Goal: Task Accomplishment & Management: Complete application form

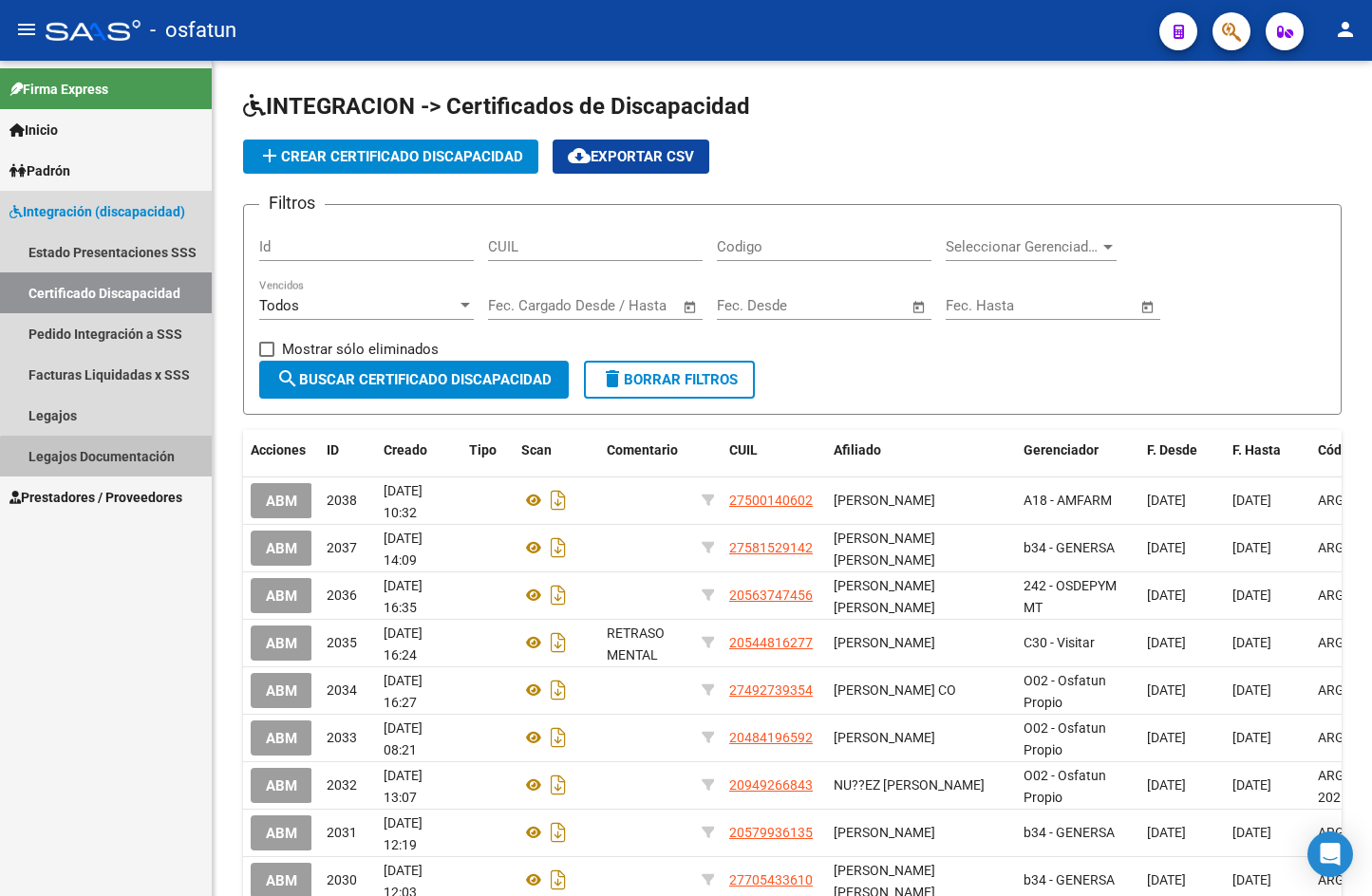
click at [114, 463] on link "Legajos Documentación" at bounding box center [105, 456] width 211 height 41
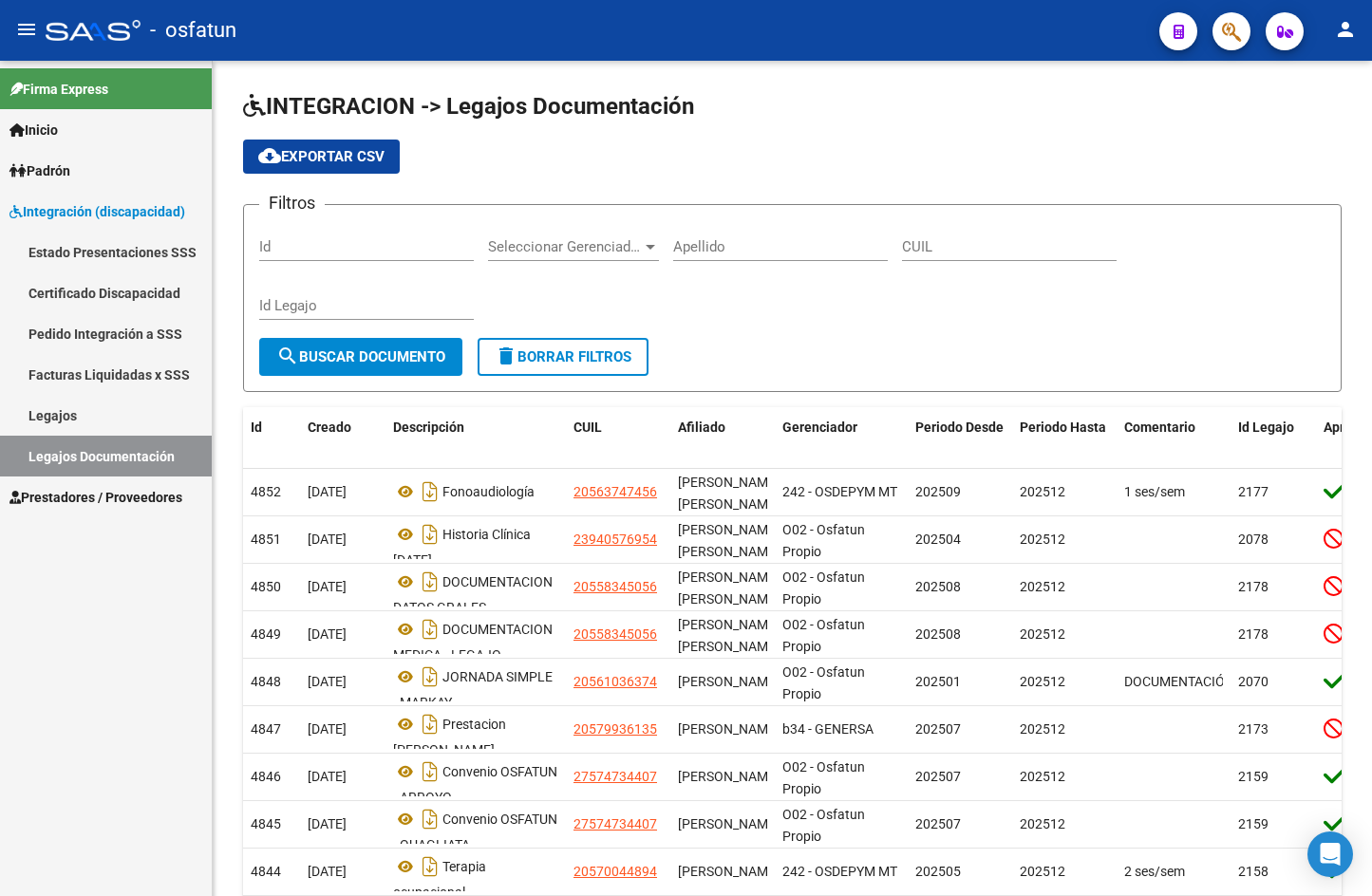
click at [128, 354] on link "Facturas Liquidadas x SSS" at bounding box center [105, 374] width 211 height 41
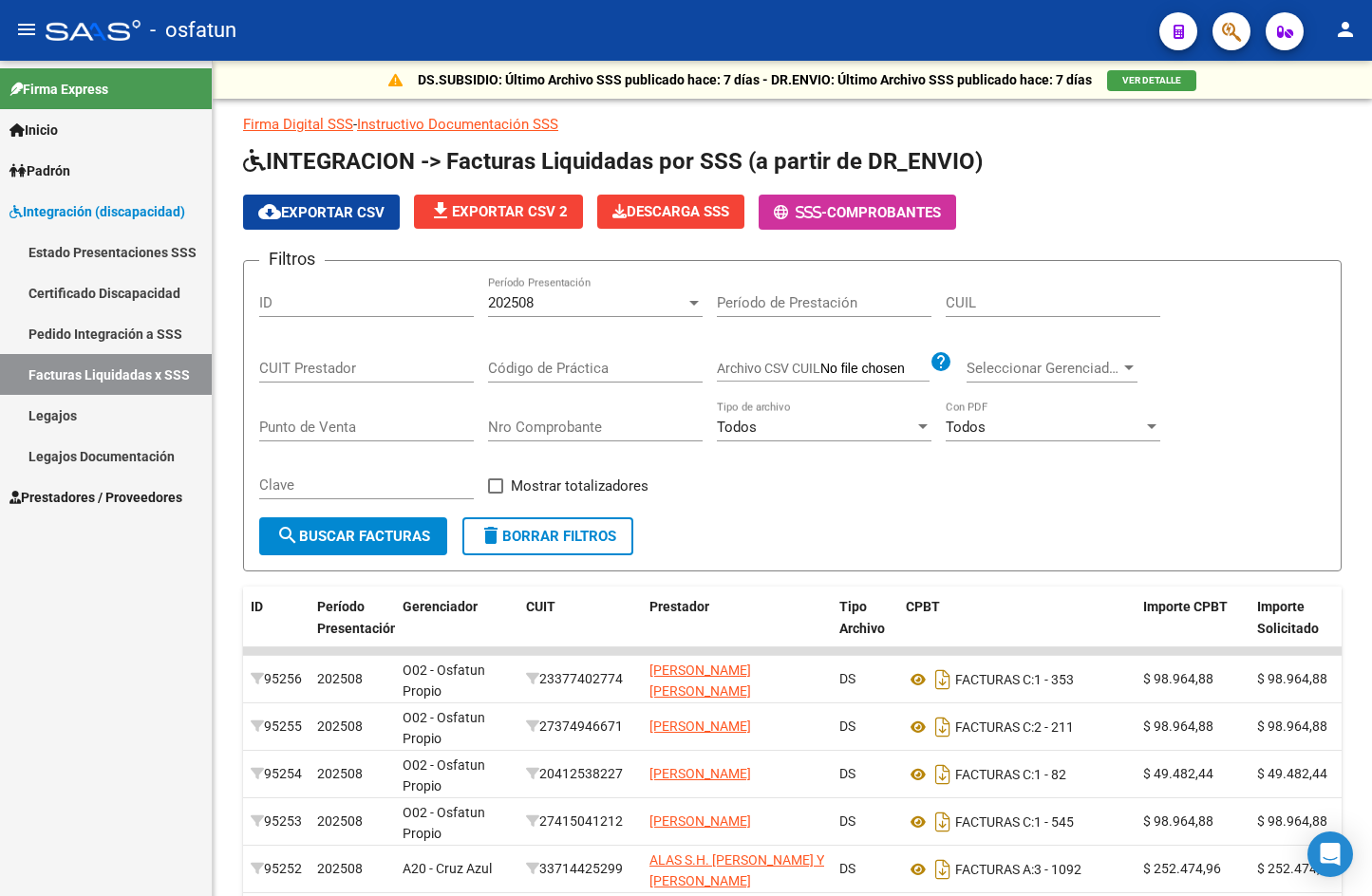
click at [71, 126] on link "Inicio" at bounding box center [105, 130] width 211 height 41
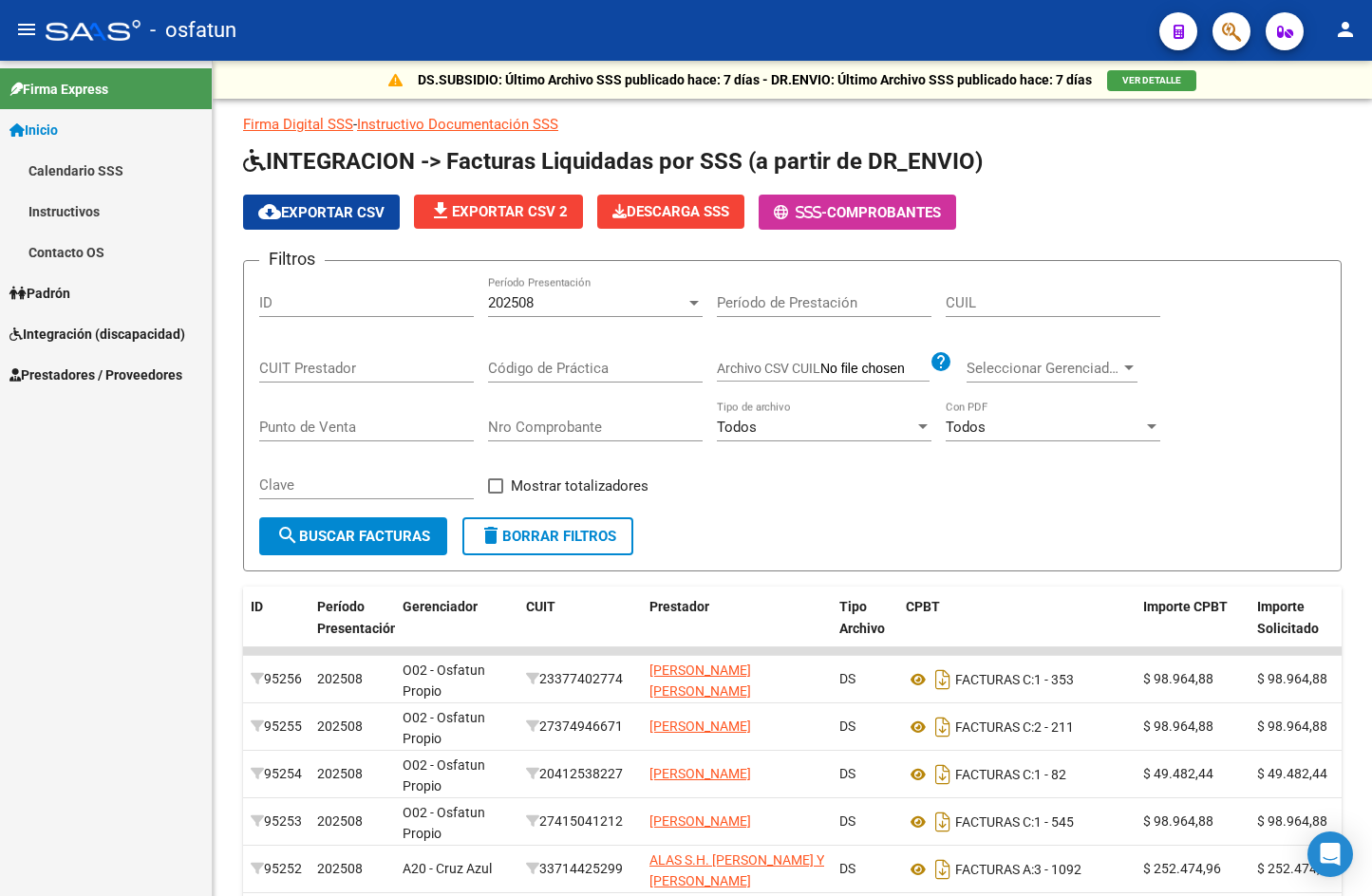
click at [80, 339] on span "Integración (discapacidad)" at bounding box center [97, 333] width 176 height 21
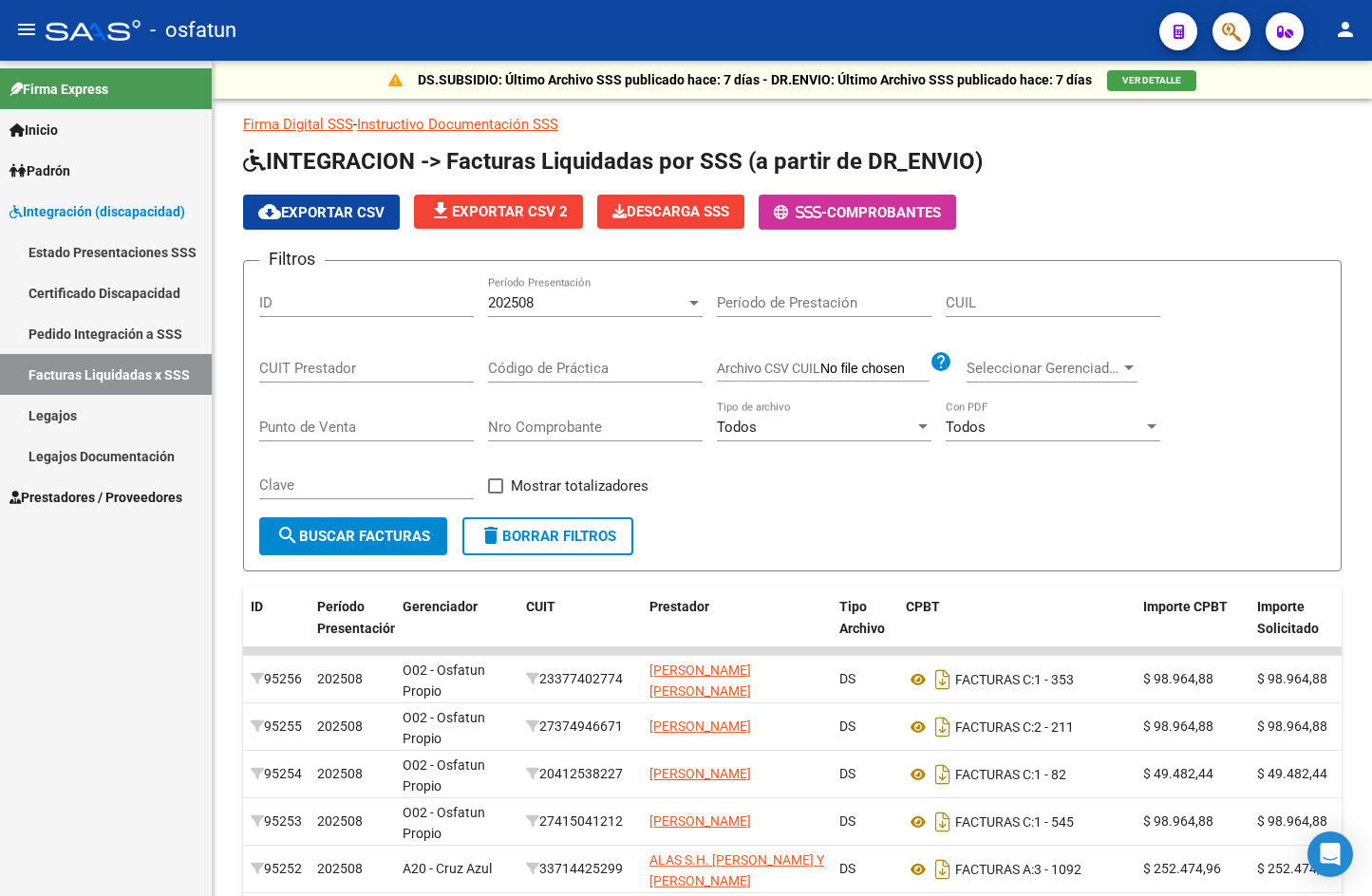
click at [105, 380] on link "Facturas Liquidadas x SSS" at bounding box center [105, 374] width 211 height 41
click at [1154, 83] on span "VER DETALLE" at bounding box center [1152, 80] width 59 height 11
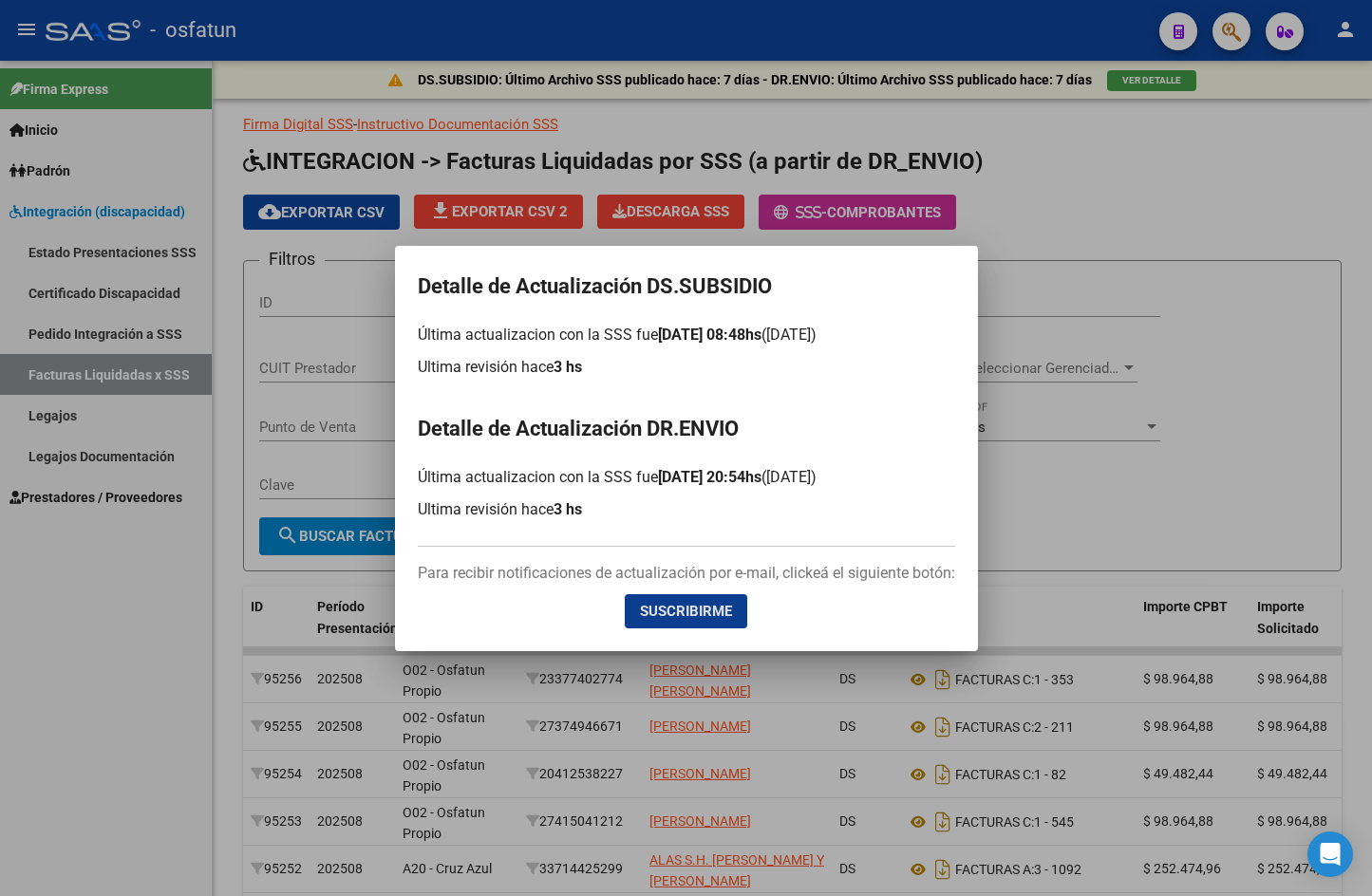
click at [1160, 507] on div at bounding box center [686, 448] width 1372 height 896
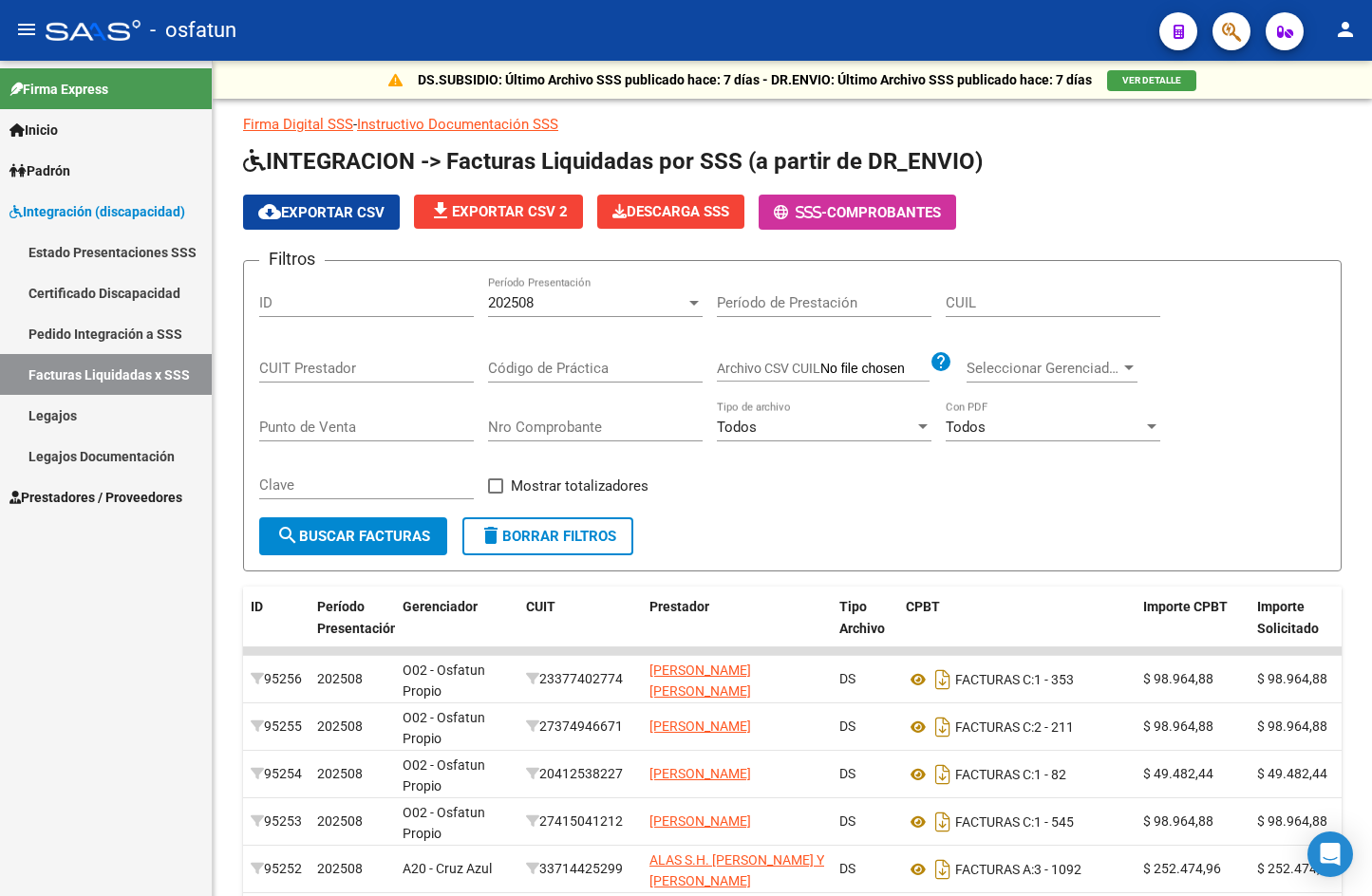
click at [112, 495] on span "Prestadores / Proveedores" at bounding box center [96, 497] width 173 height 21
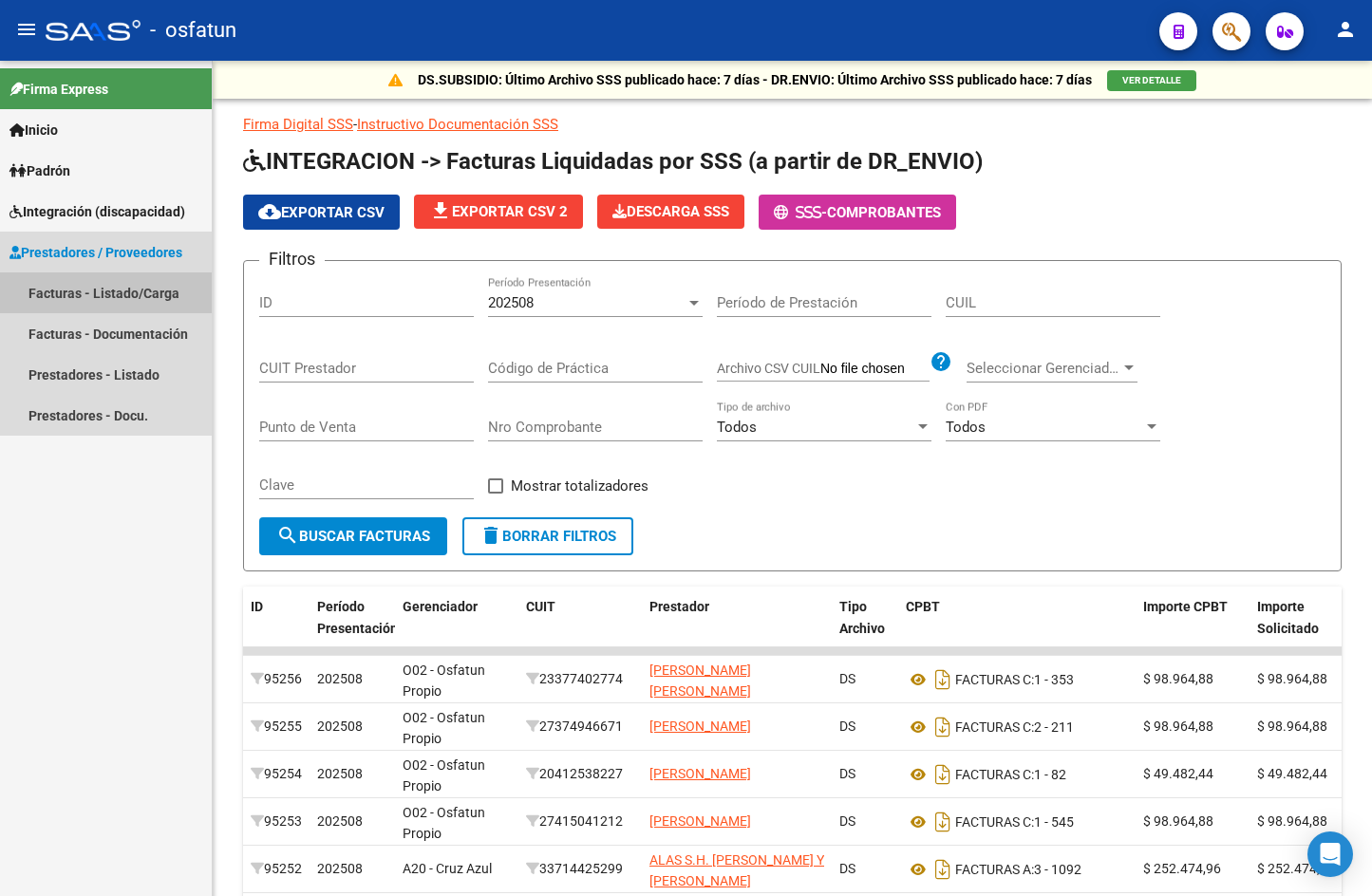
click at [151, 284] on link "Facturas - Listado/Carga" at bounding box center [105, 293] width 211 height 41
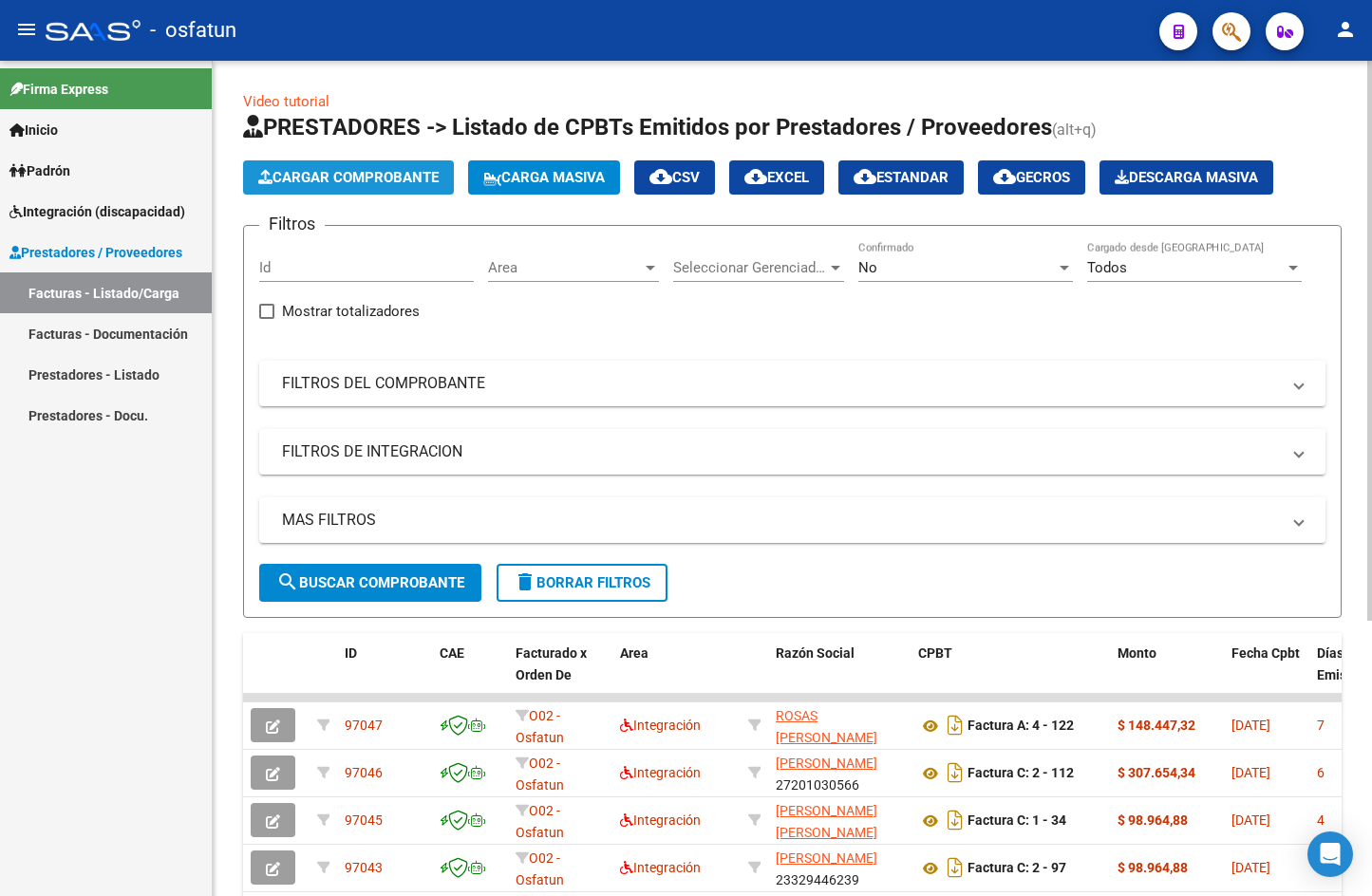
click at [374, 186] on button "Cargar Comprobante" at bounding box center [348, 177] width 210 height 34
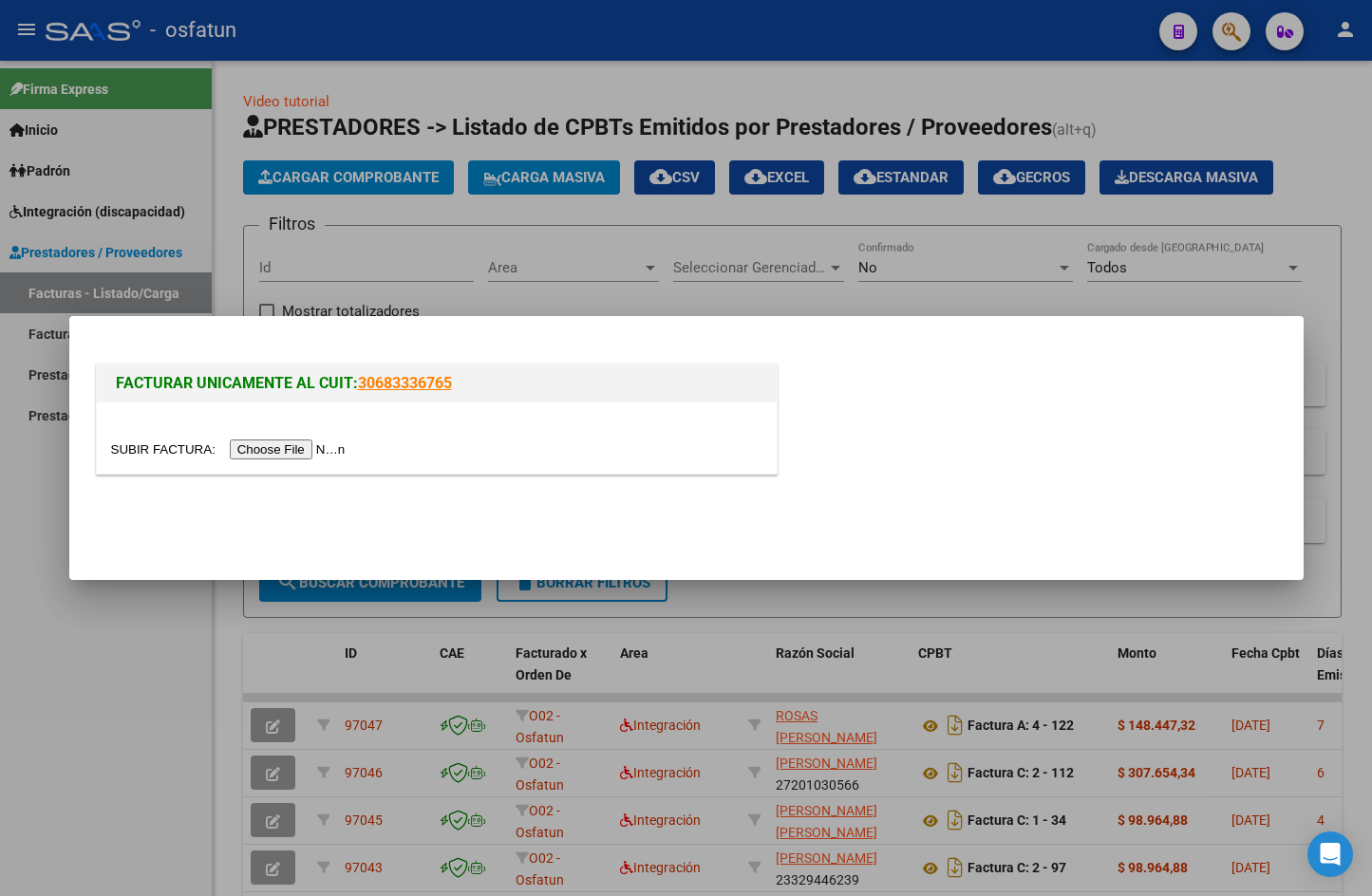
click at [306, 448] on input "file" at bounding box center [231, 449] width 240 height 20
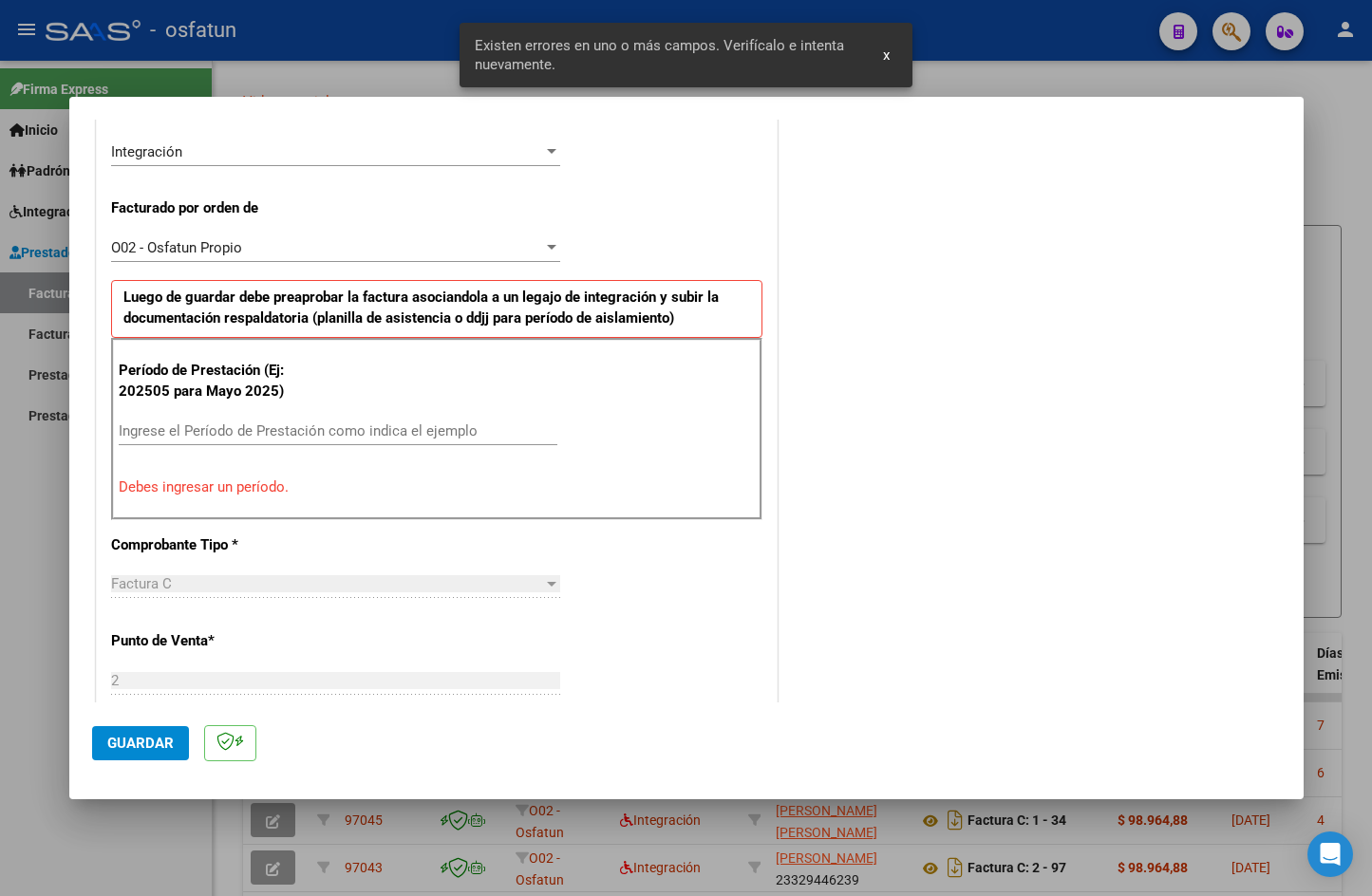
scroll to position [466, 0]
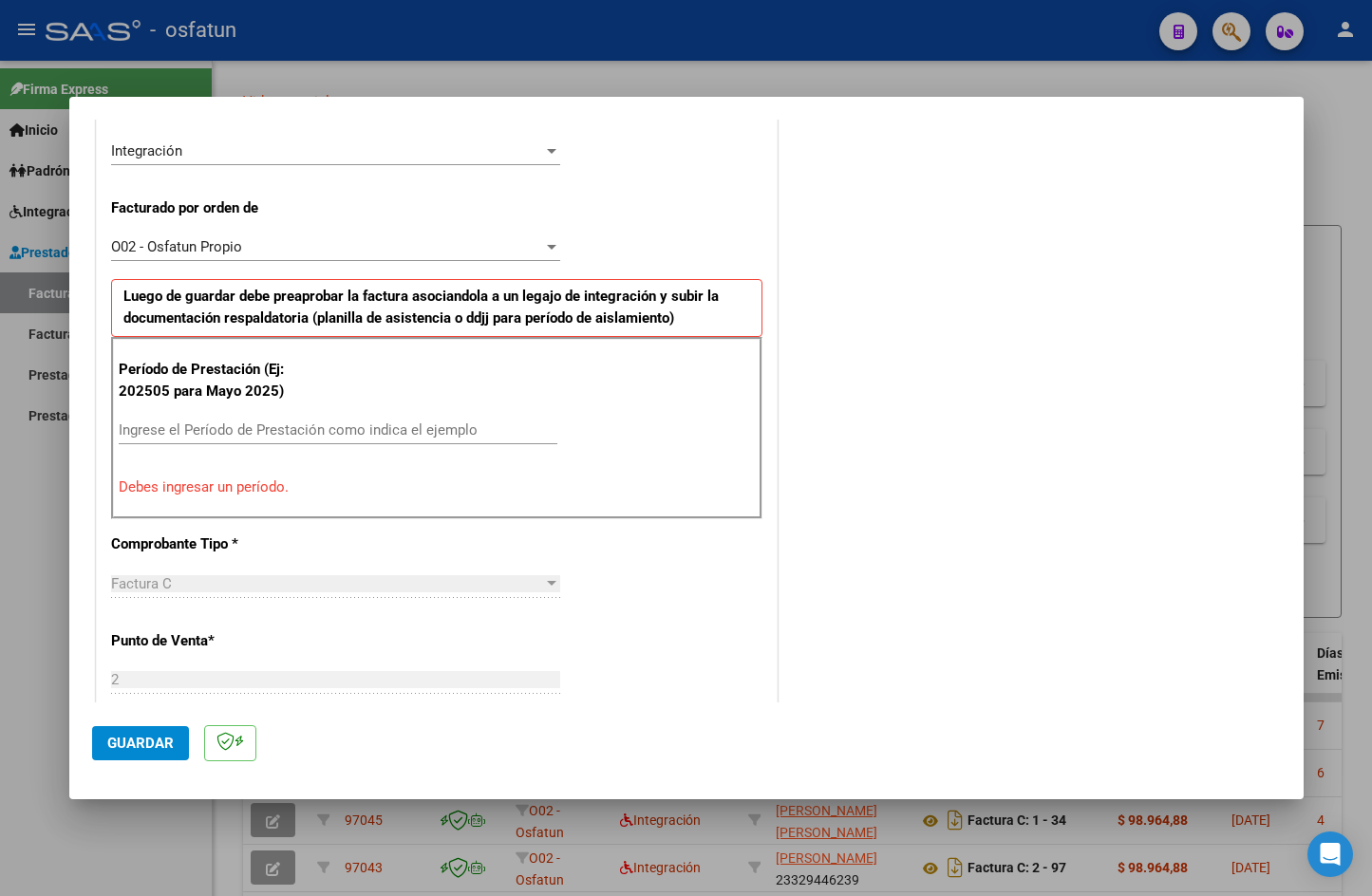
click at [290, 407] on div "Período de Prestación (Ej: 202505 para [DATE]) Ingrese el Período de Prestación…" at bounding box center [436, 427] width 652 height 182
click at [281, 426] on input "Ingrese el Período de Prestación como indica el ejemplo" at bounding box center [338, 429] width 438 height 17
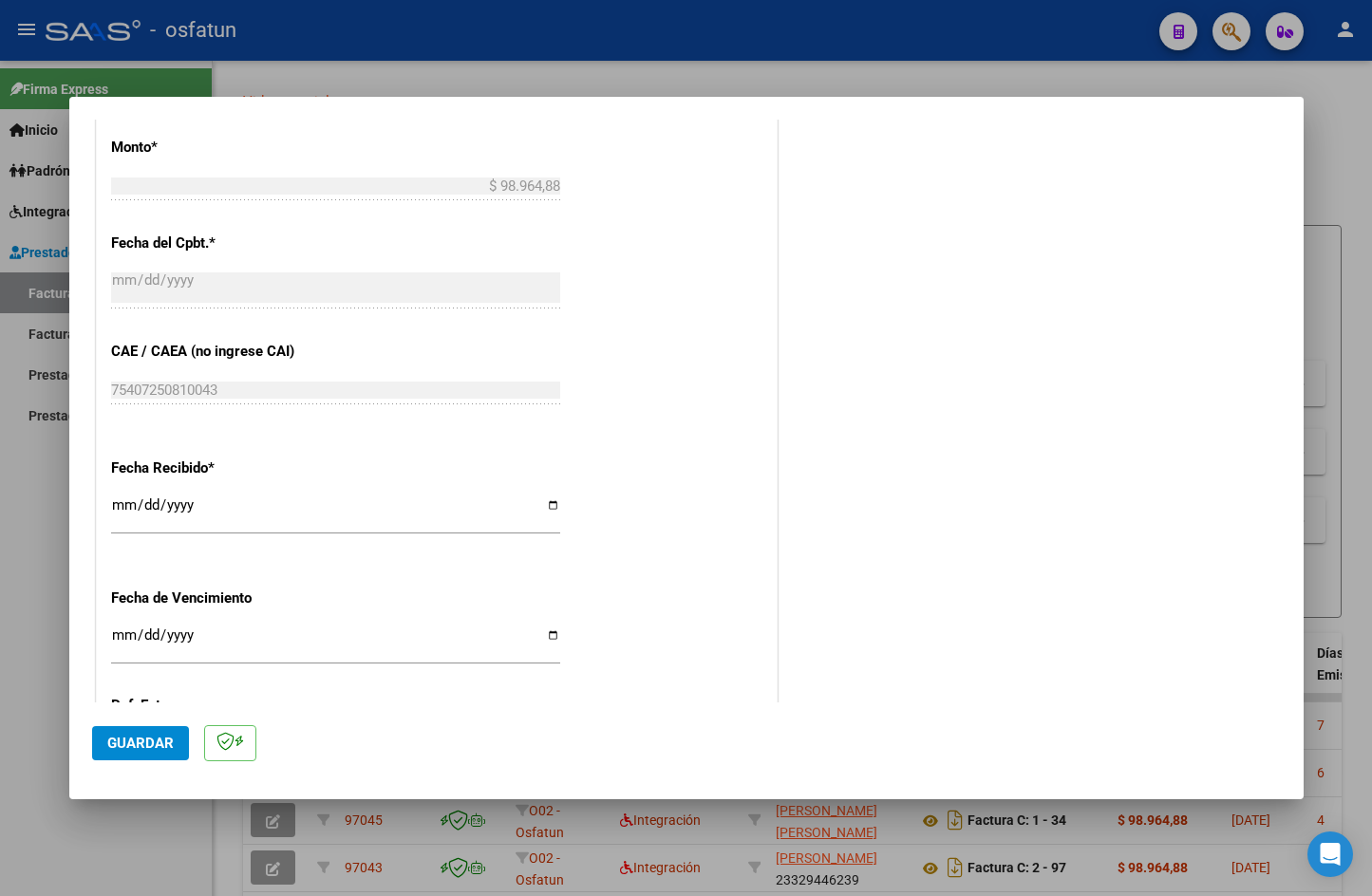
scroll to position [1292, 0]
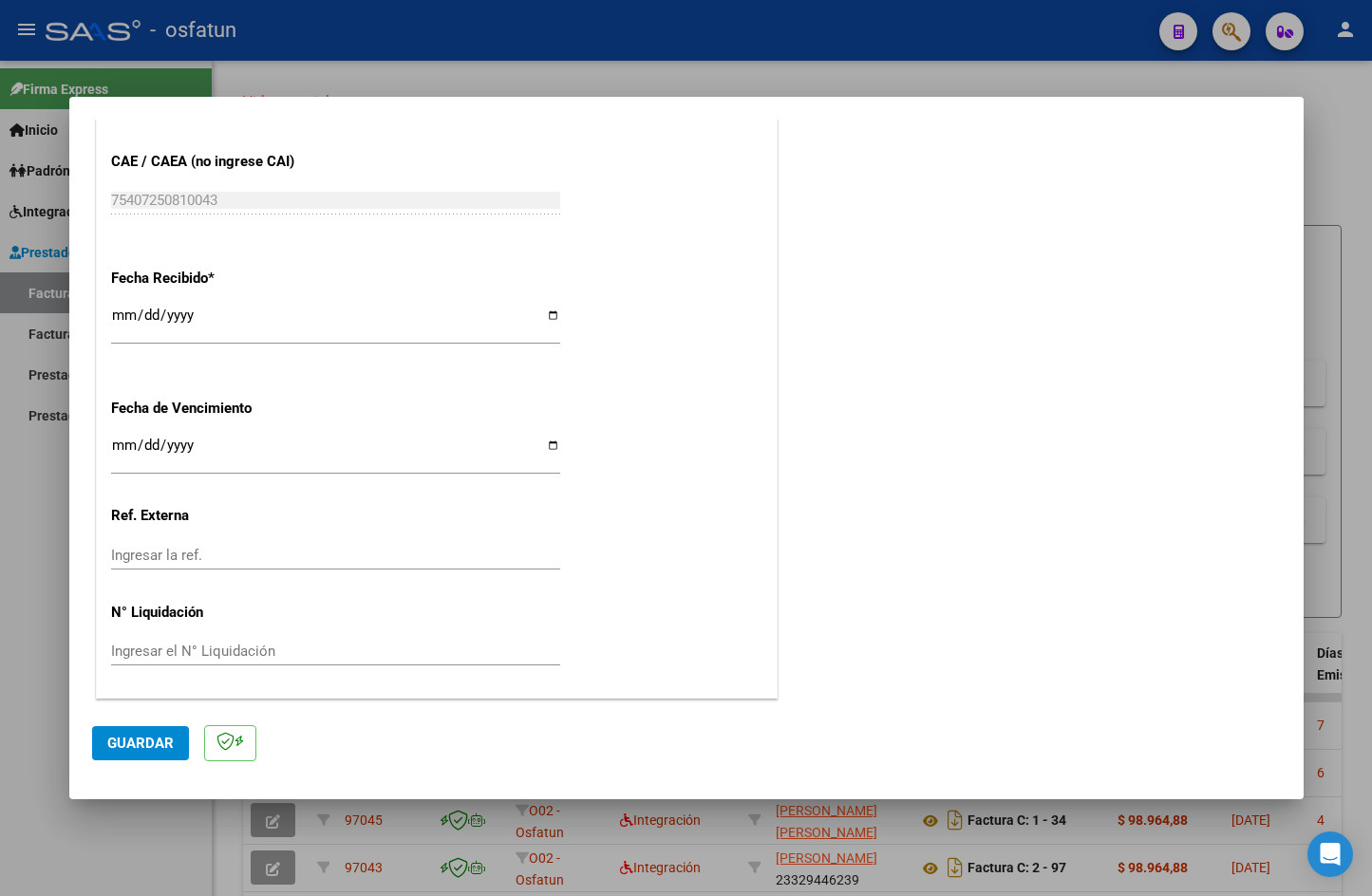
type input "202509"
click at [146, 747] on span "Guardar" at bounding box center [141, 743] width 67 height 17
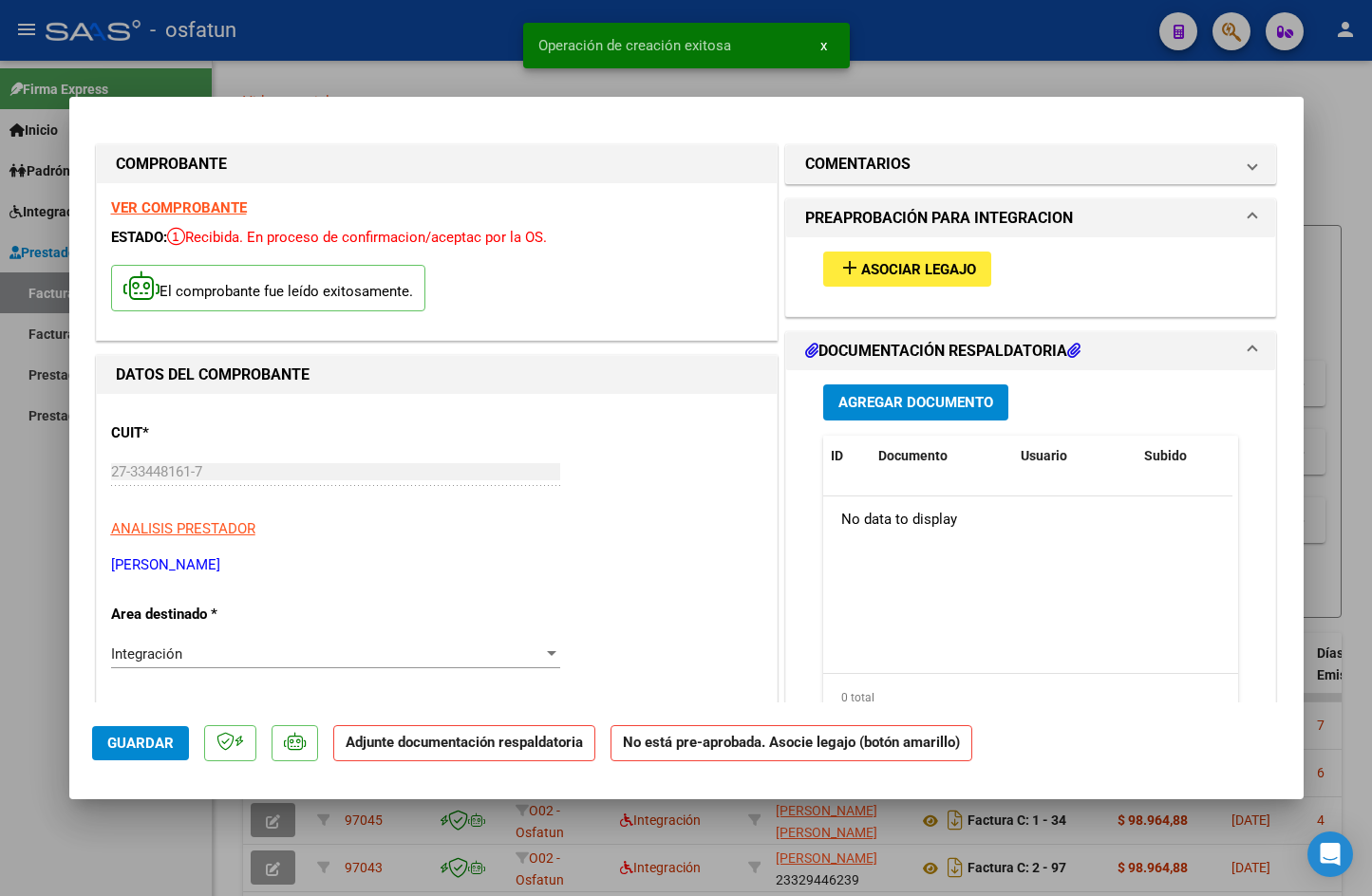
click at [927, 270] on span "Asociar Legajo" at bounding box center [918, 269] width 115 height 17
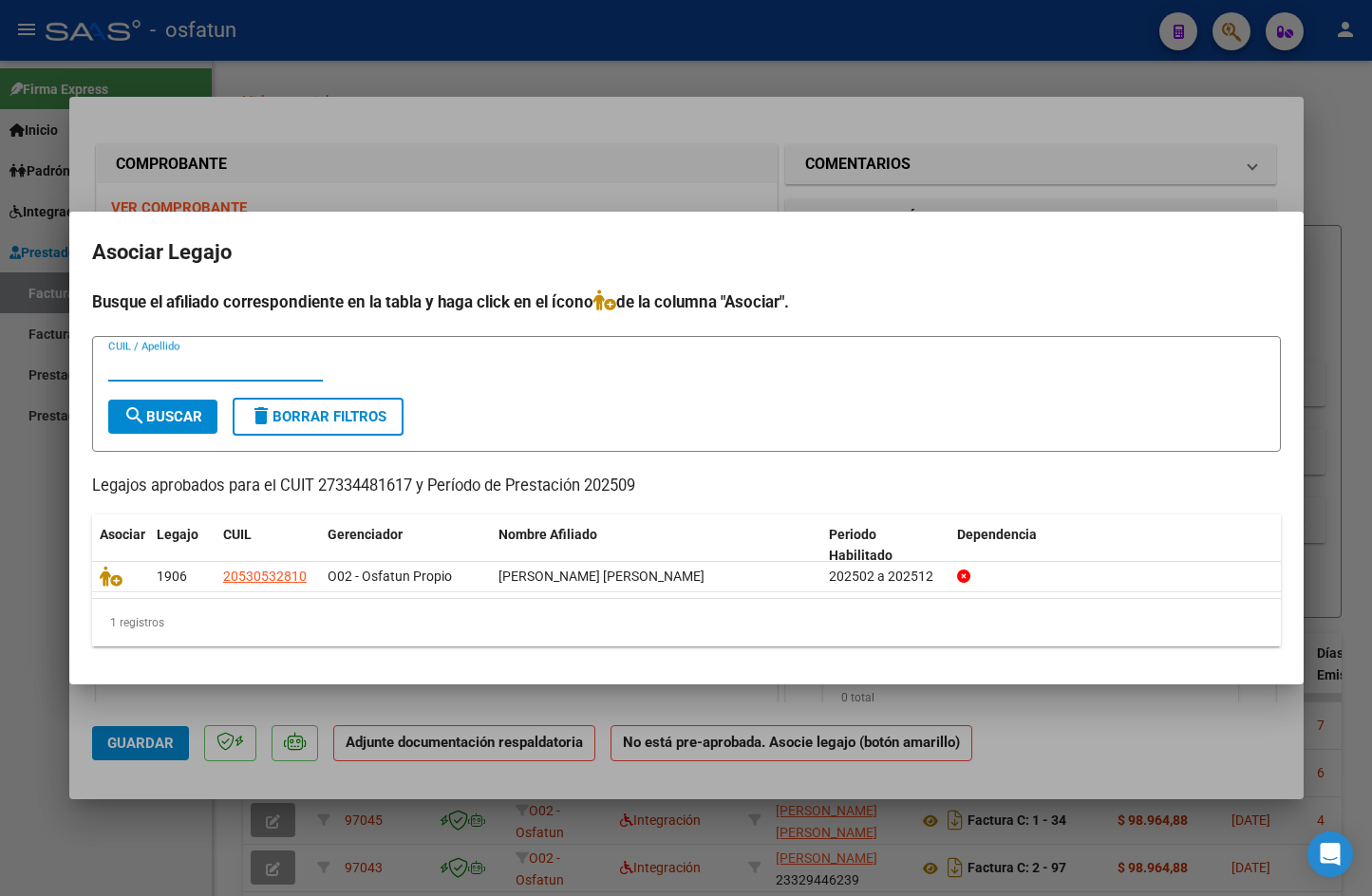
click at [29, 549] on div at bounding box center [686, 448] width 1372 height 896
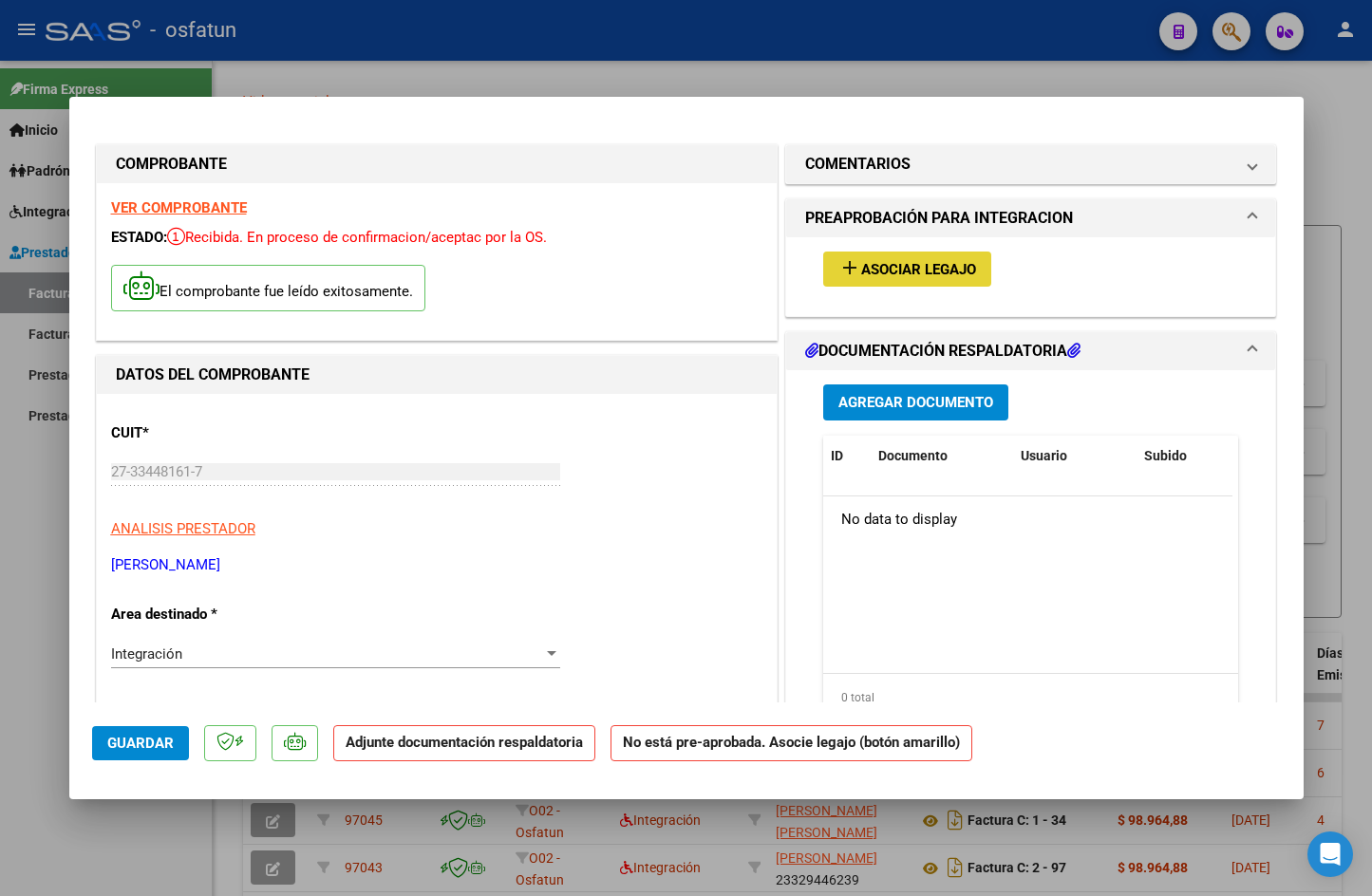
click at [907, 258] on button "add Asociar Legajo" at bounding box center [907, 269] width 168 height 35
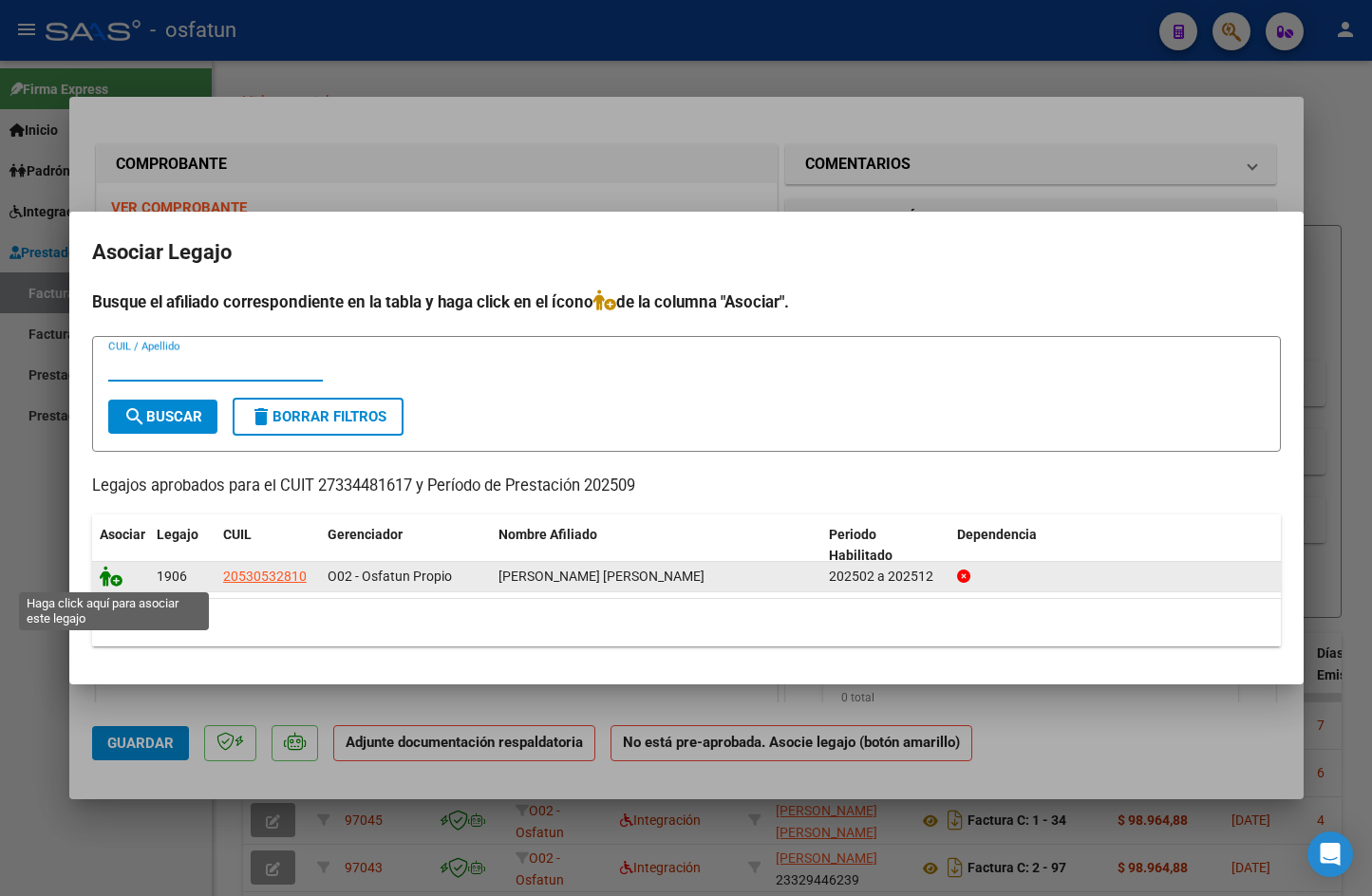
click at [116, 582] on icon at bounding box center [110, 576] width 23 height 21
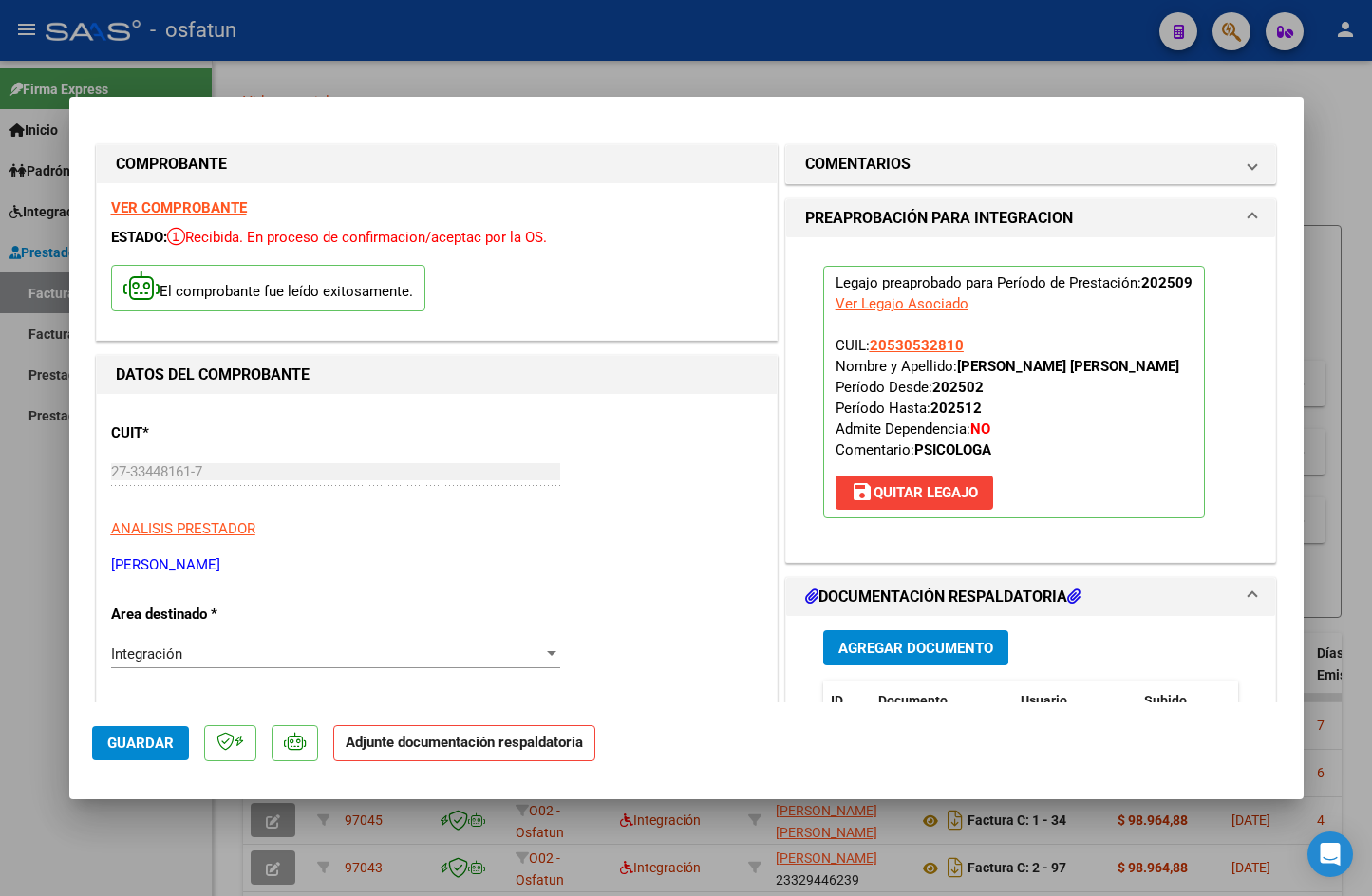
click at [957, 649] on span "Agregar Documento" at bounding box center [915, 647] width 154 height 17
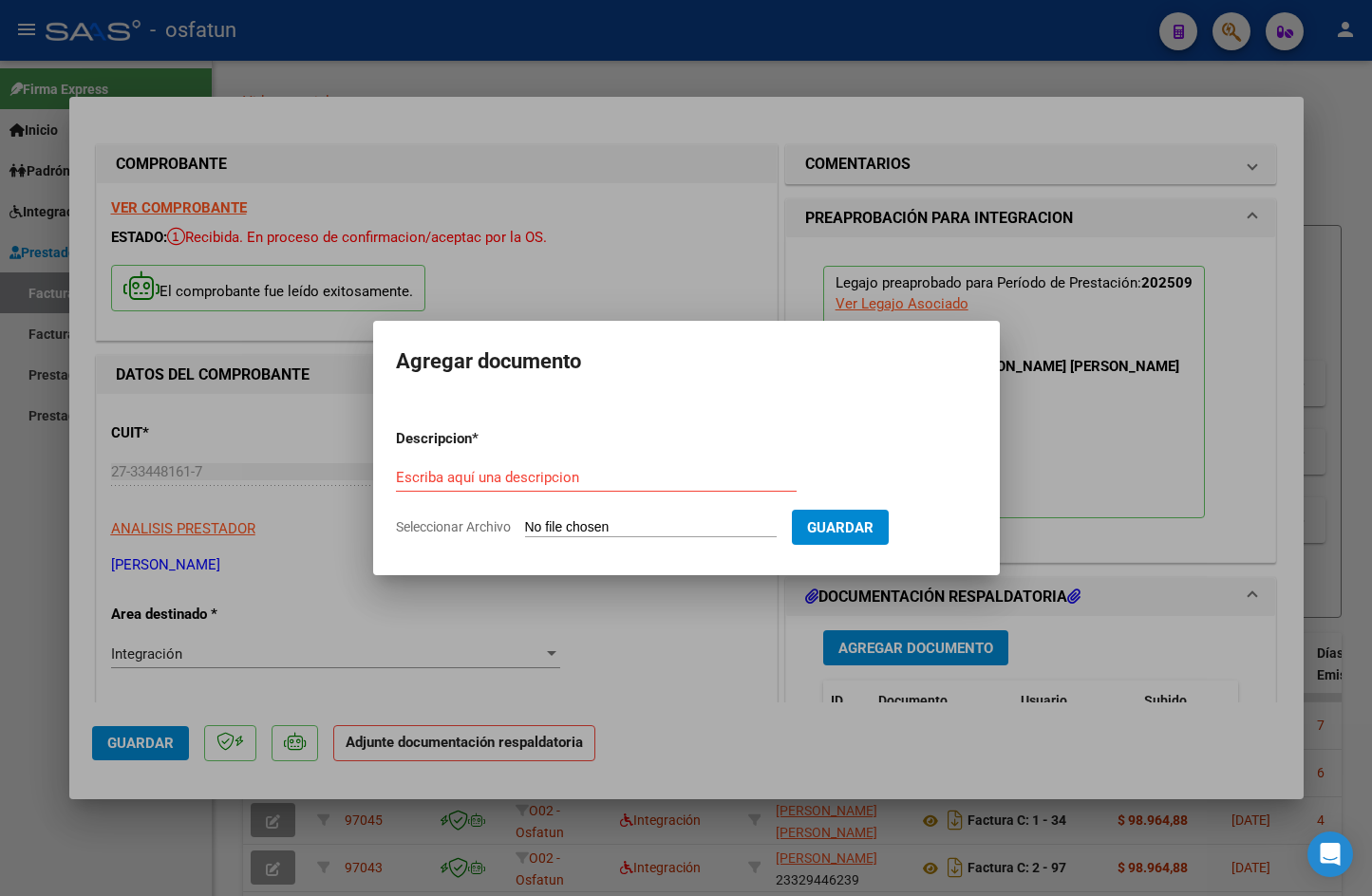
click at [726, 533] on input "Seleccionar Archivo" at bounding box center [651, 528] width 252 height 18
type input "C:\fakepath\asistencia [DATE] Montezanti005.jpg"
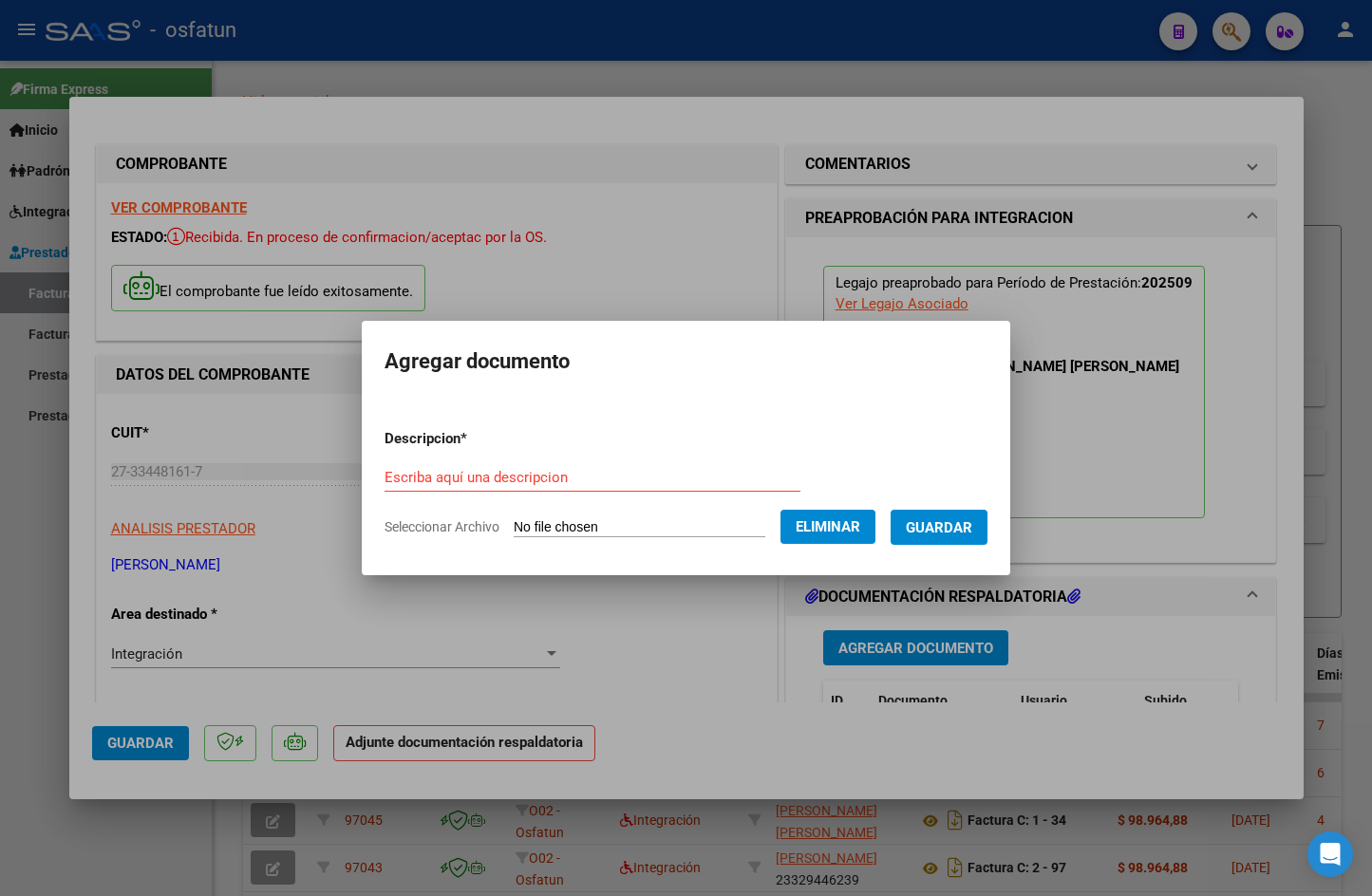
click at [478, 463] on form "Descripcion * Escriba aquí una descripcion Seleccionar Archivo Eliminar Guardar" at bounding box center [685, 482] width 602 height 139
click at [478, 474] on input "Escriba aquí una descripcion" at bounding box center [592, 476] width 416 height 17
type input "asistencia"
drag, startPoint x: 944, startPoint y: 518, endPoint x: 964, endPoint y: 518, distance: 20.0
click at [945, 518] on button "Guardar" at bounding box center [939, 528] width 97 height 35
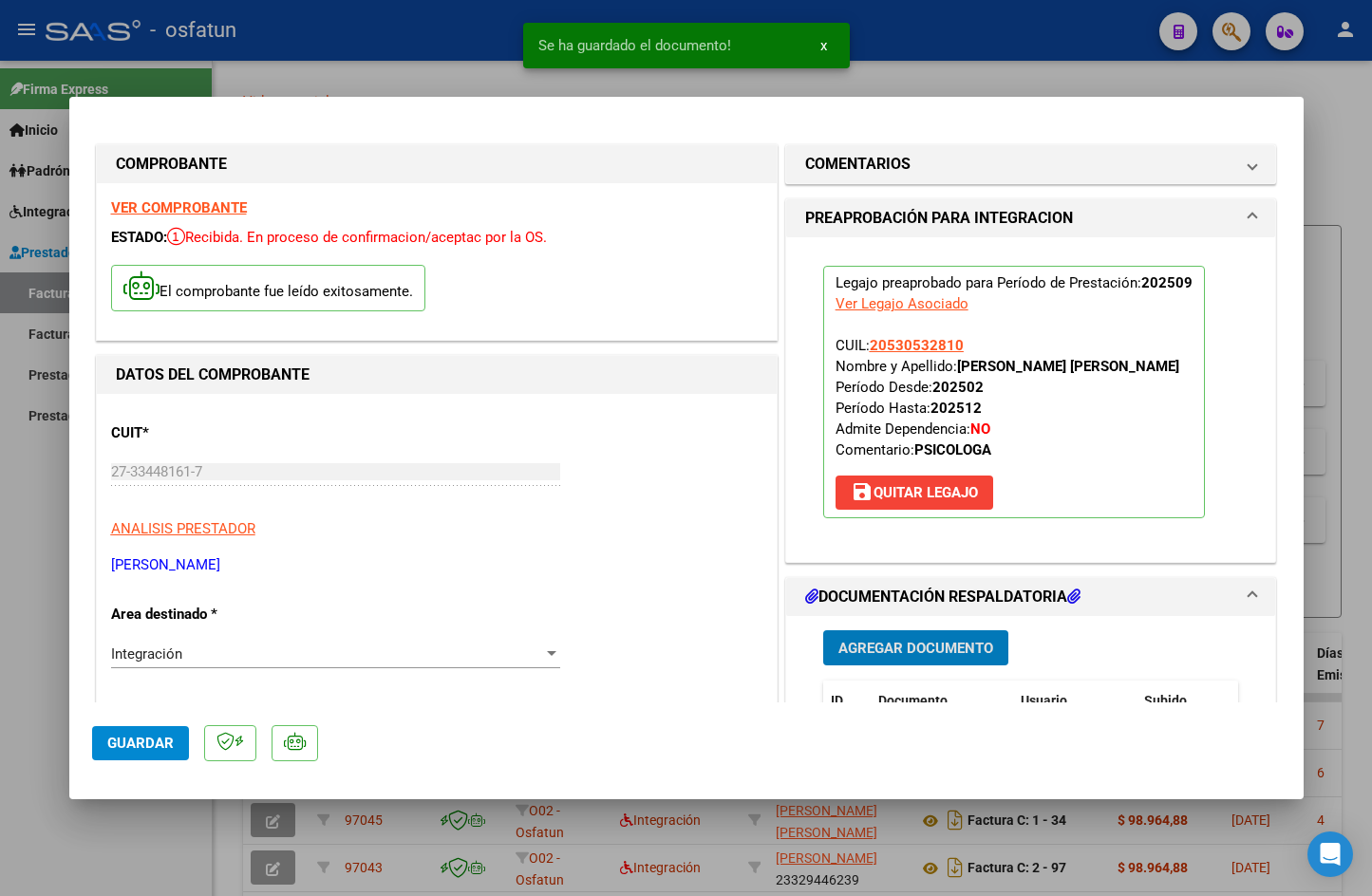
click at [149, 746] on span "Guardar" at bounding box center [141, 743] width 67 height 17
click at [1313, 132] on div at bounding box center [686, 448] width 1372 height 896
type input "$ 0,00"
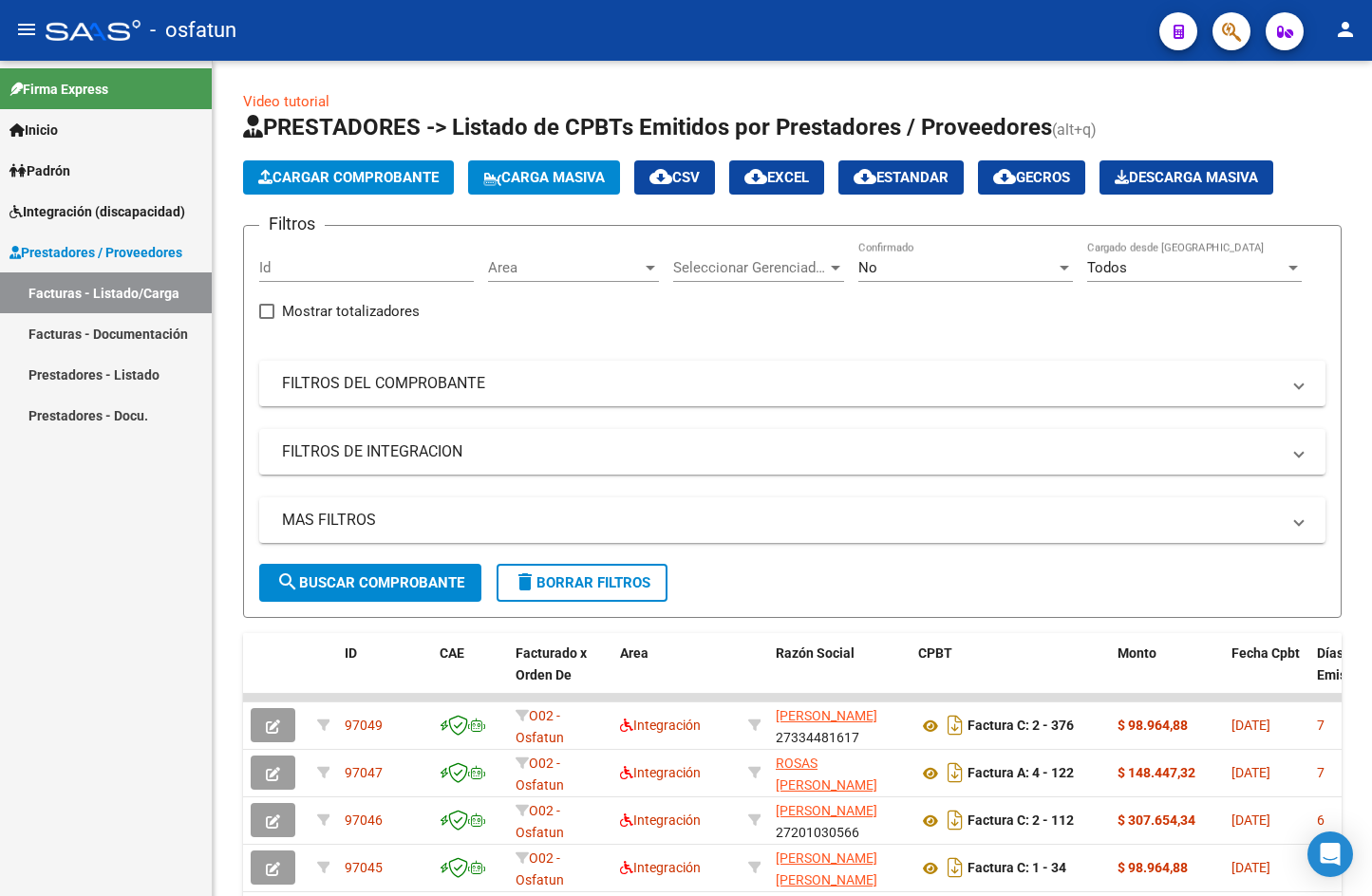
click at [95, 788] on div "Firma Express Inicio Calendario SSS Instructivos Contacto OS Padrón Análisis Af…" at bounding box center [105, 478] width 211 height 835
drag, startPoint x: 142, startPoint y: 288, endPoint x: 139, endPoint y: 275, distance: 13.3
click at [142, 288] on link "Facturas - Listado/Carga" at bounding box center [105, 293] width 211 height 41
click at [325, 174] on span "Cargar Comprobante" at bounding box center [349, 177] width 181 height 17
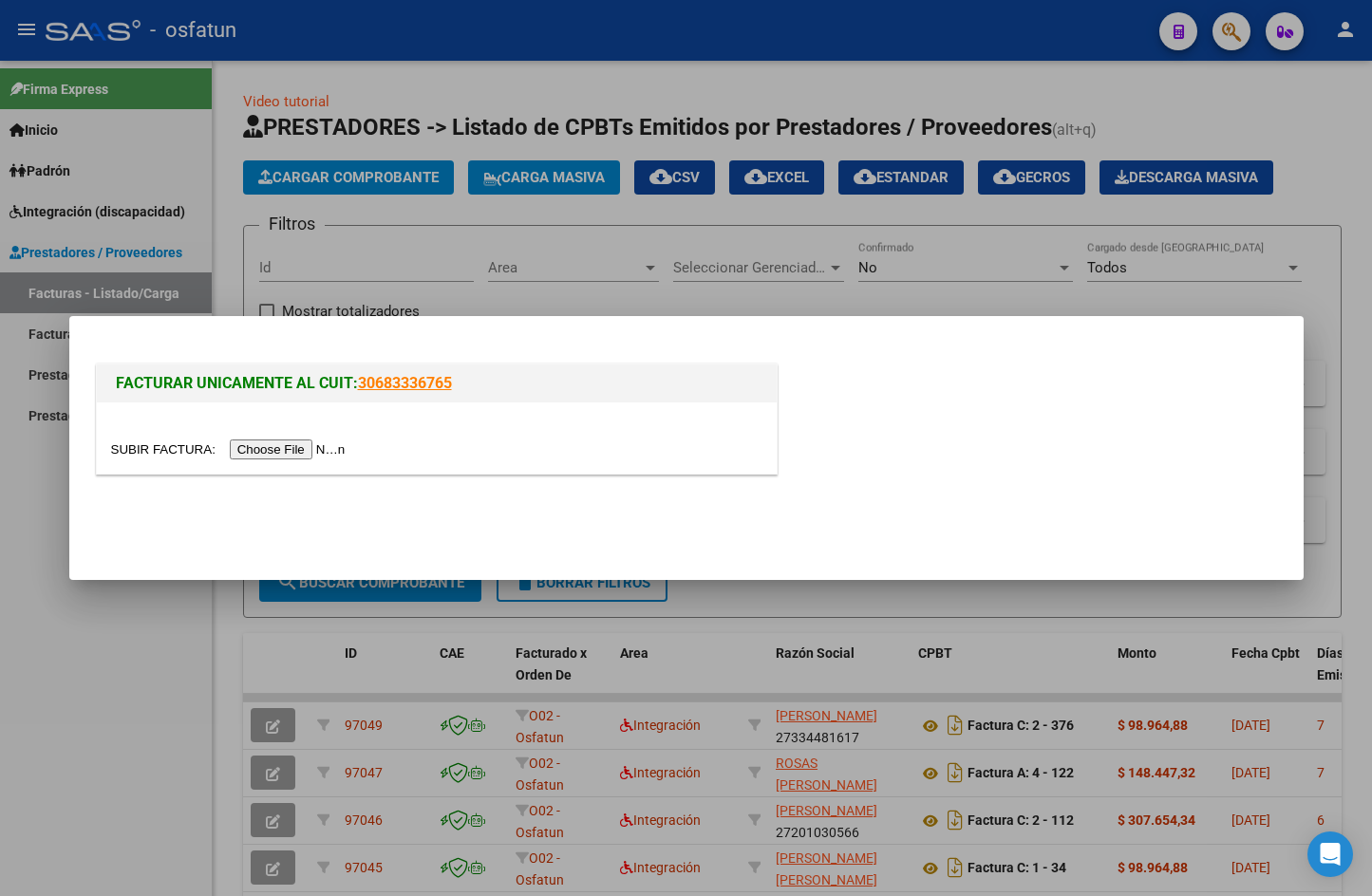
click at [313, 457] on input "file" at bounding box center [231, 449] width 240 height 20
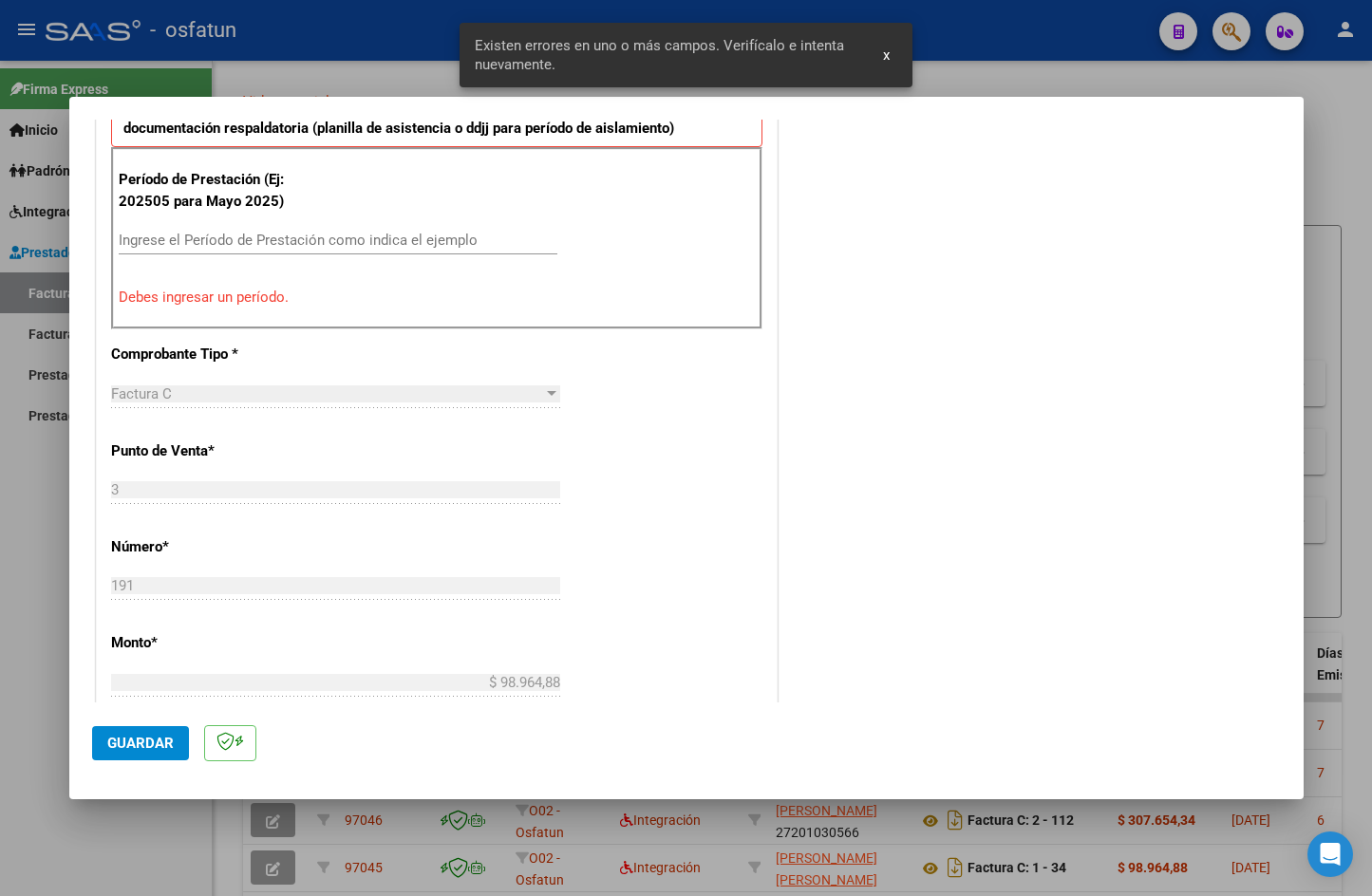
scroll to position [561, 0]
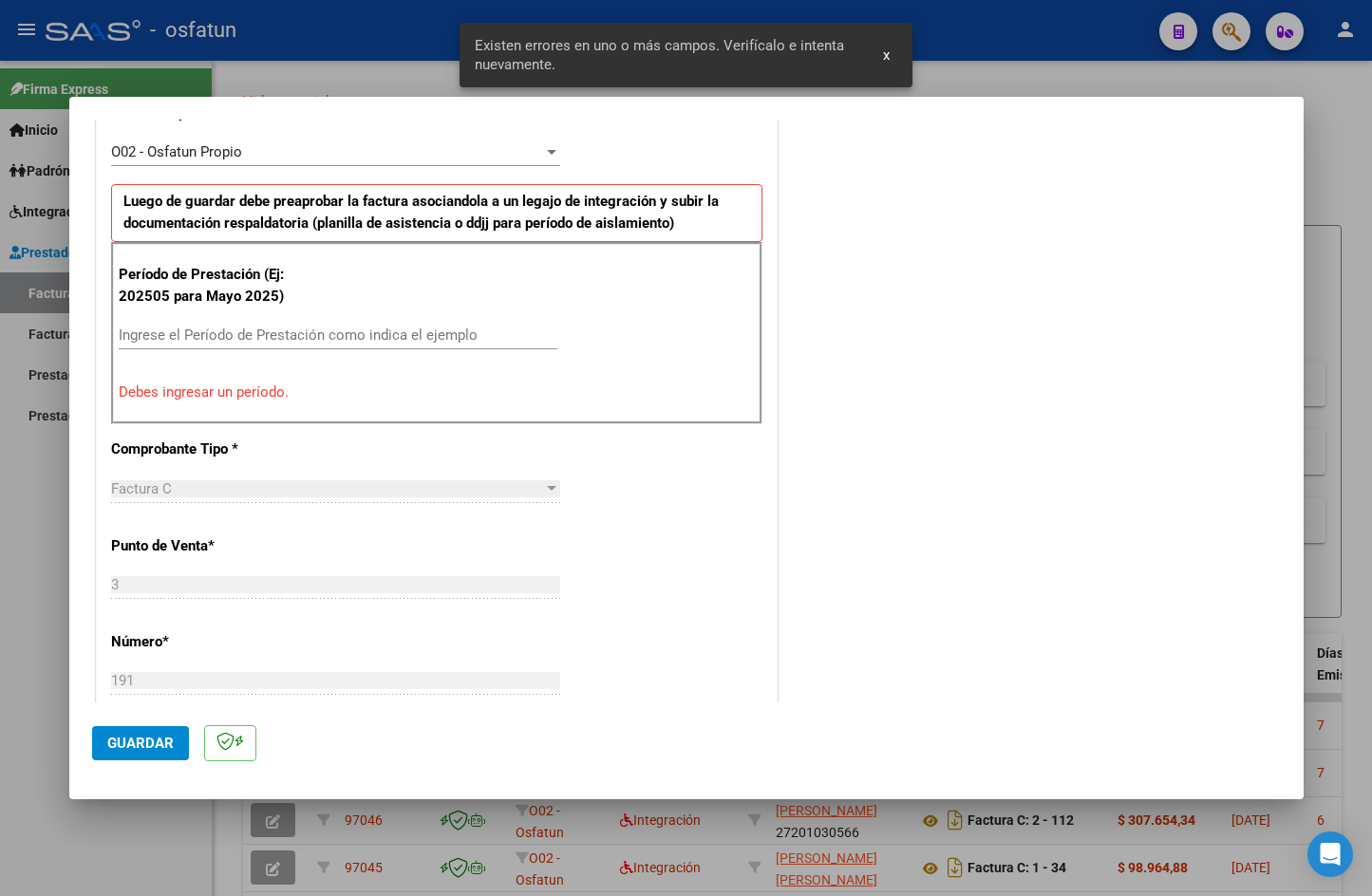
click at [332, 376] on div "Período de Prestación (Ej: 202505 para [DATE]) Ingrese el Período de Prestación…" at bounding box center [436, 332] width 652 height 182
click at [334, 327] on input "Ingrese el Período de Prestación como indica el ejemplo" at bounding box center [338, 334] width 438 height 17
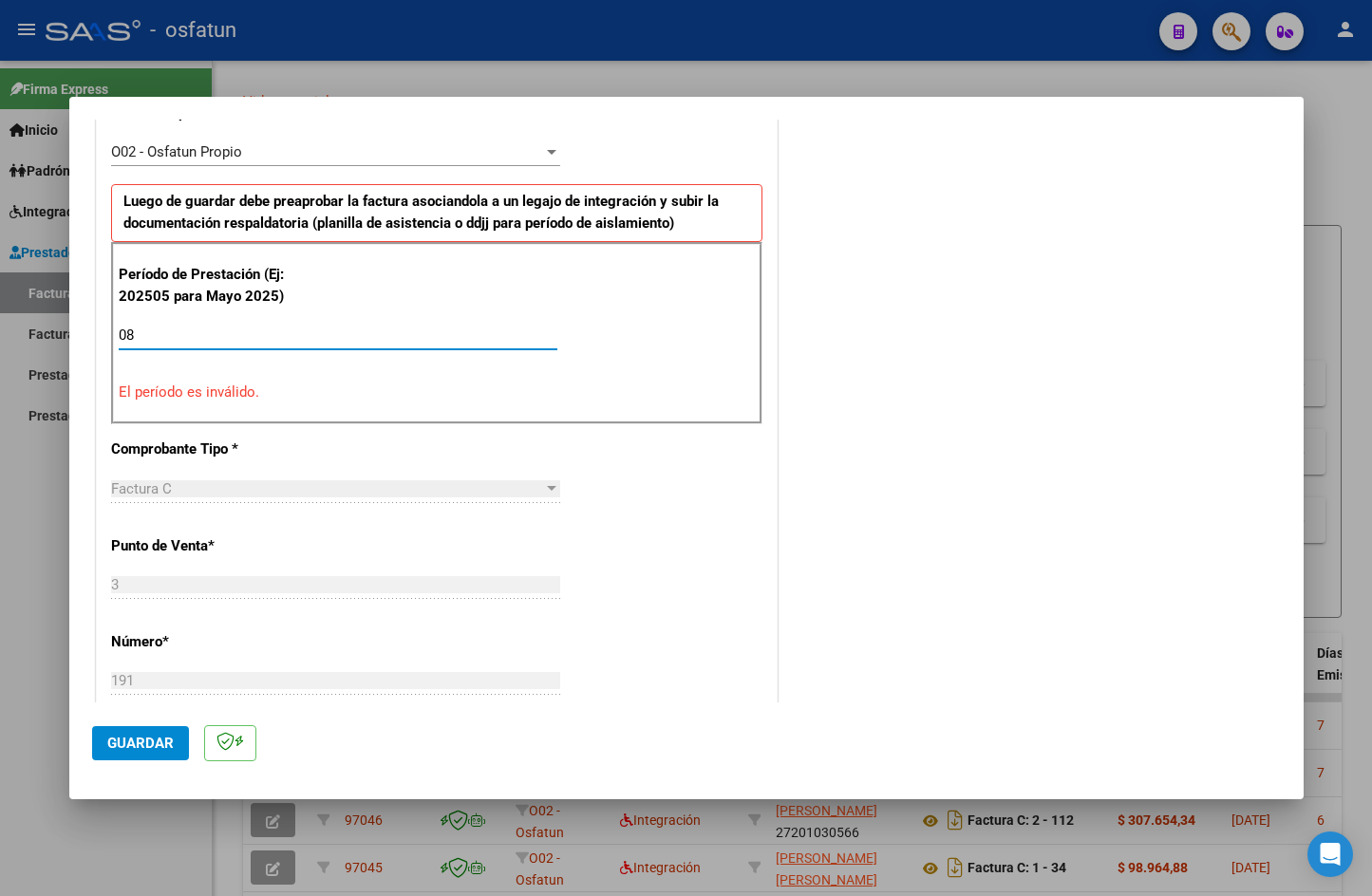
type input "0"
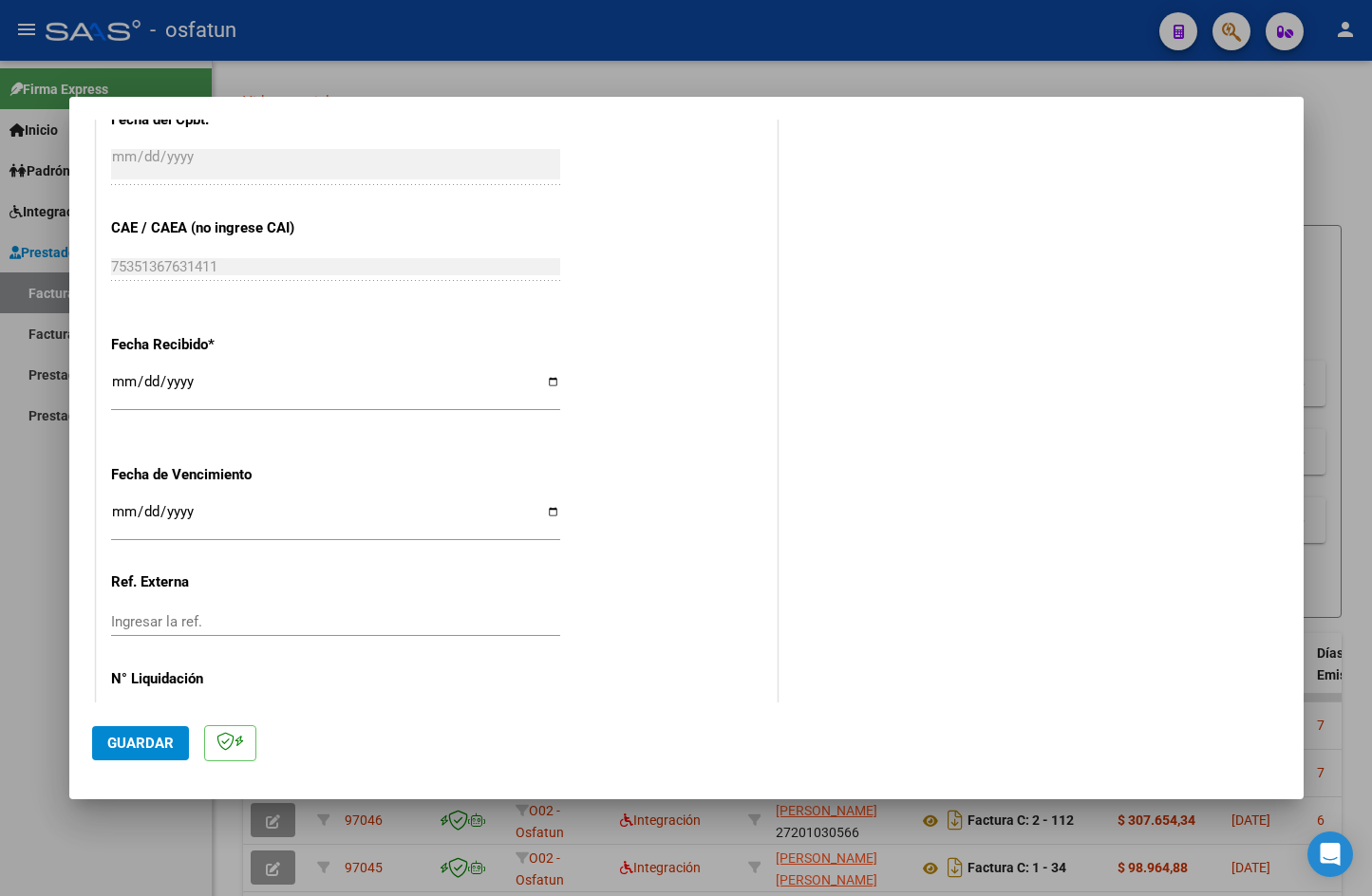
scroll to position [1292, 0]
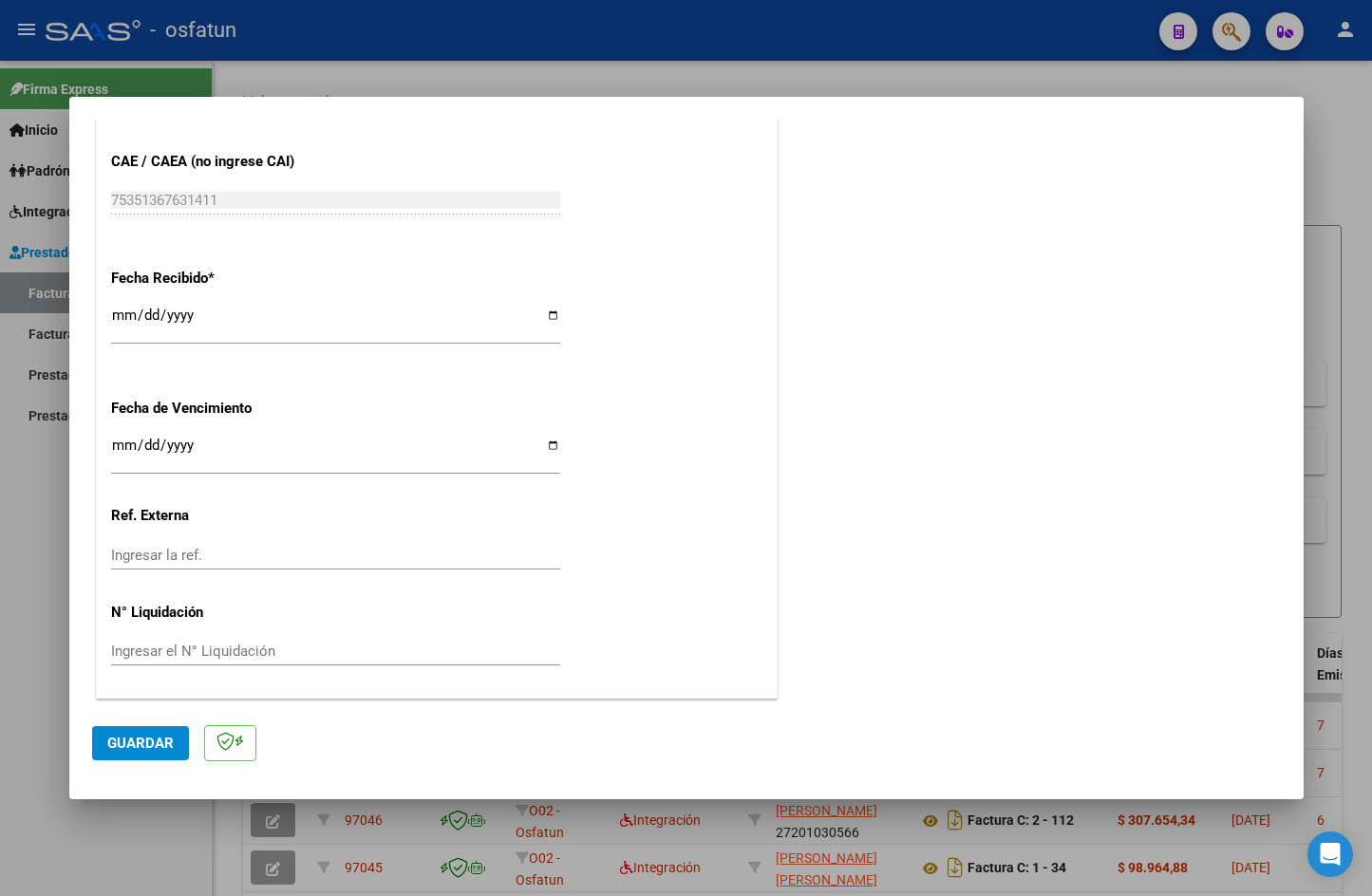
type input "202508"
click at [153, 754] on button "Guardar" at bounding box center [141, 743] width 97 height 34
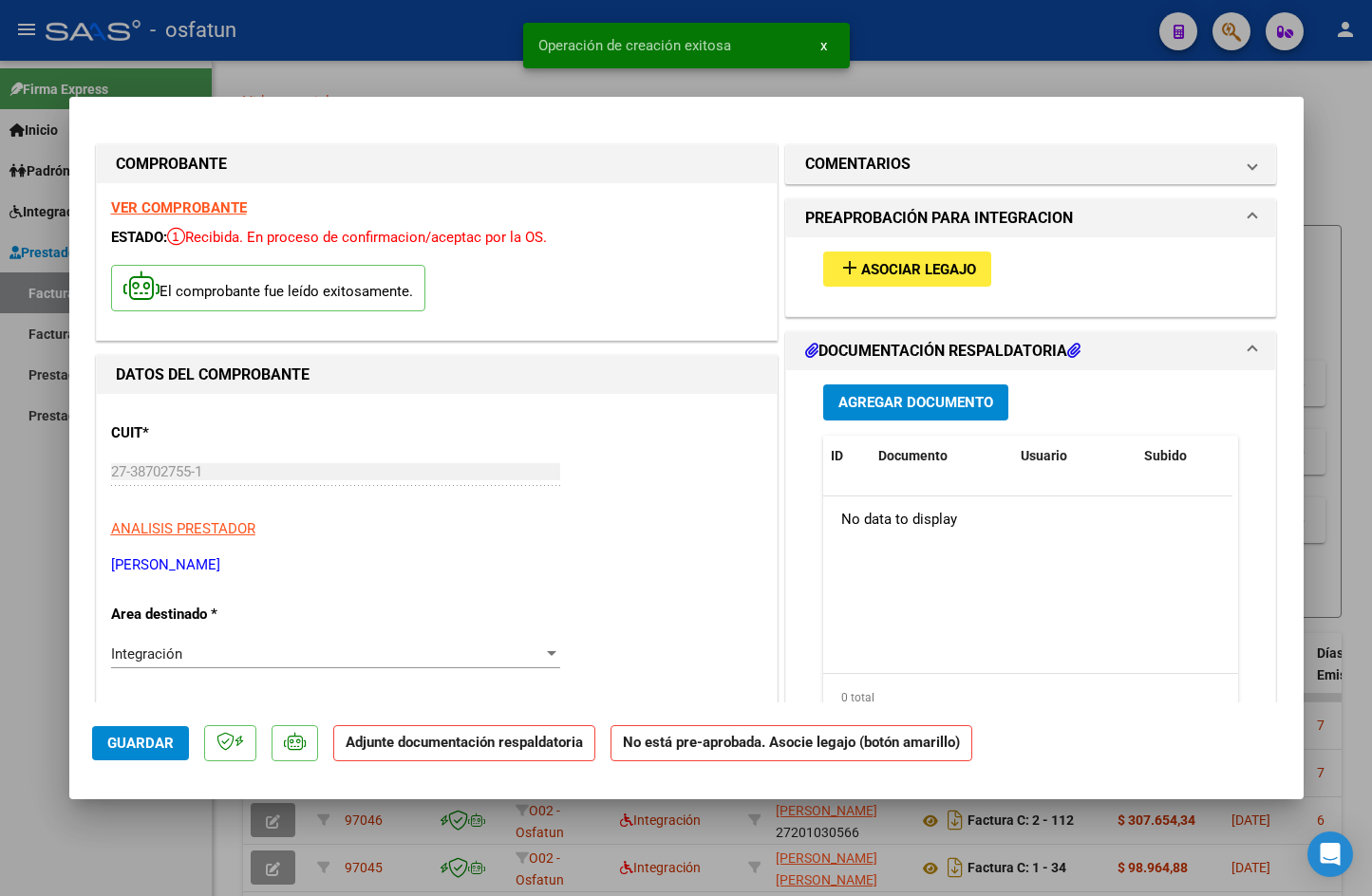
click at [914, 261] on span "Asociar Legajo" at bounding box center [918, 269] width 115 height 17
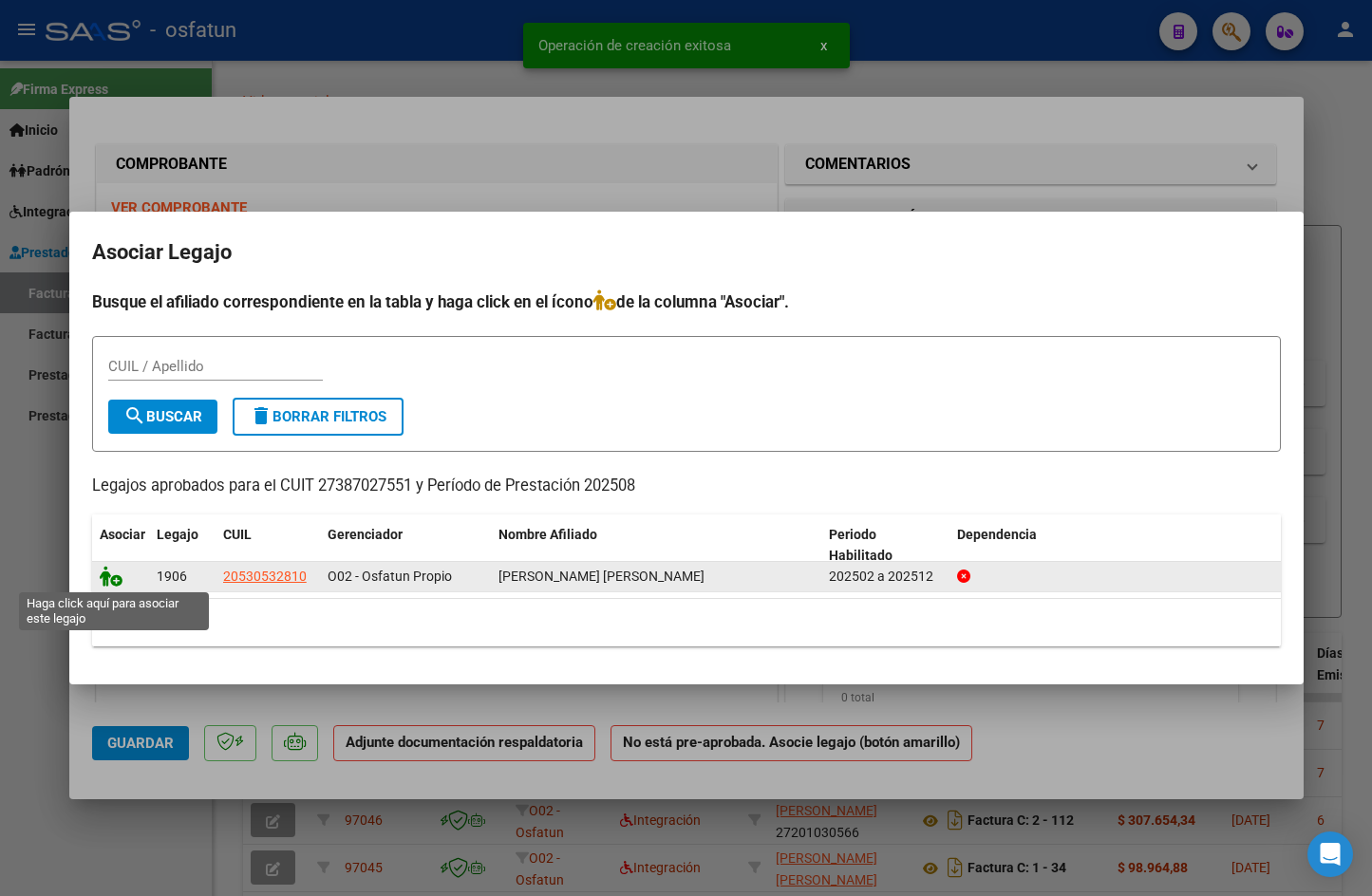
click at [117, 583] on icon at bounding box center [110, 576] width 23 height 21
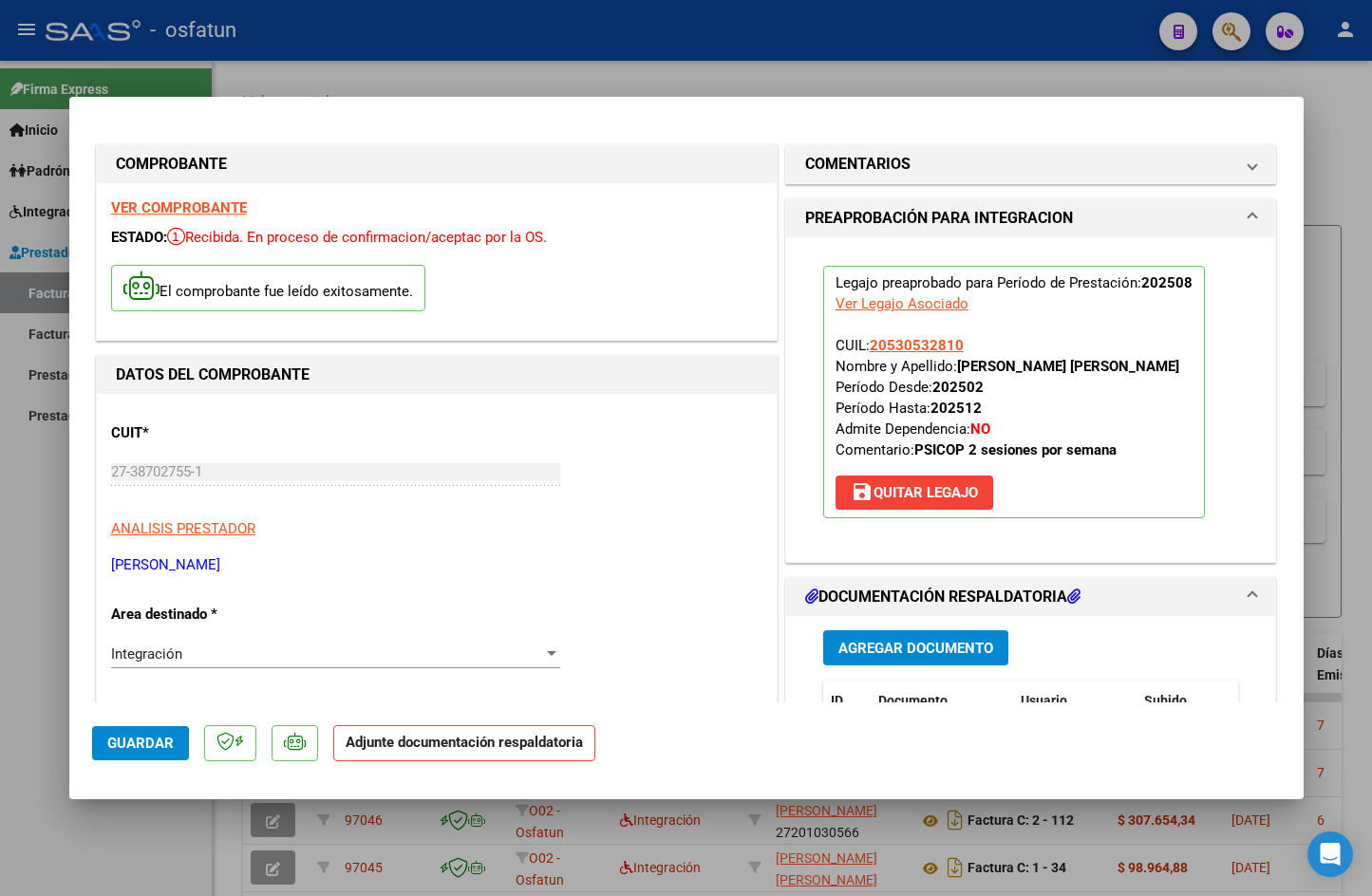
click at [911, 650] on span "Agregar Documento" at bounding box center [915, 647] width 154 height 17
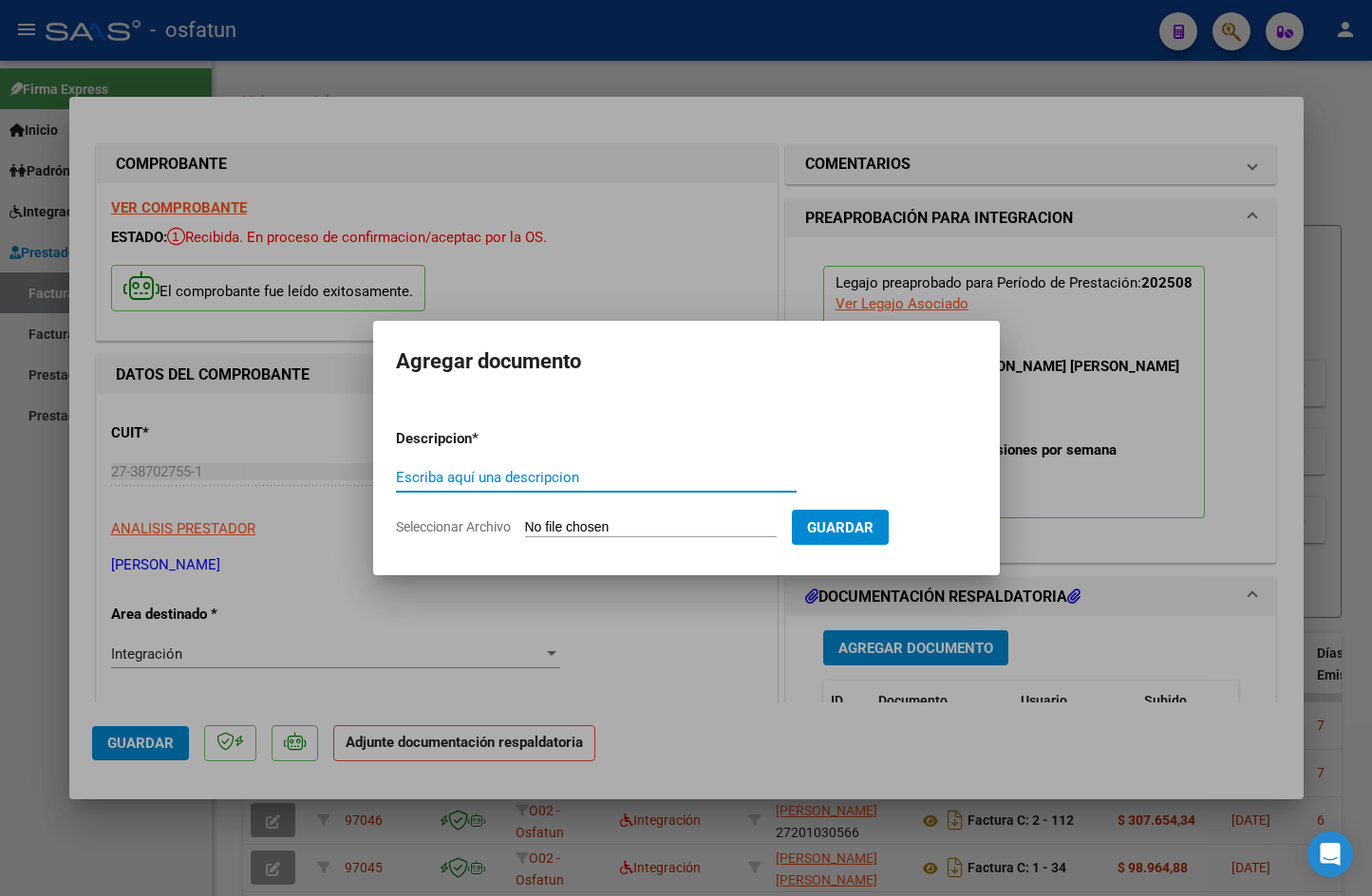
click at [673, 540] on form "Descripcion * Escriba aquí una descripcion Seleccionar Archivo Guardar" at bounding box center [686, 482] width 581 height 139
click at [679, 523] on input "Seleccionar Archivo" at bounding box center [651, 528] width 252 height 18
type input "C:\fakepath\Screenshot_20251008-065920.png"
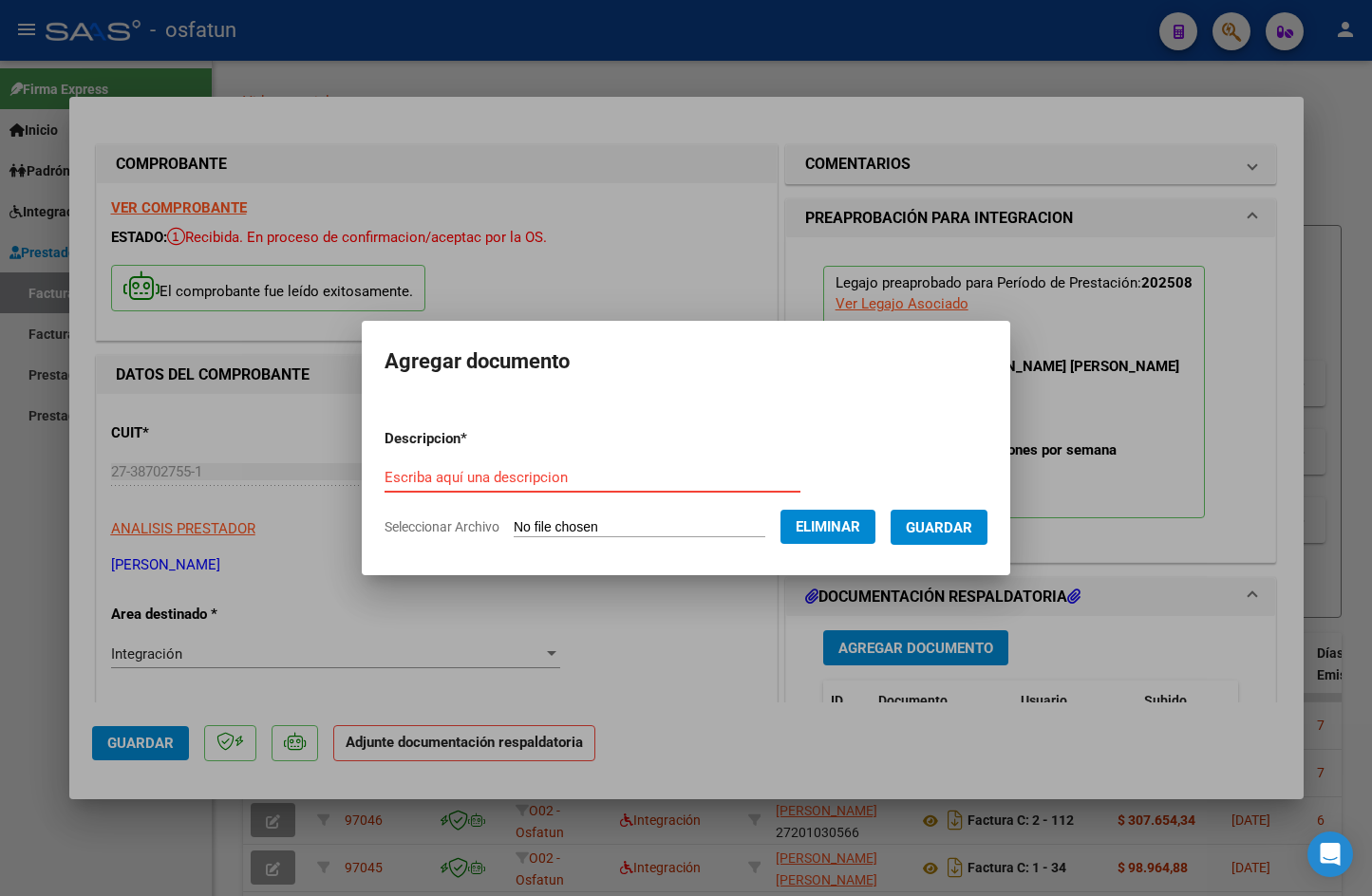
click at [603, 469] on input "Escriba aquí una descripcion" at bounding box center [592, 476] width 416 height 17
type input "planilla de asistencia"
click at [939, 531] on span "Guardar" at bounding box center [940, 527] width 67 height 17
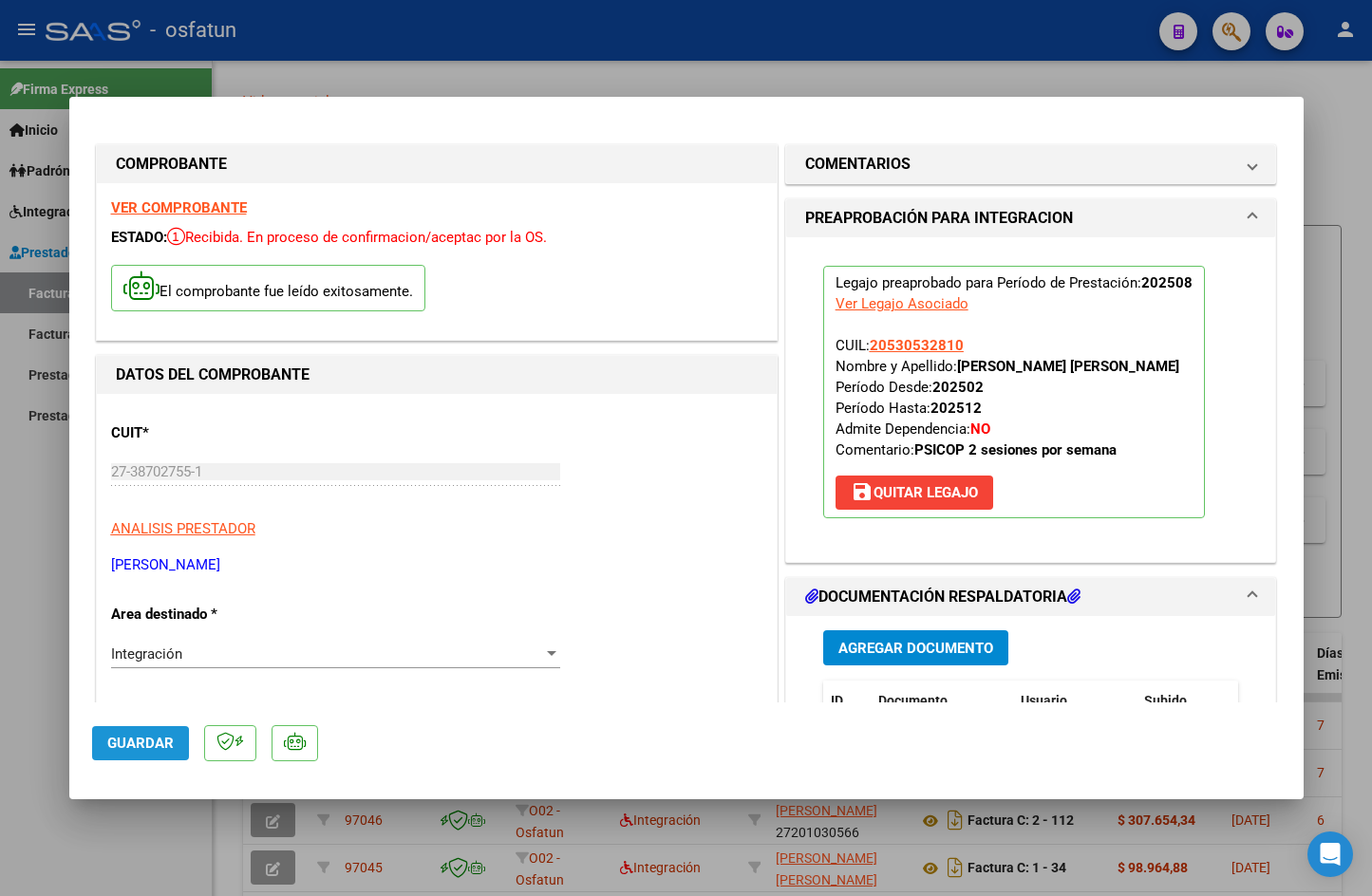
drag, startPoint x: 128, startPoint y: 749, endPoint x: 263, endPoint y: 392, distance: 381.7
click at [128, 748] on span "Guardar" at bounding box center [141, 743] width 67 height 17
click at [730, 53] on div at bounding box center [686, 448] width 1372 height 896
type input "$ 0,00"
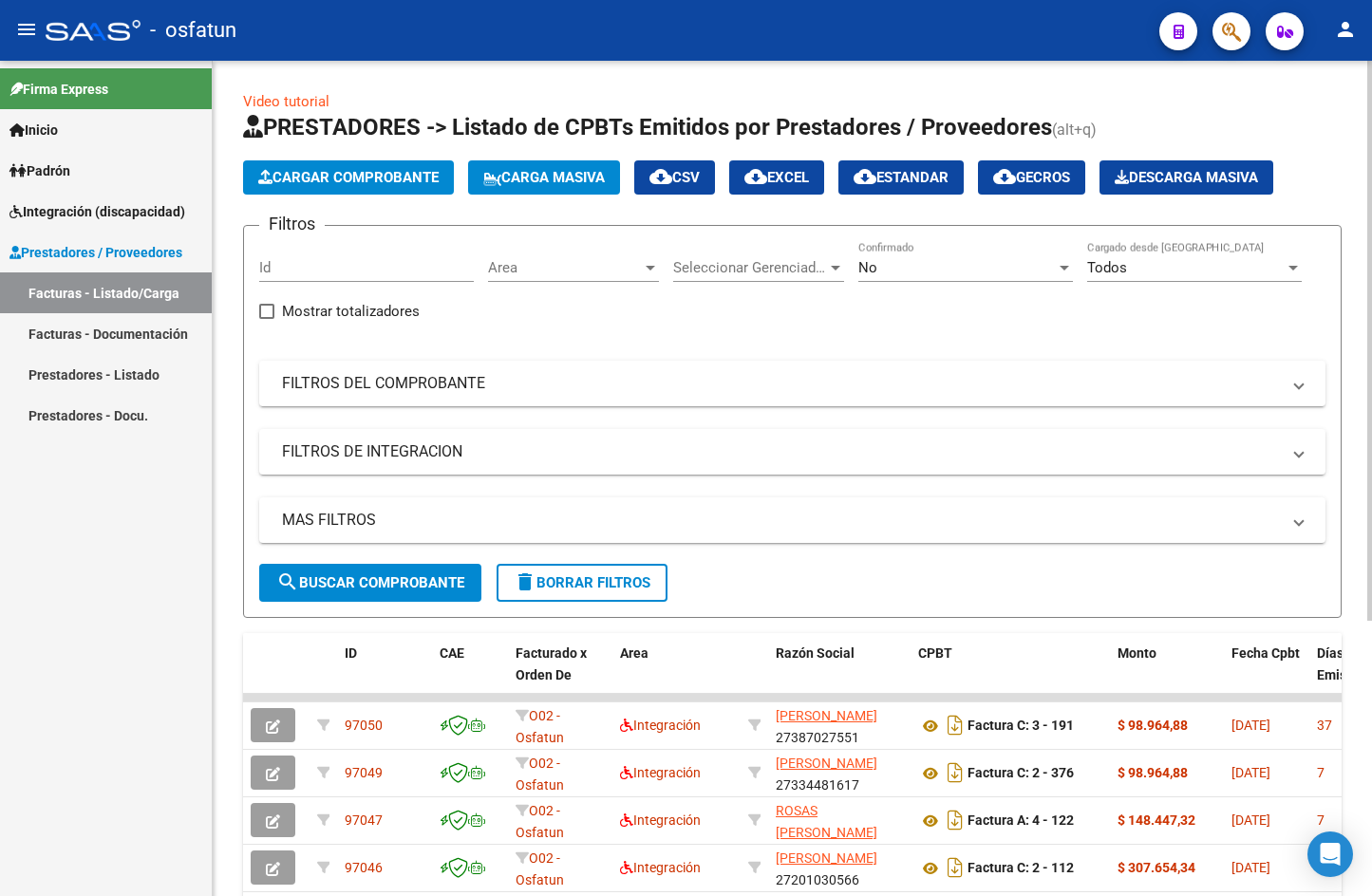
click at [334, 182] on span "Cargar Comprobante" at bounding box center [349, 177] width 181 height 17
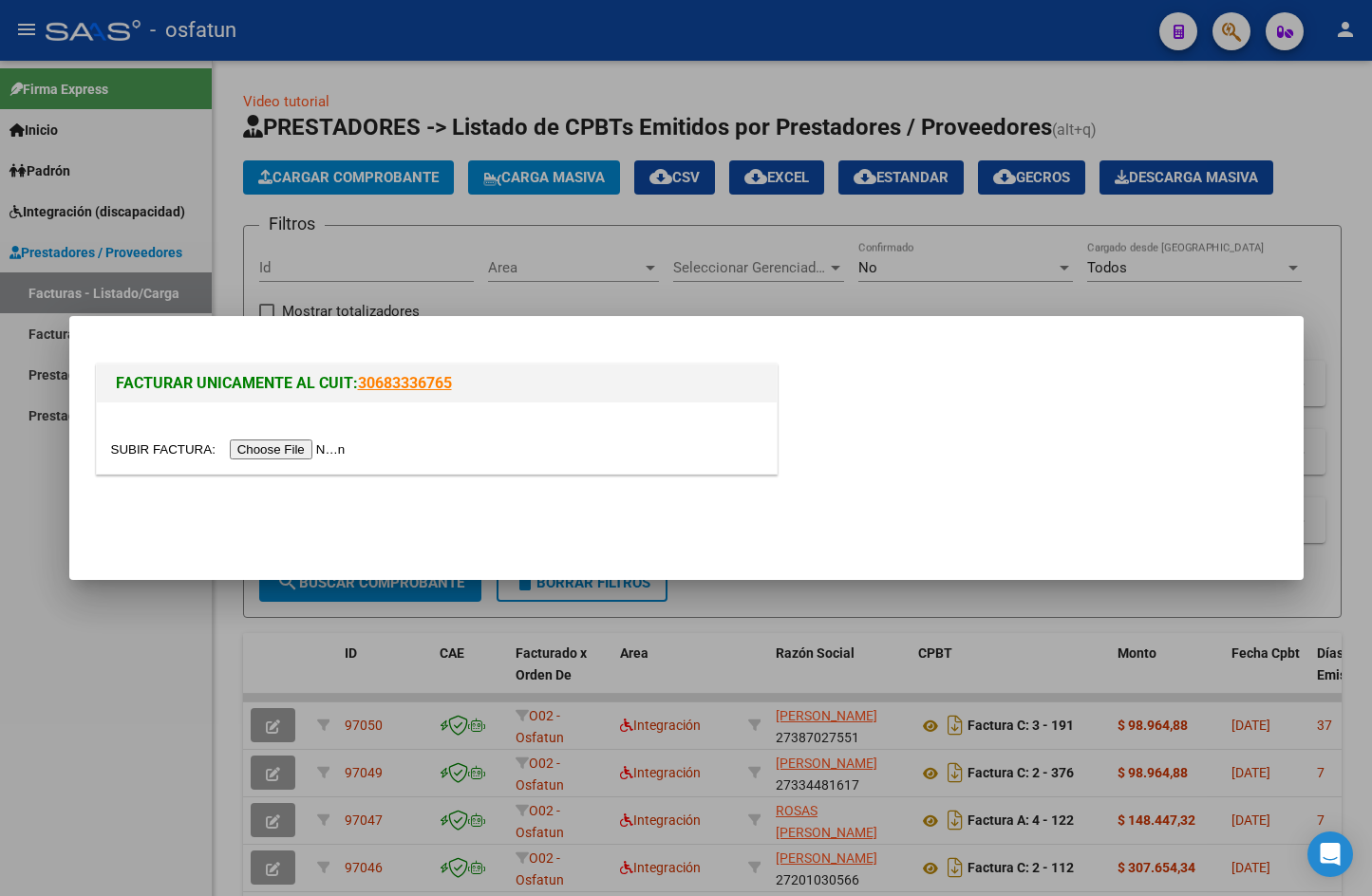
click at [295, 458] on input "file" at bounding box center [231, 449] width 240 height 20
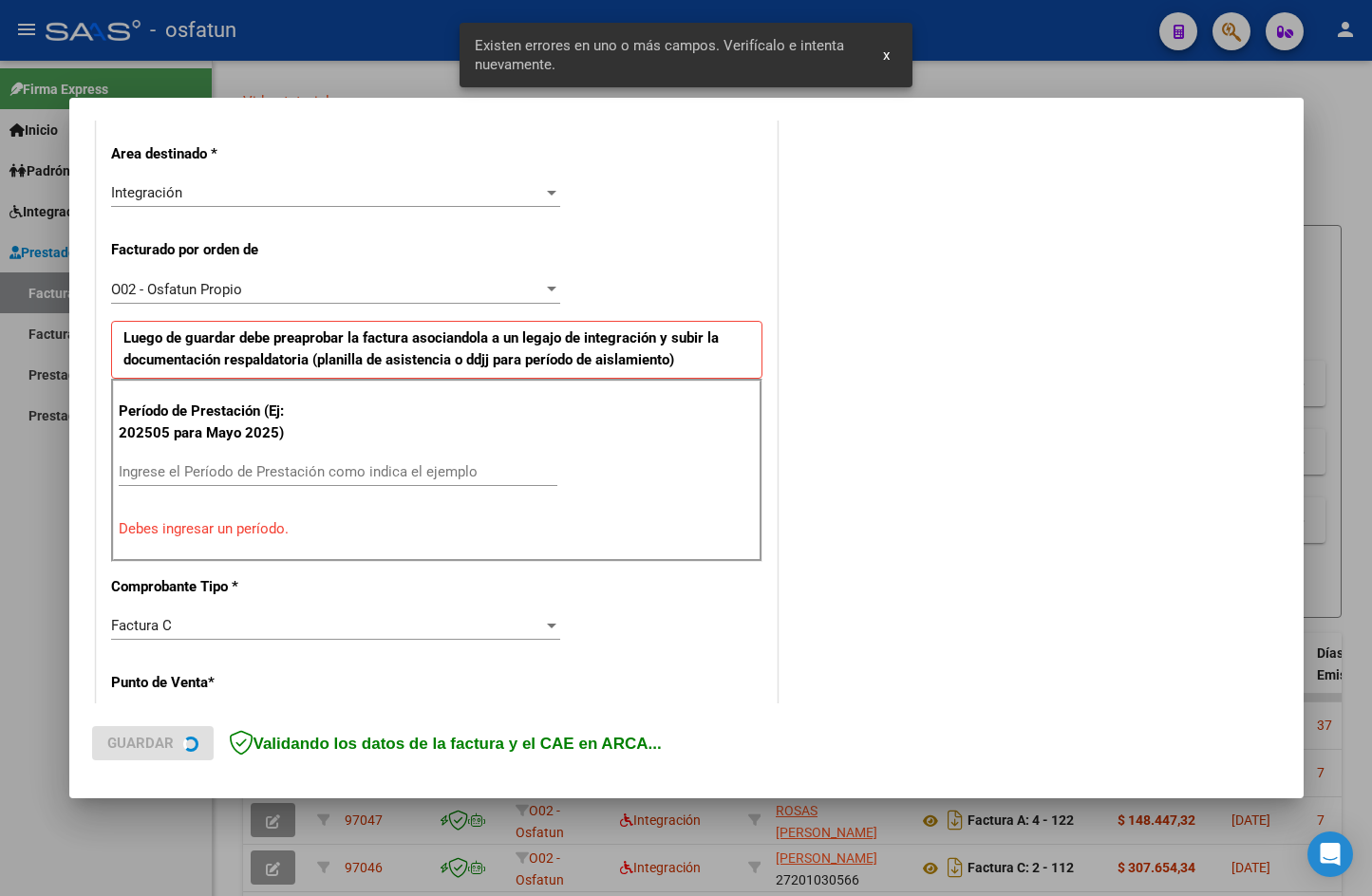
scroll to position [466, 0]
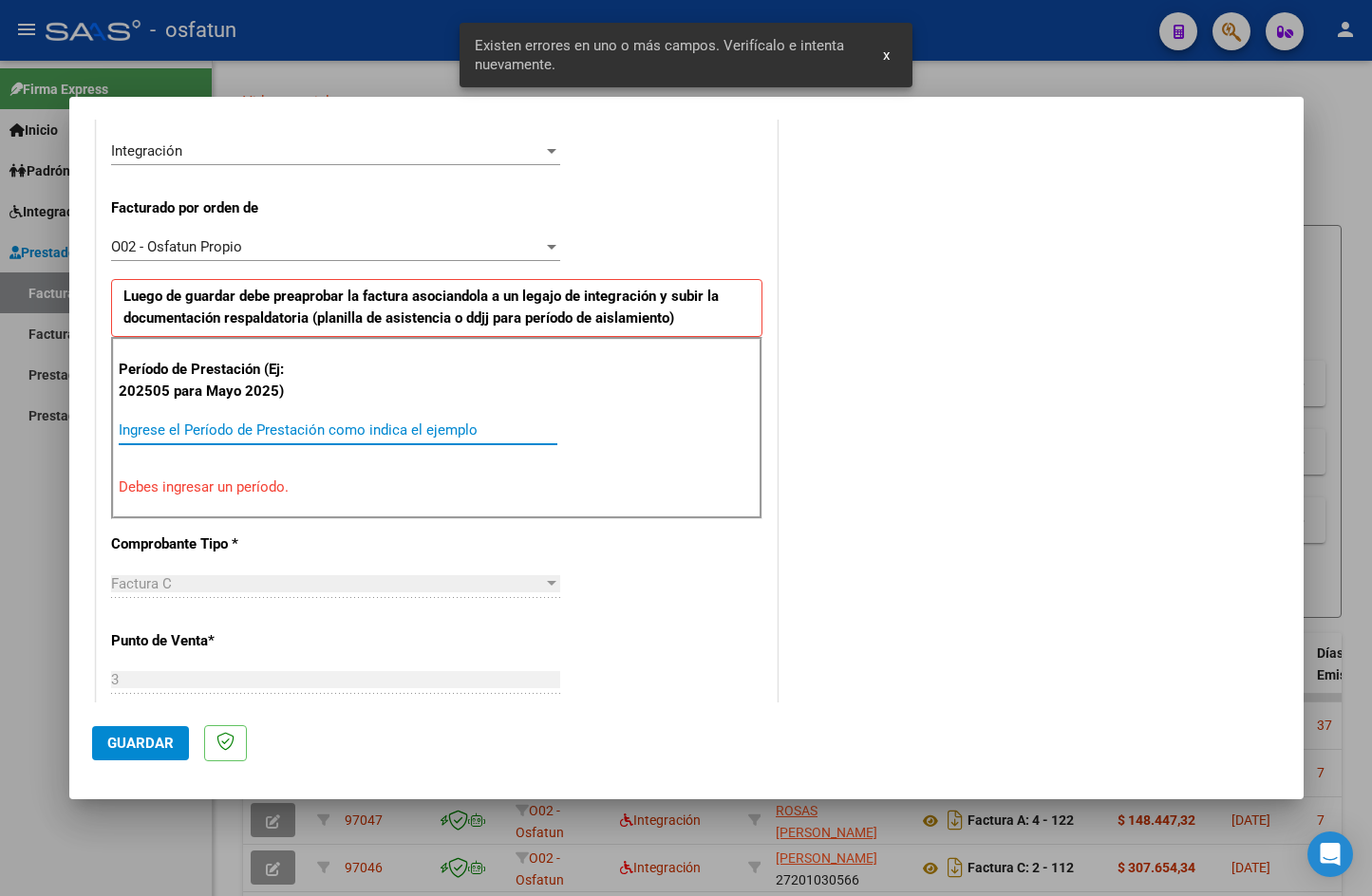
click at [232, 427] on input "Ingrese el Período de Prestación como indica el ejemplo" at bounding box center [338, 429] width 438 height 17
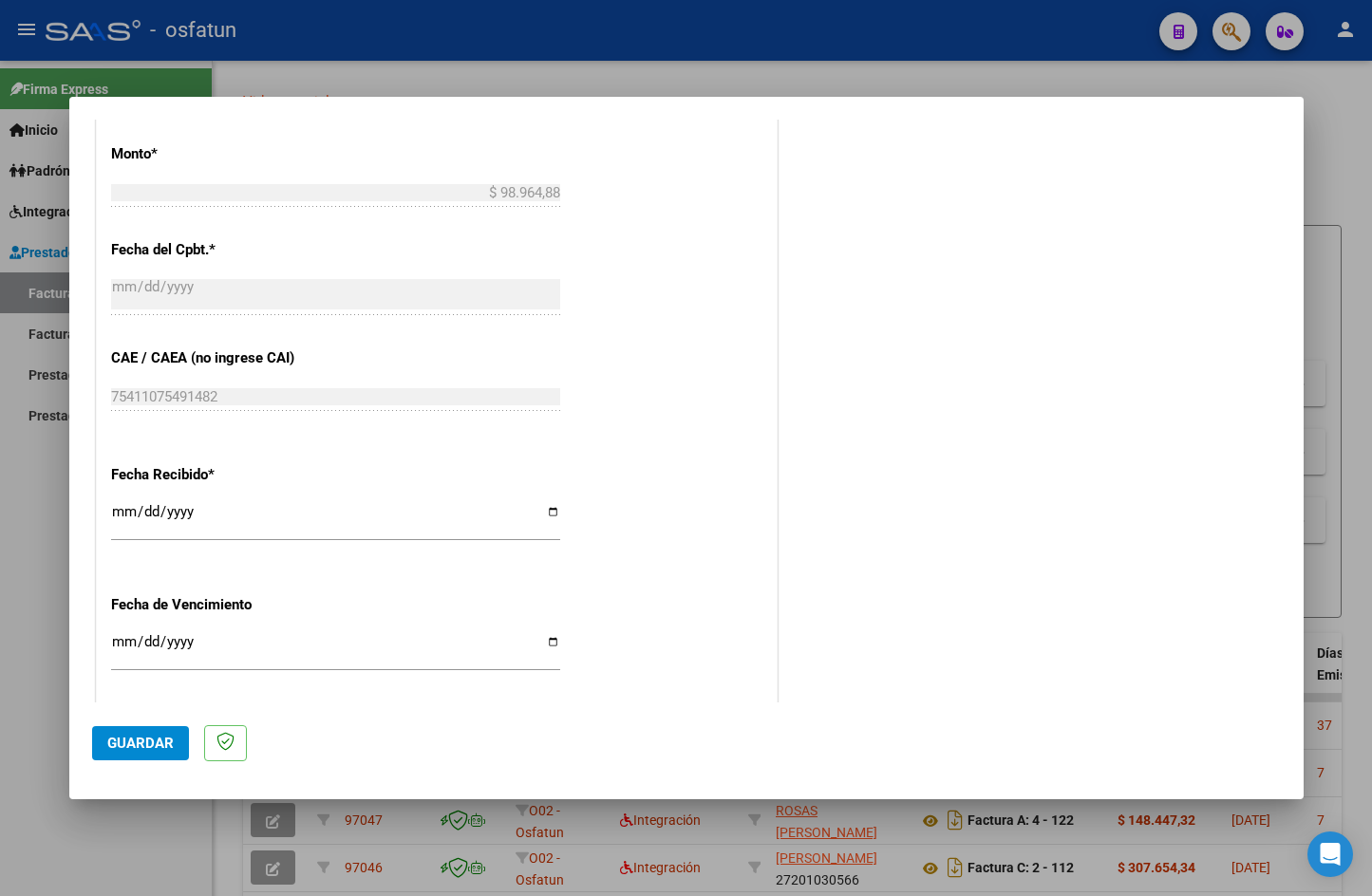
scroll to position [1292, 0]
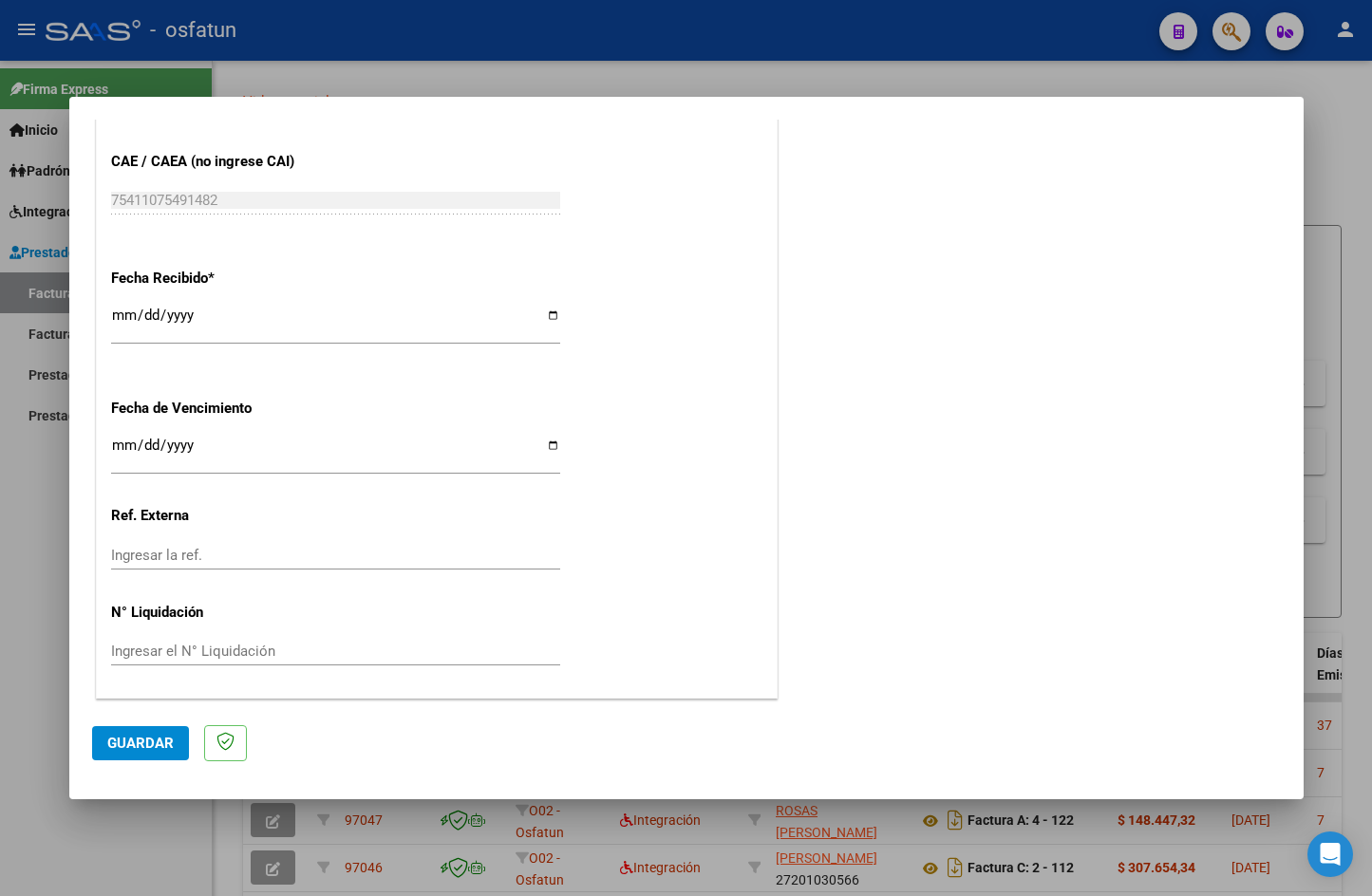
type input "202509"
click at [154, 743] on span "Guardar" at bounding box center [141, 743] width 67 height 17
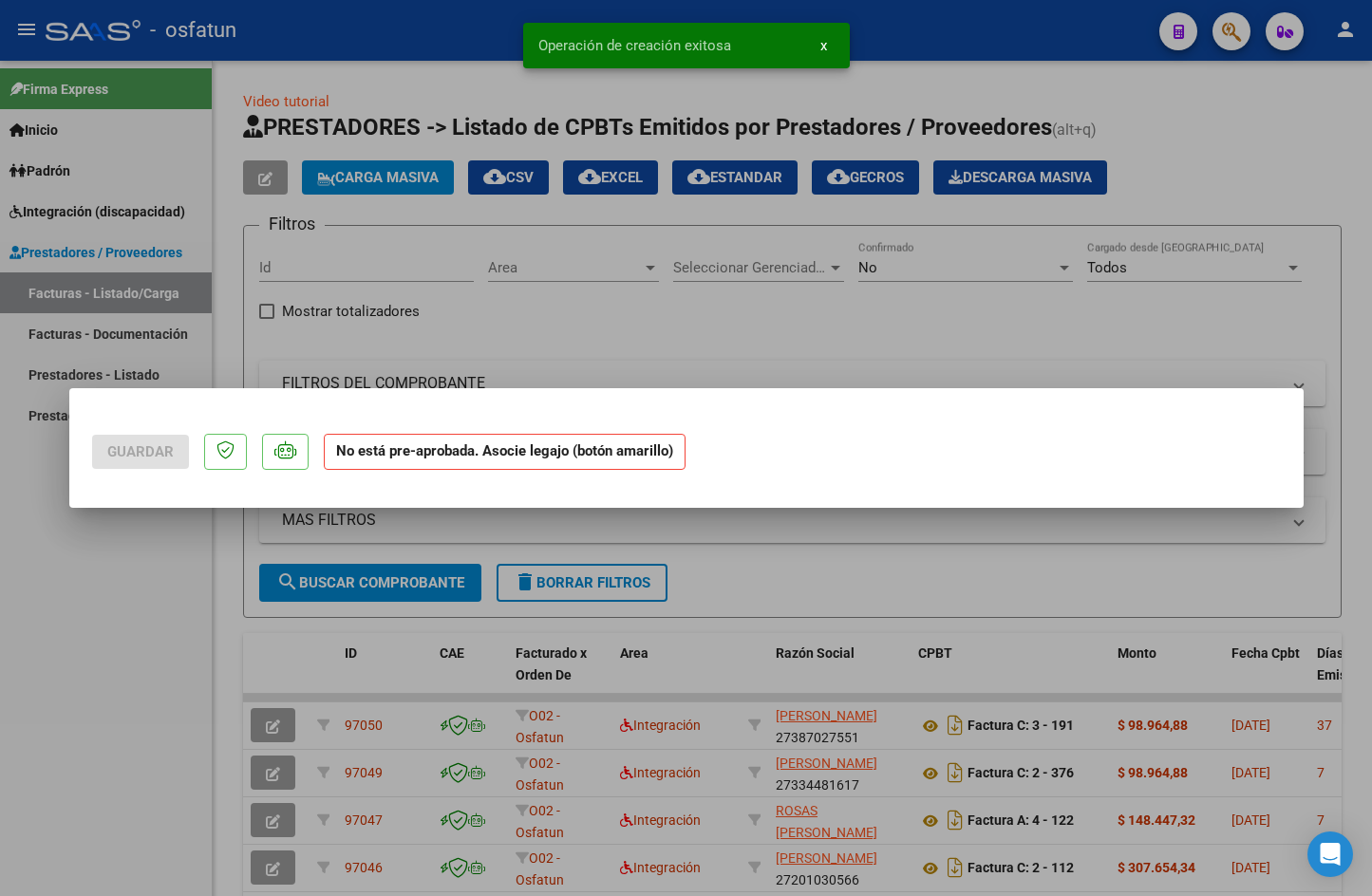
scroll to position [0, 0]
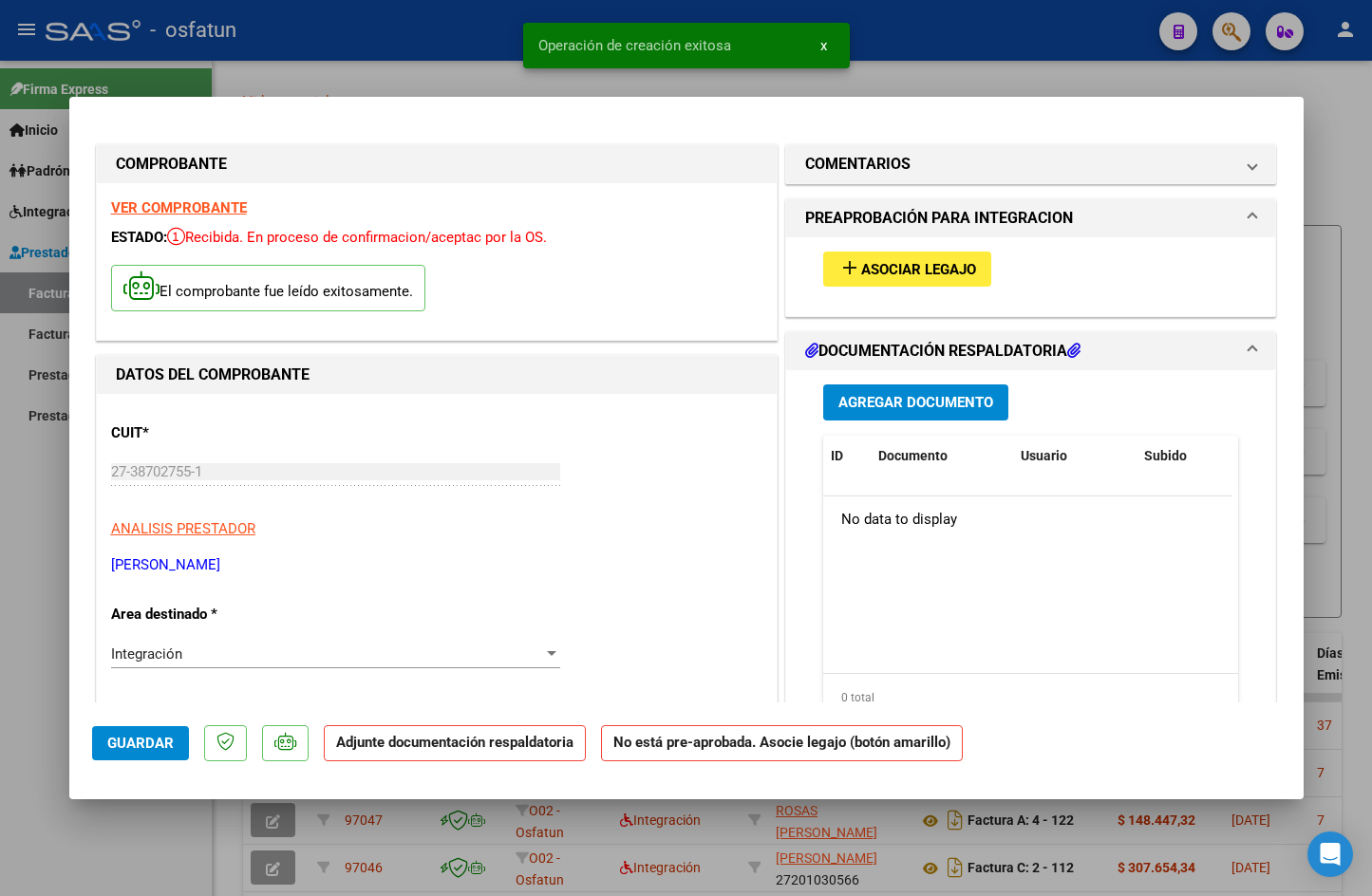
click at [953, 263] on span "Asociar Legajo" at bounding box center [918, 269] width 115 height 17
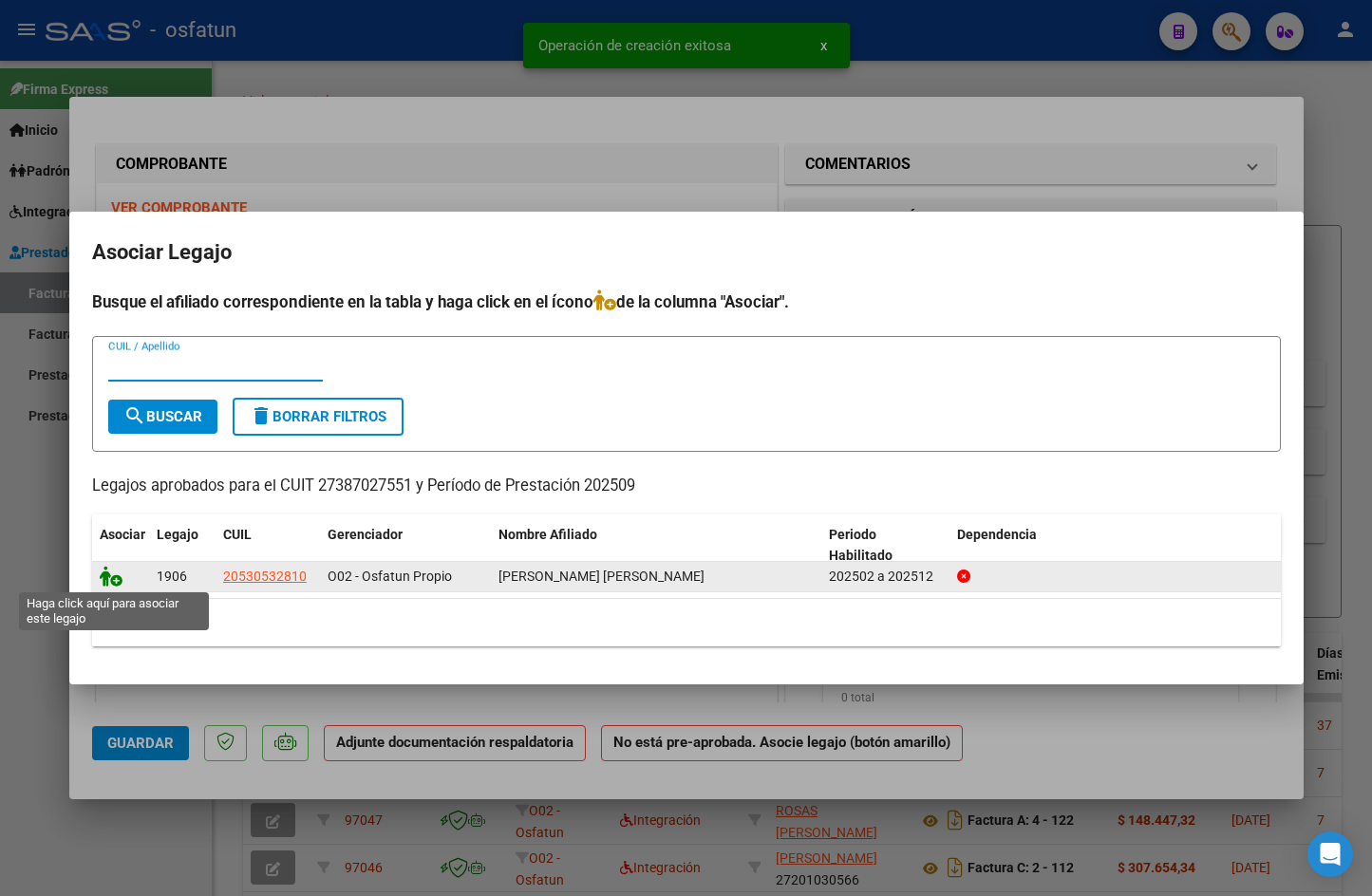
click at [112, 583] on icon at bounding box center [110, 576] width 23 height 21
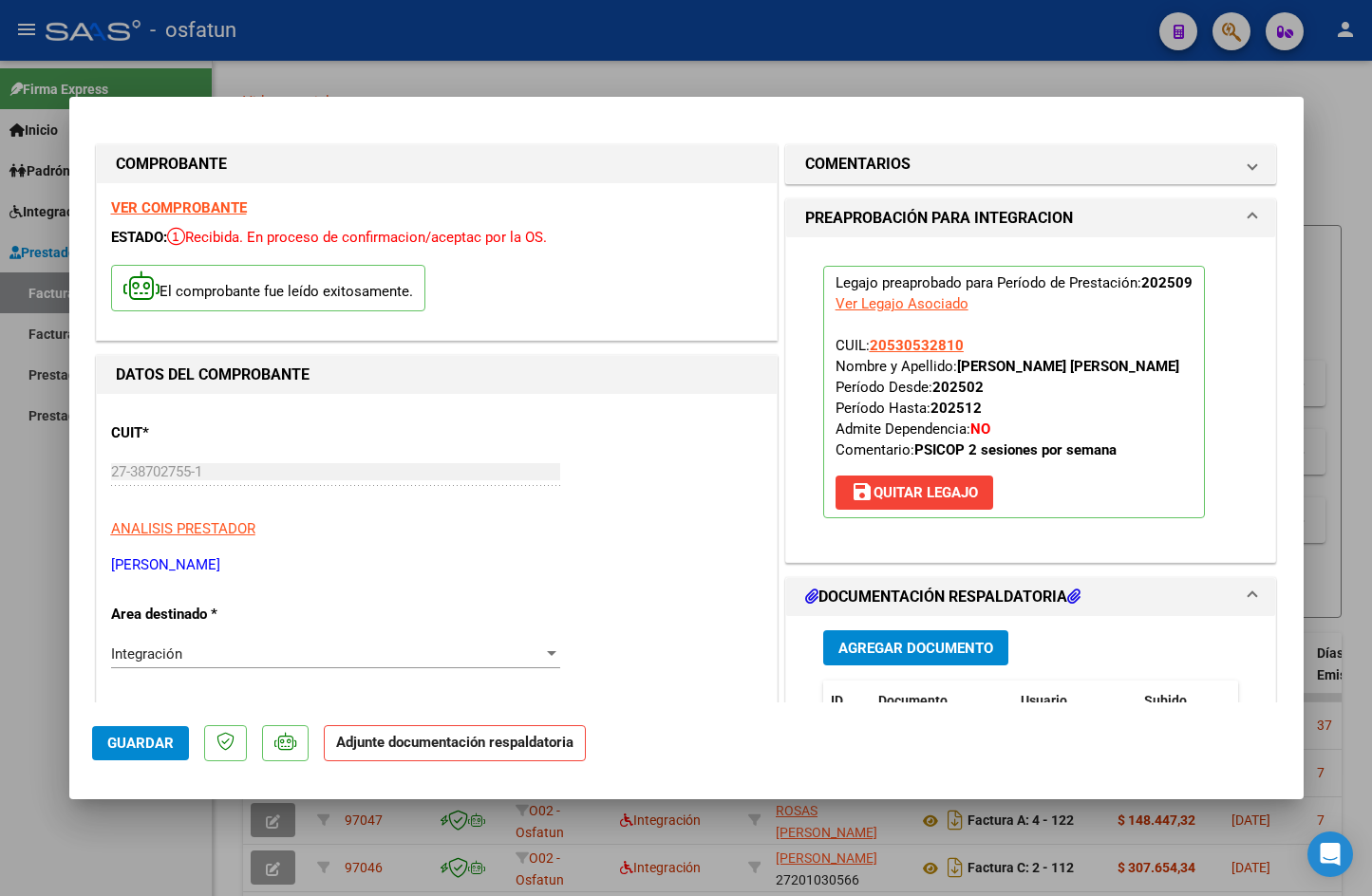
click at [929, 650] on span "Agregar Documento" at bounding box center [915, 647] width 154 height 17
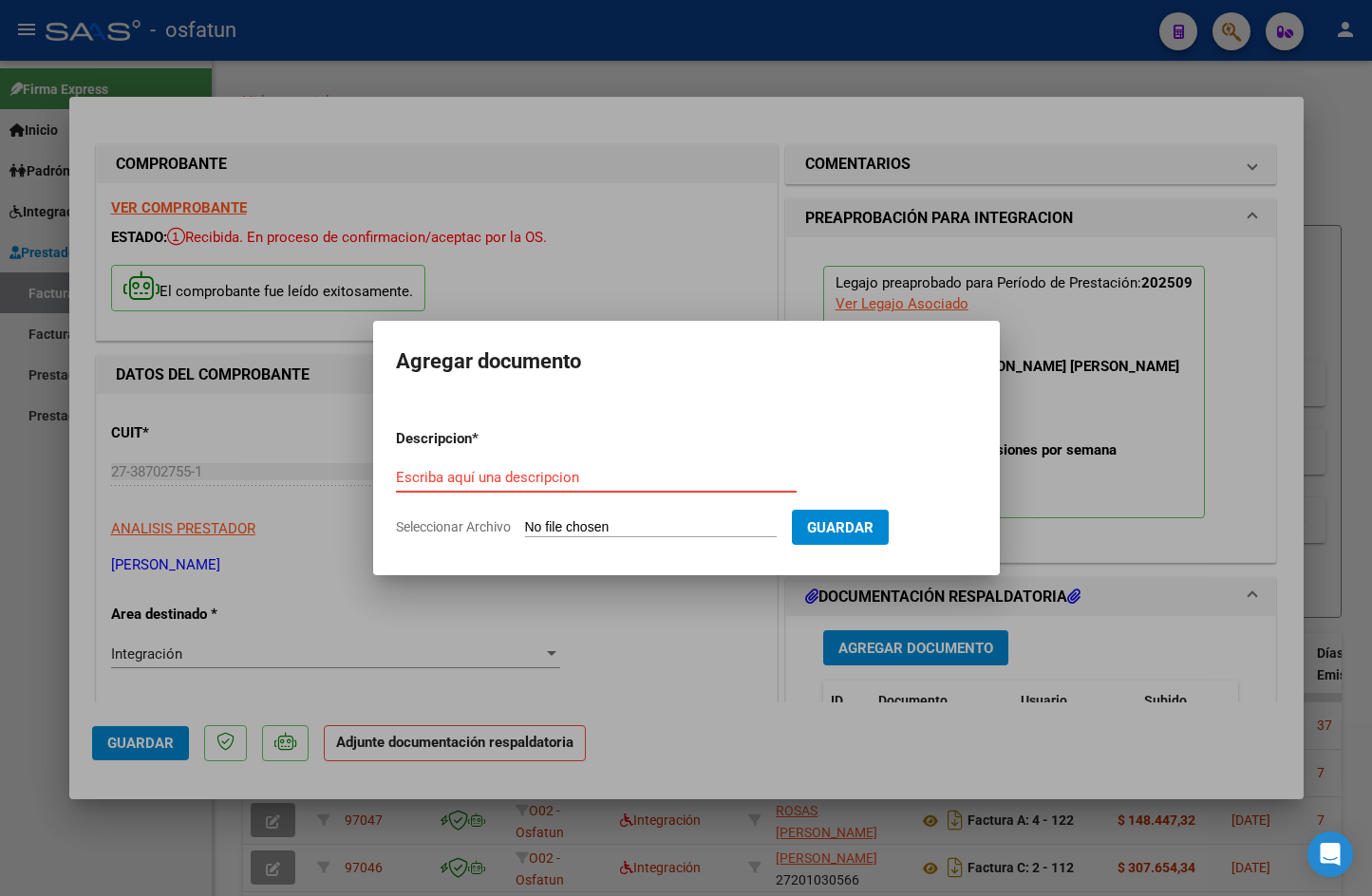
click at [578, 476] on input "Escriba aquí una descripcion" at bounding box center [597, 476] width 401 height 17
type input "planilla"
drag, startPoint x: 836, startPoint y: 519, endPoint x: 621, endPoint y: 524, distance: 215.1
click at [629, 524] on form "Descripcion * planilla Escriba aquí una descripcion Seleccionar Archivo Guardar" at bounding box center [686, 482] width 581 height 139
click at [621, 524] on input "Seleccionar Archivo" at bounding box center [651, 528] width 252 height 18
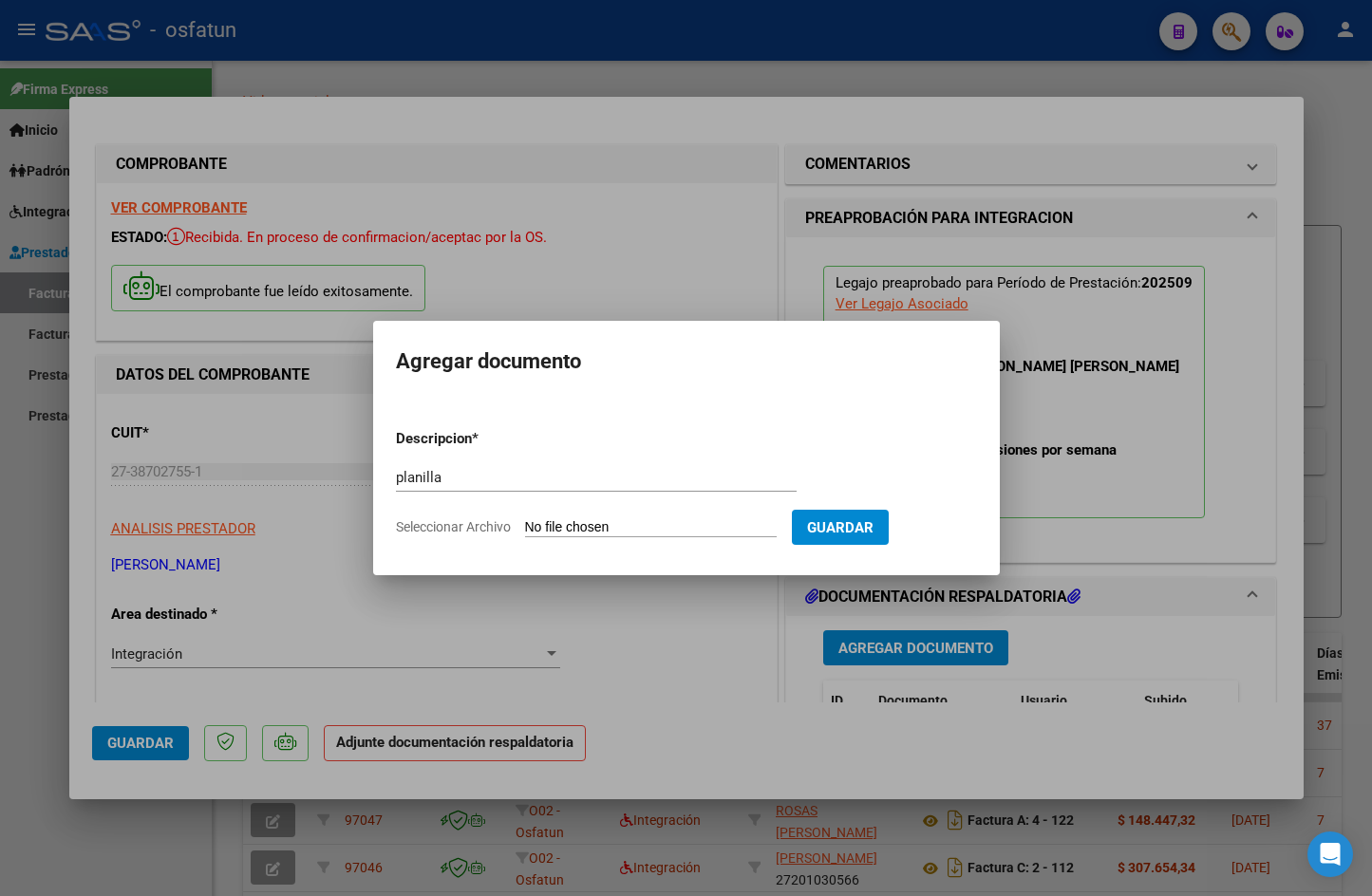
type input "C:\fakepath\Screenshot_20251008-065843.png"
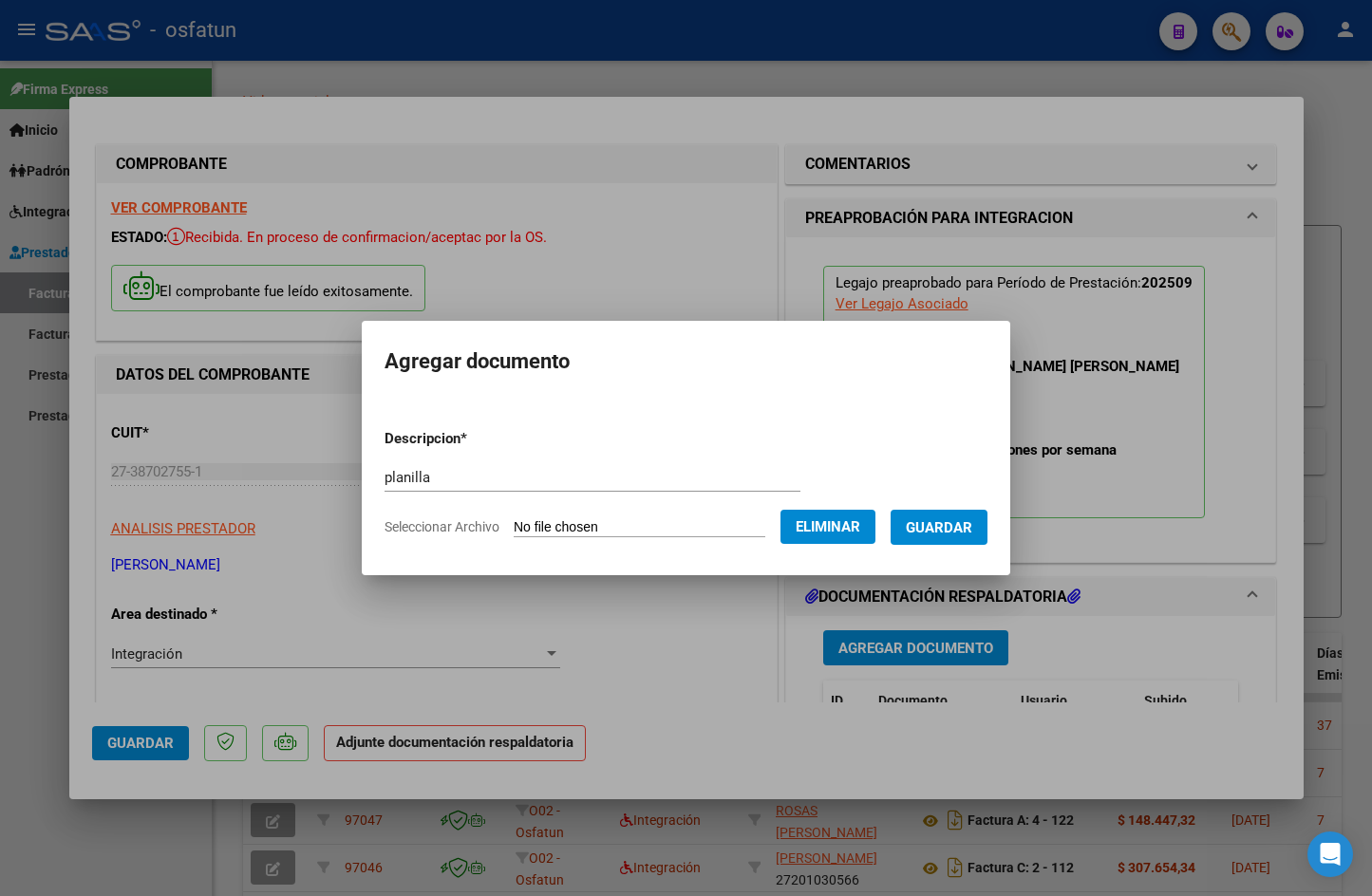
click at [509, 480] on input "planilla" at bounding box center [592, 476] width 416 height 17
type input "planilla de asistencia"
click at [972, 533] on span "Guardar" at bounding box center [940, 527] width 67 height 17
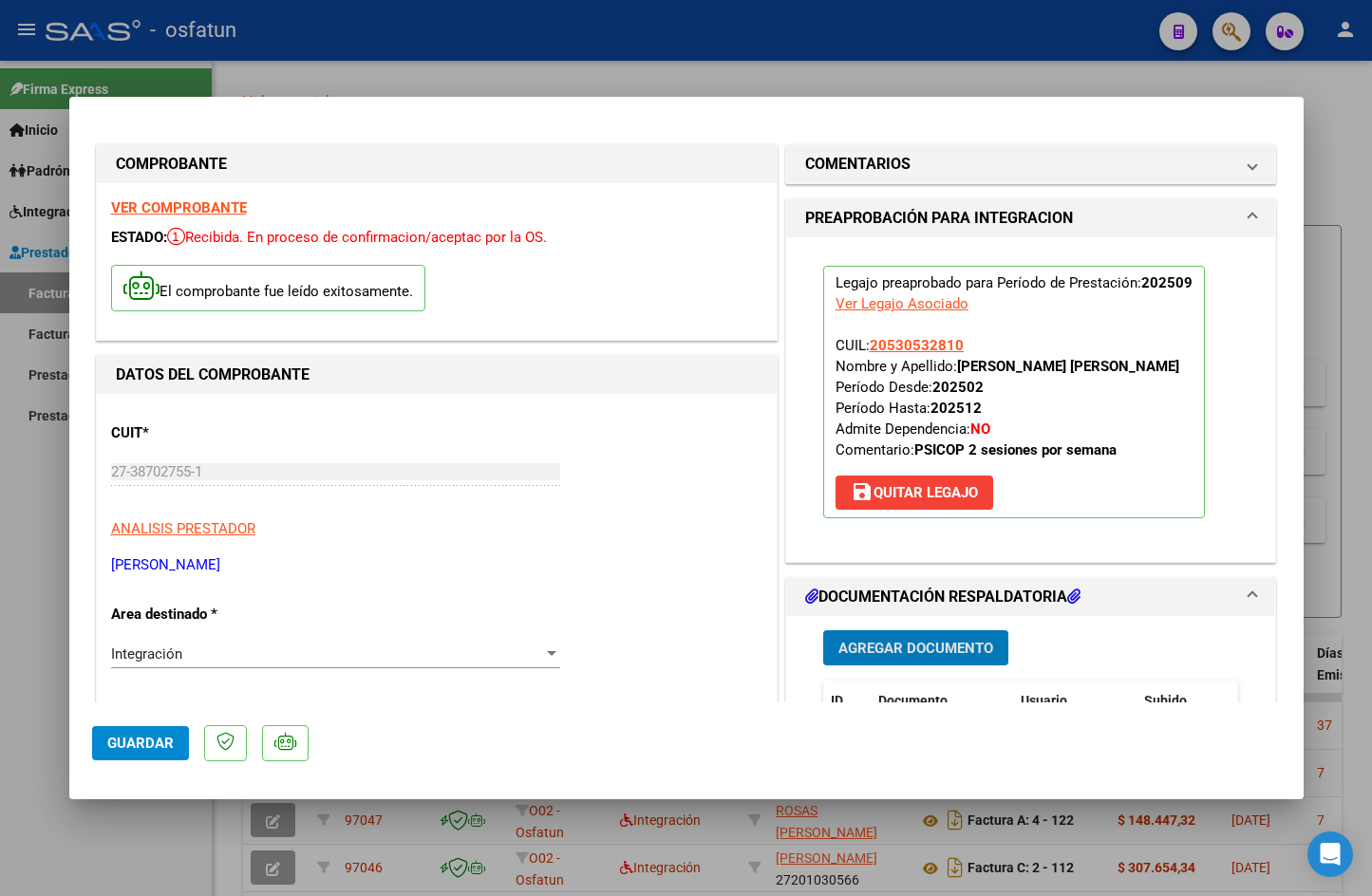
click at [1035, 85] on div at bounding box center [686, 448] width 1372 height 896
type input "$ 0,00"
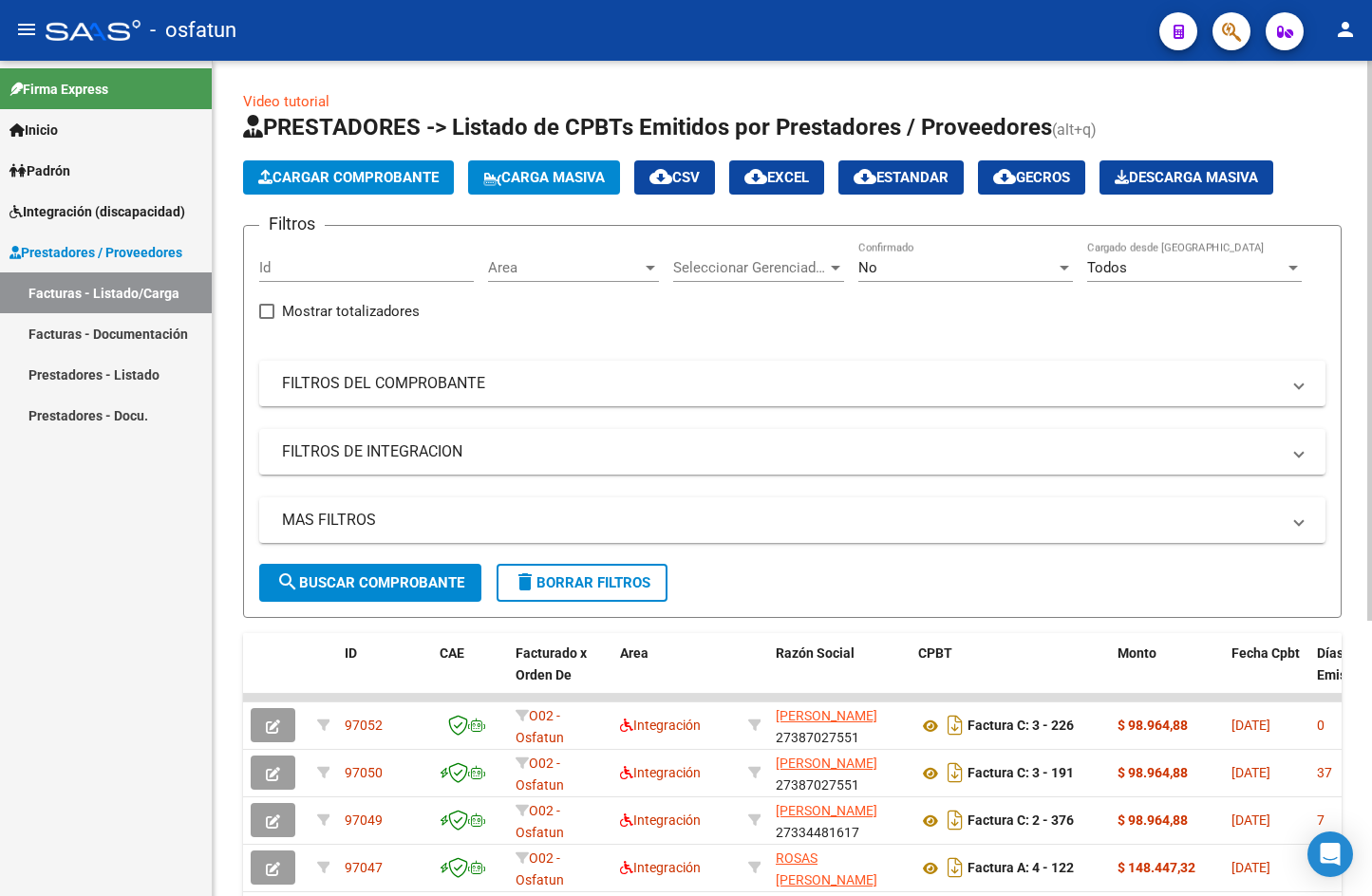
click at [392, 186] on button "Cargar Comprobante" at bounding box center [348, 177] width 210 height 34
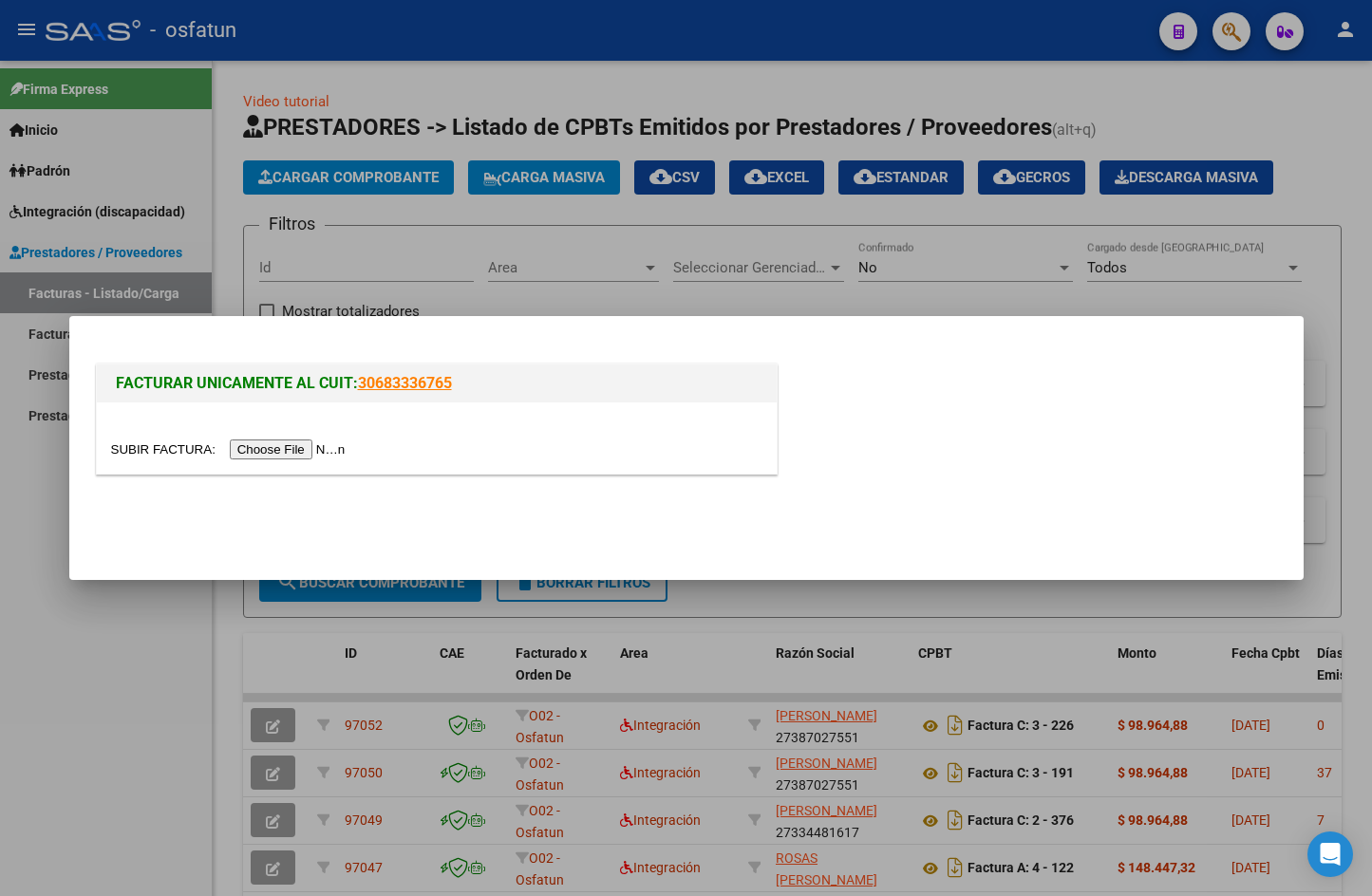
click at [266, 443] on input "file" at bounding box center [231, 449] width 240 height 20
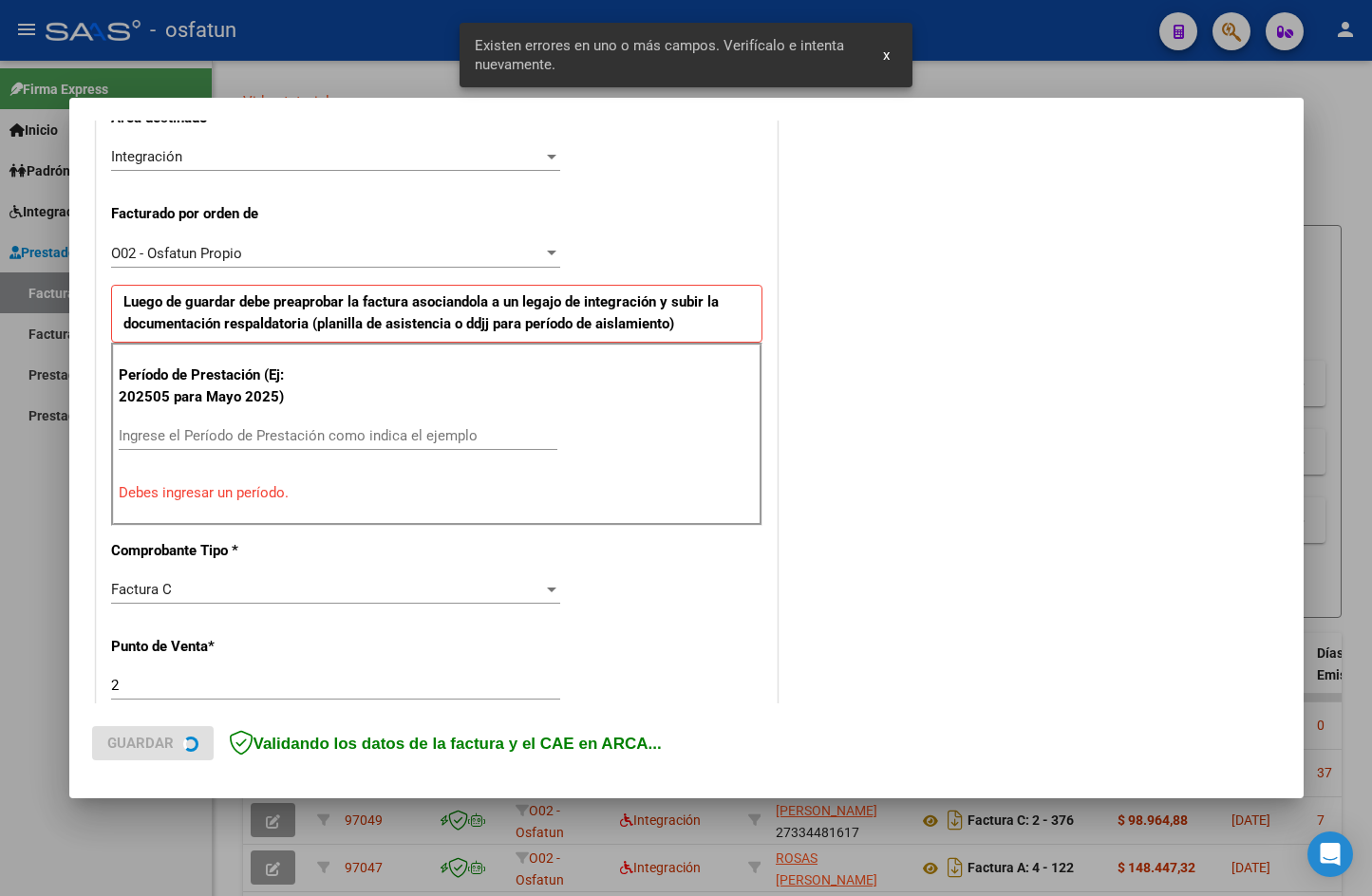
scroll to position [466, 0]
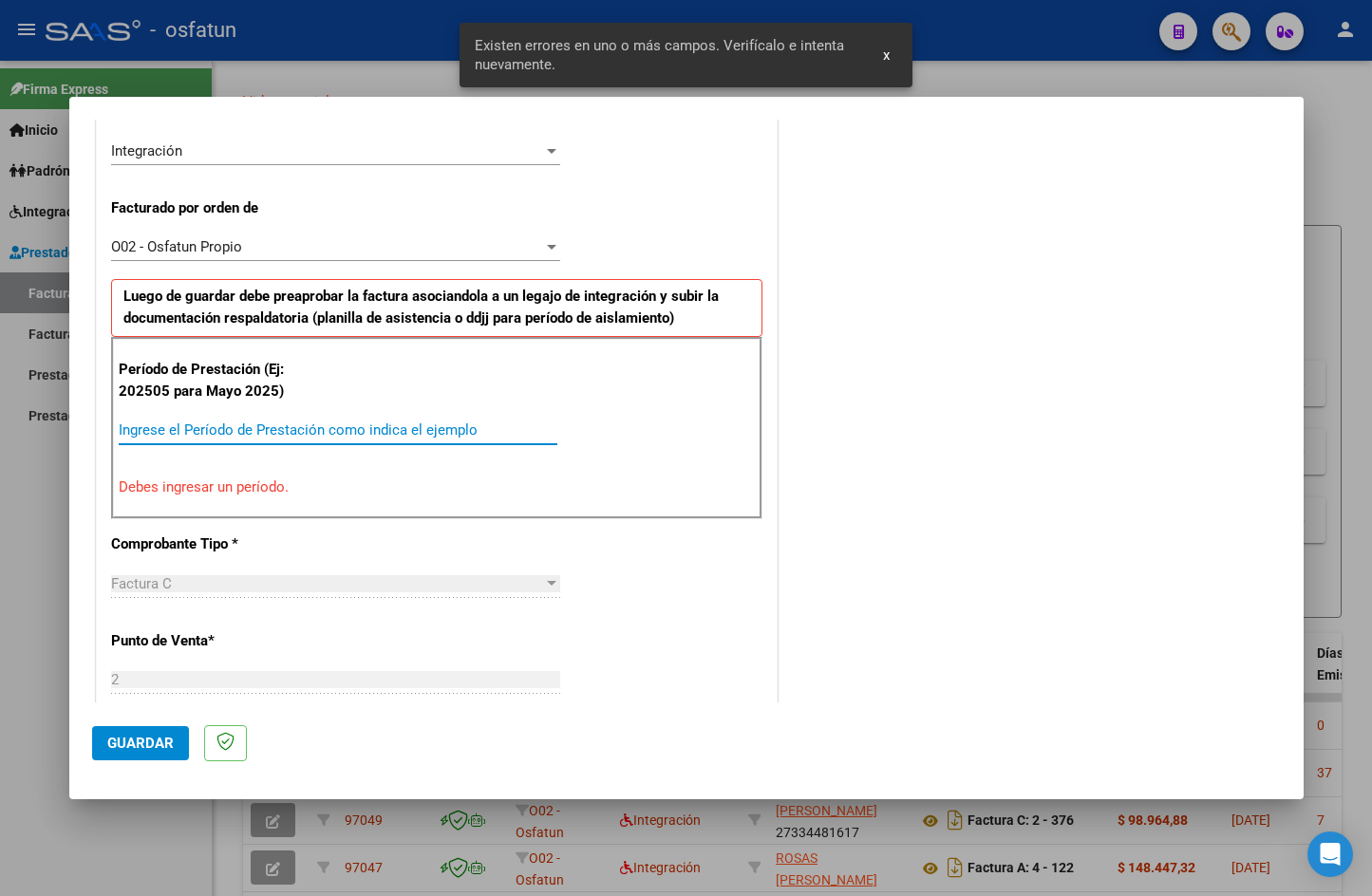
click at [221, 429] on input "Ingrese el Período de Prestación como indica el ejemplo" at bounding box center [338, 429] width 438 height 17
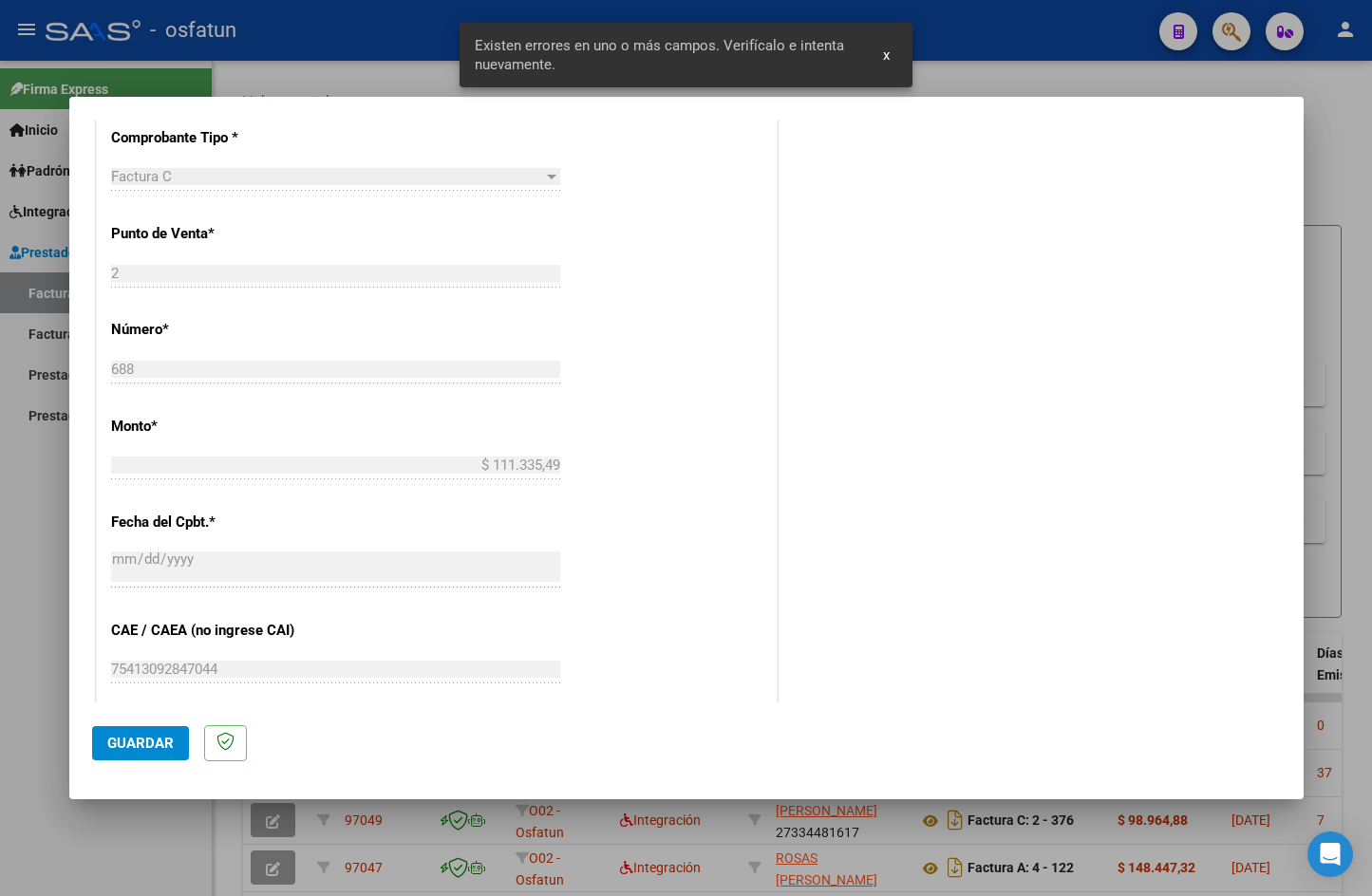
scroll to position [846, 0]
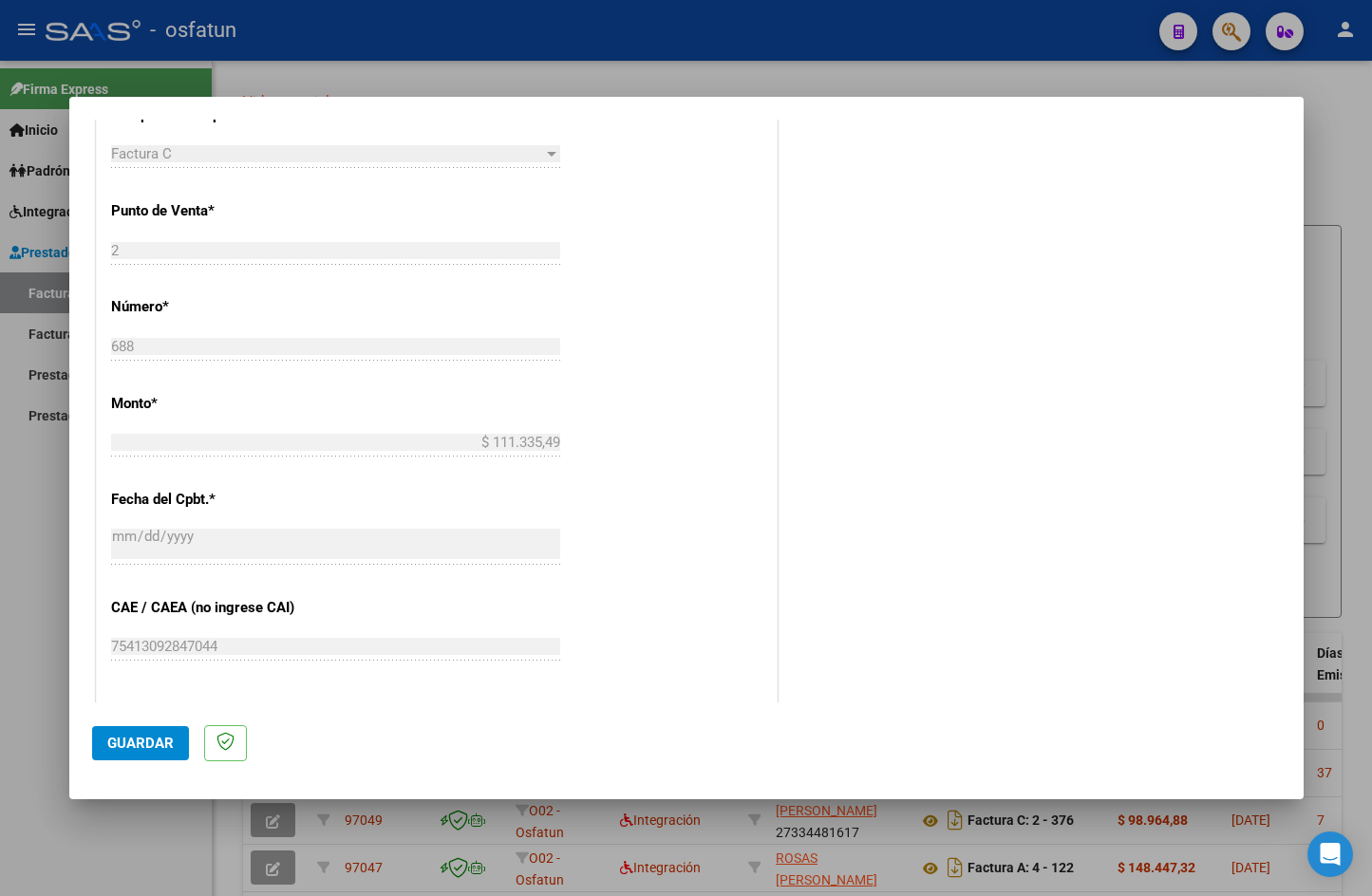
type input "202509"
click at [156, 733] on button "Guardar" at bounding box center [141, 743] width 97 height 34
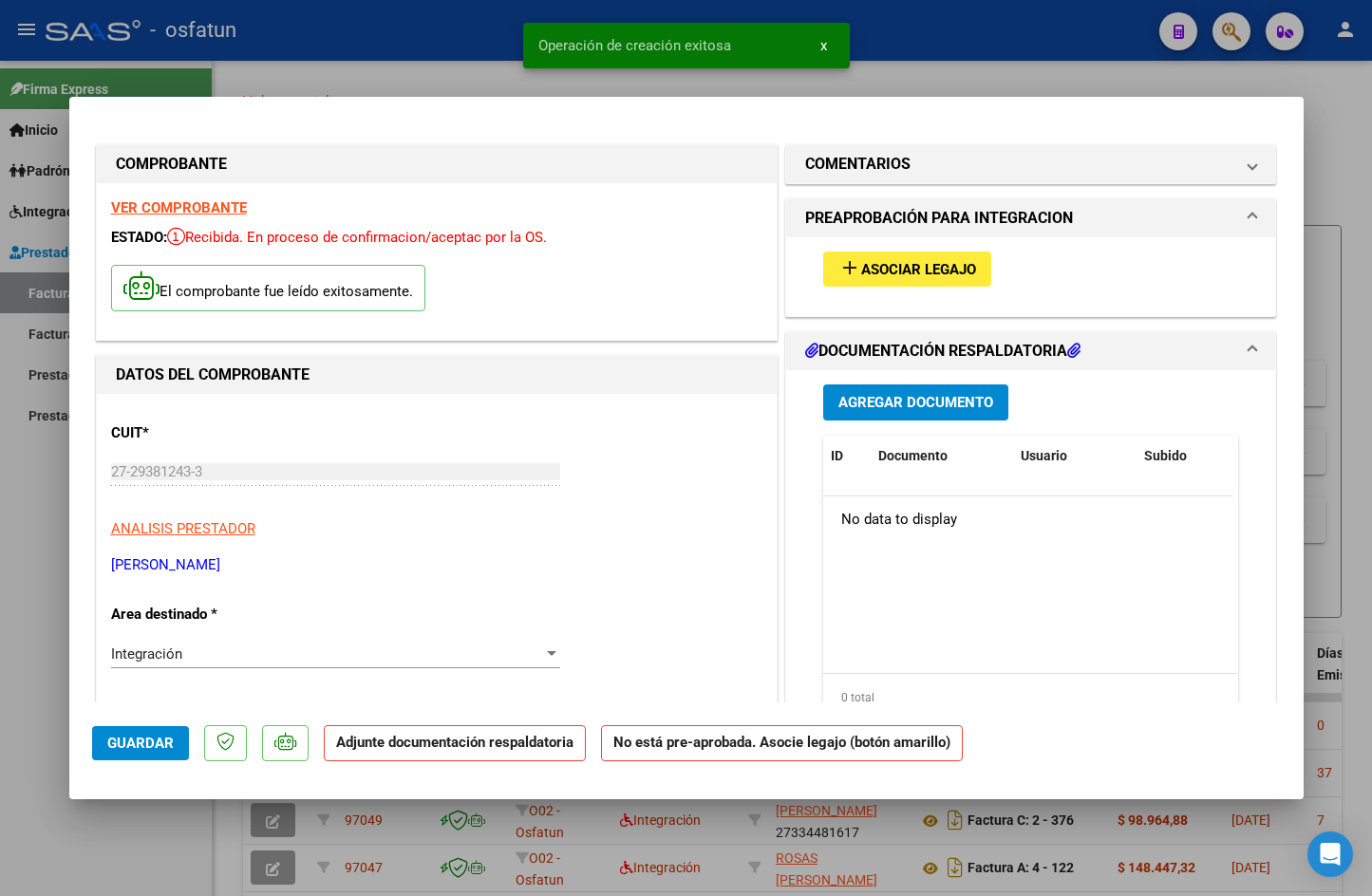
click at [864, 289] on div "add Asociar Legajo" at bounding box center [1031, 269] width 444 height 64
click at [868, 283] on button "add Asociar Legajo" at bounding box center [907, 269] width 168 height 35
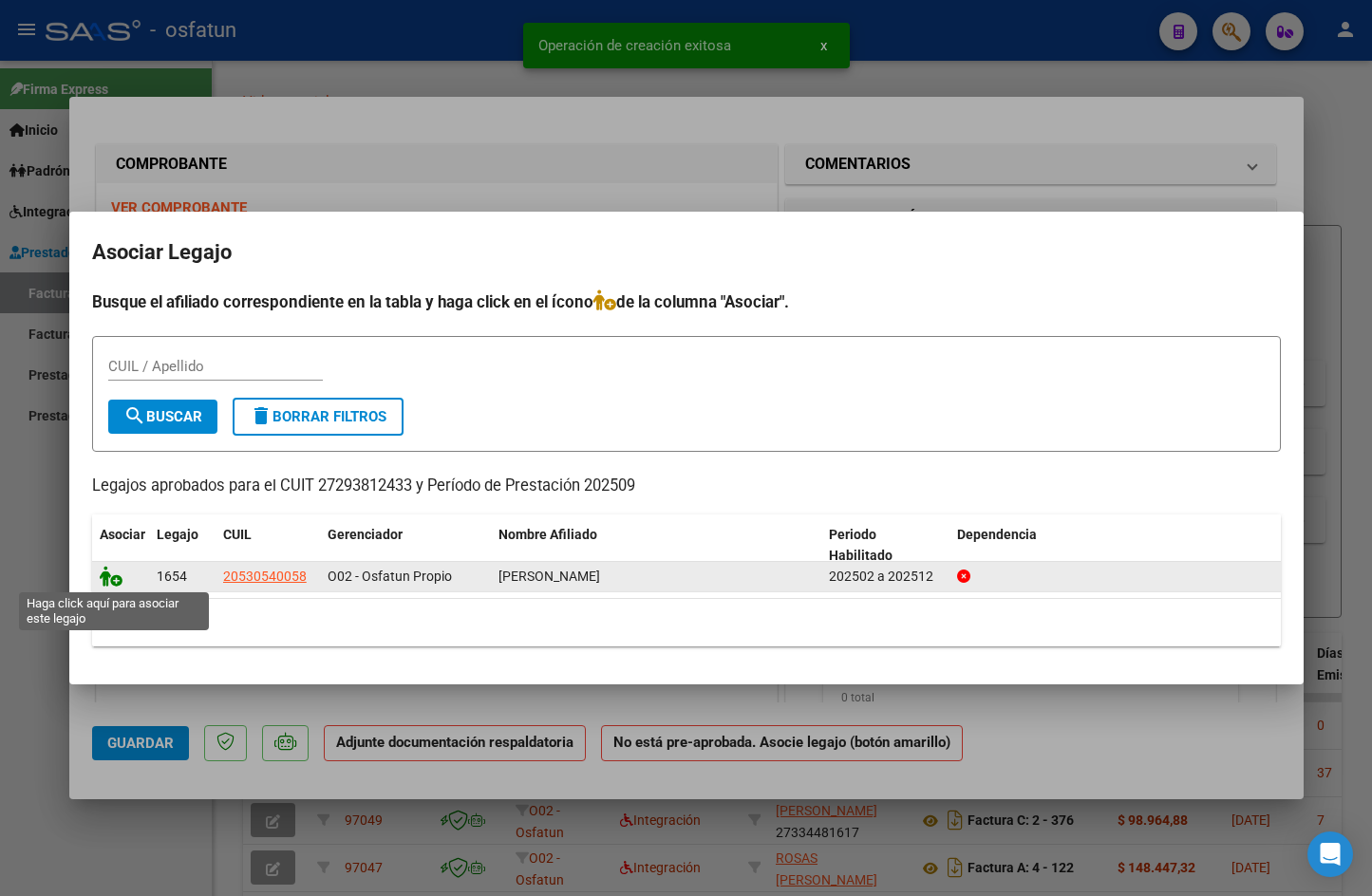
click at [108, 575] on icon at bounding box center [110, 576] width 23 height 21
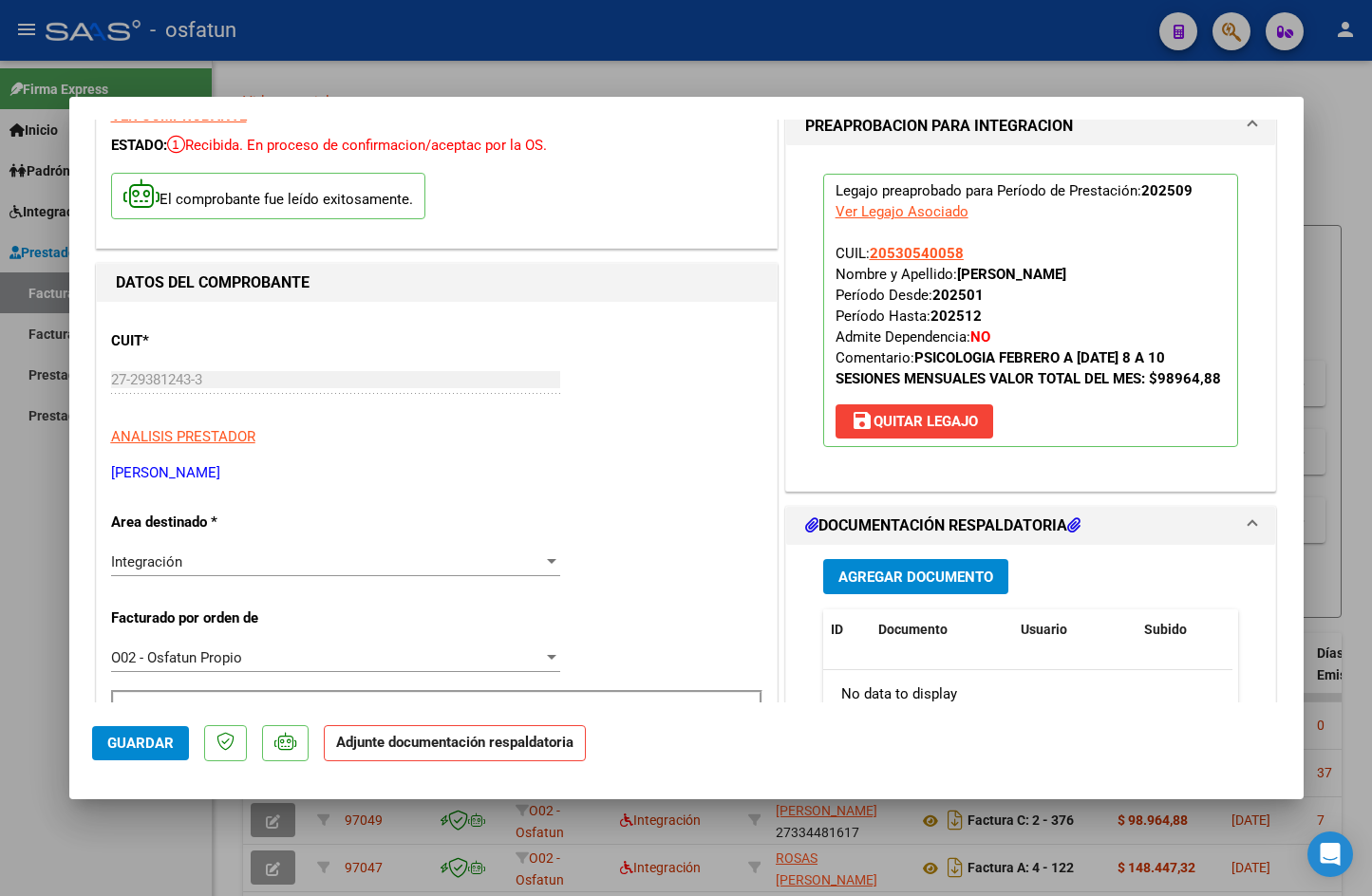
scroll to position [95, 0]
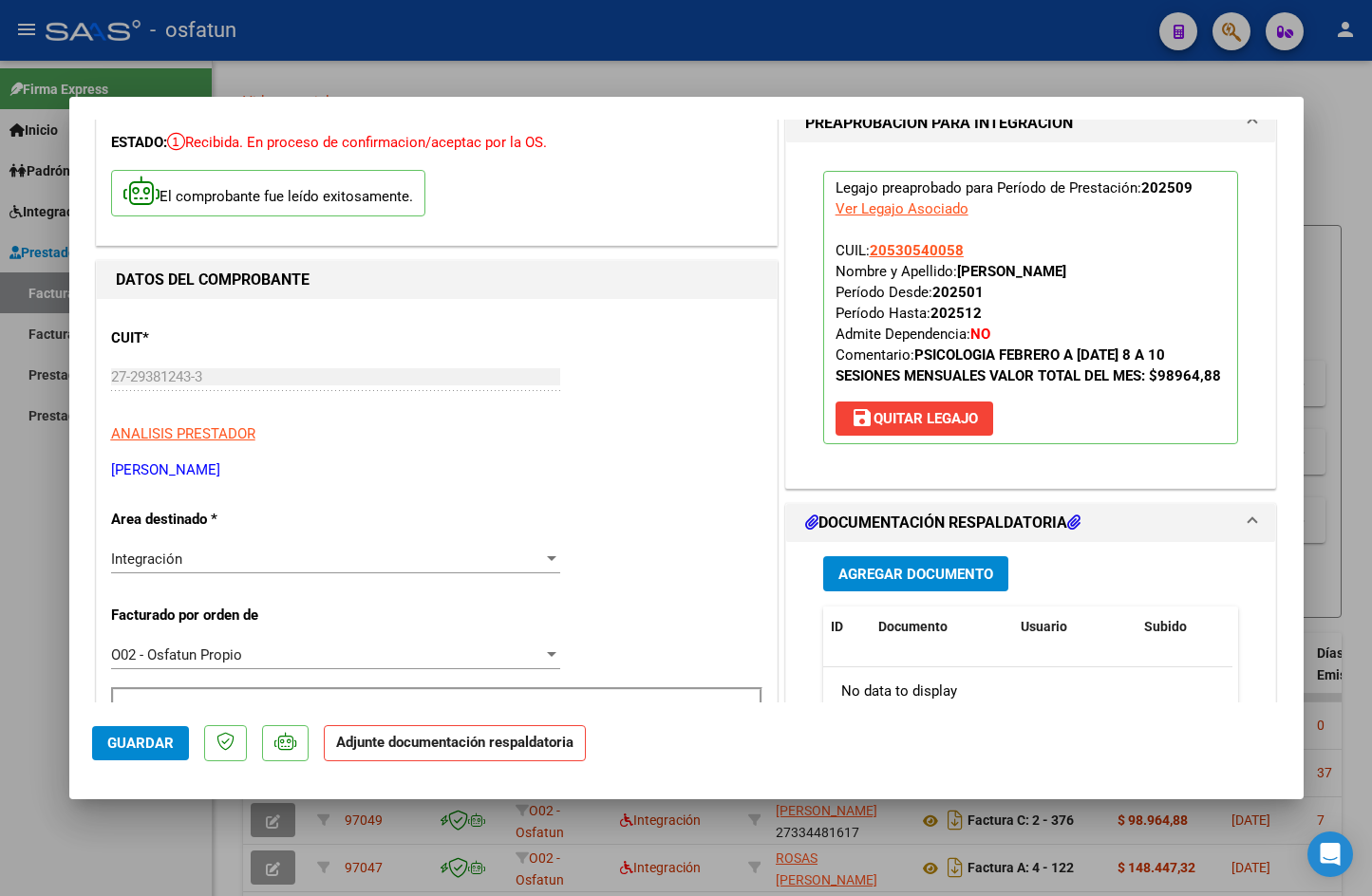
click at [138, 751] on span "Guardar" at bounding box center [141, 743] width 67 height 17
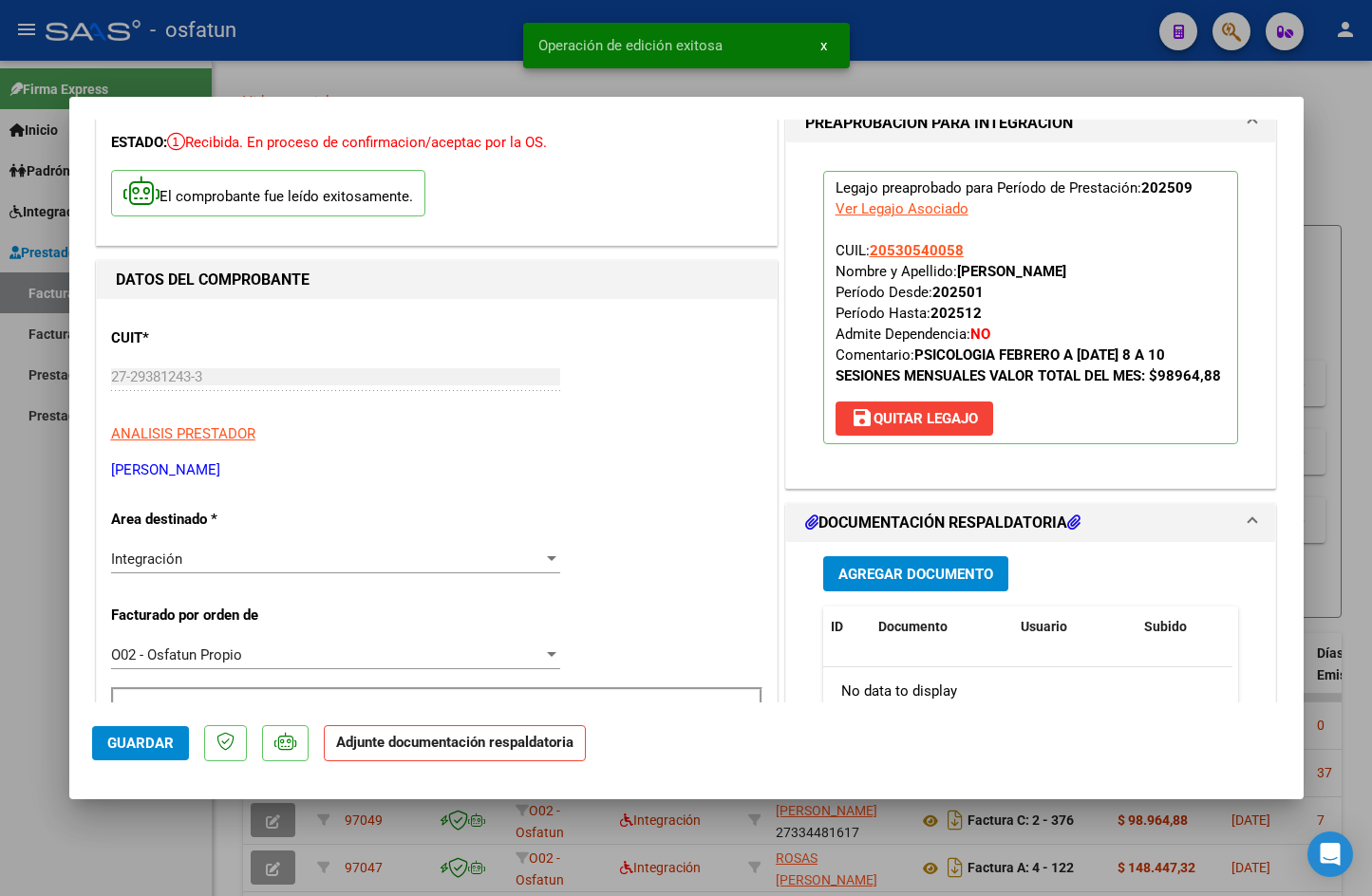
click at [930, 24] on div at bounding box center [686, 448] width 1372 height 896
type input "$ 0,00"
